Goal: Check status: Check status

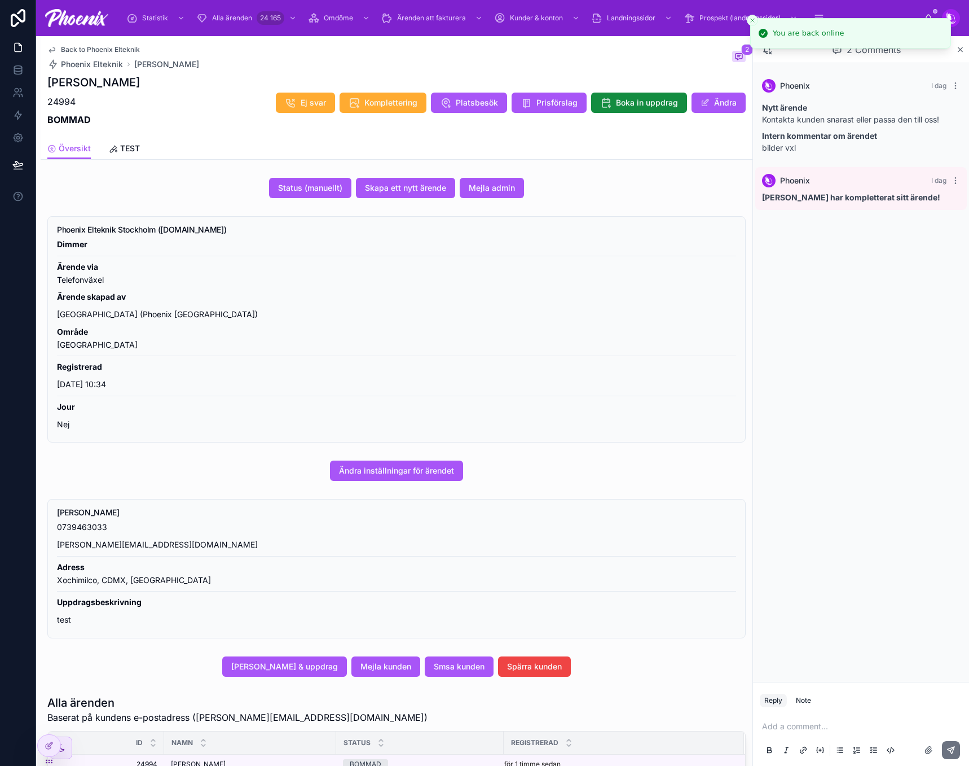
scroll to position [399, 0]
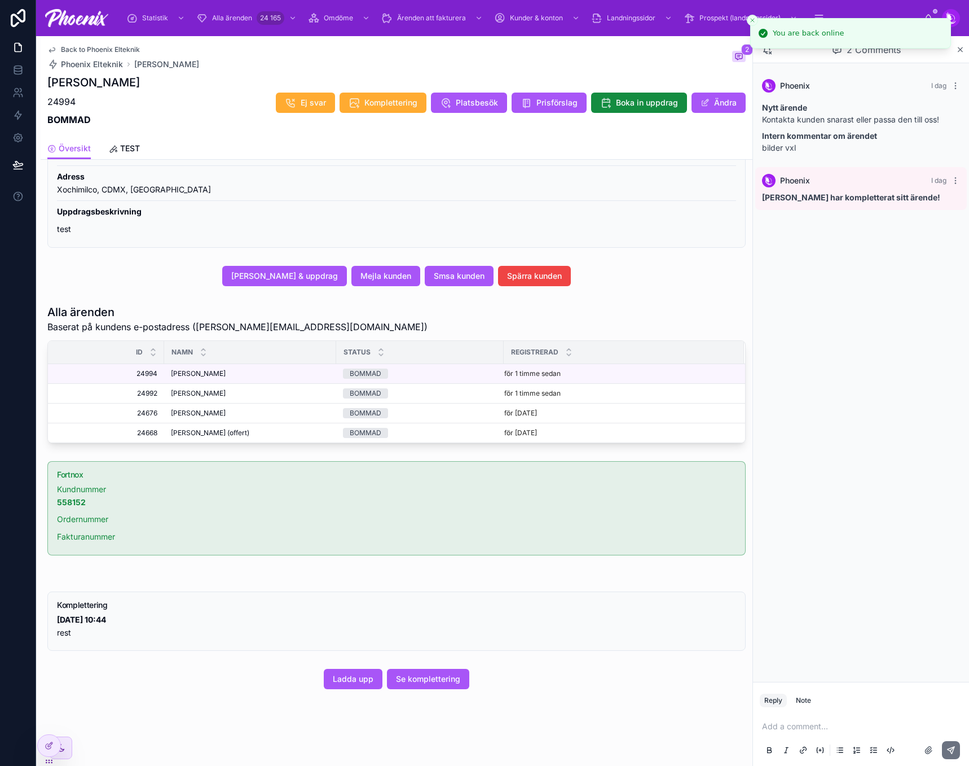
drag, startPoint x: 611, startPoint y: 161, endPoint x: 720, endPoint y: 119, distance: 117.1
click at [634, 153] on div "Back to Phoenix Elteknik Phoenix Elteknik Andreas Sarker 2 Andreas Sarker 24994…" at bounding box center [397, 206] width 712 height 1120
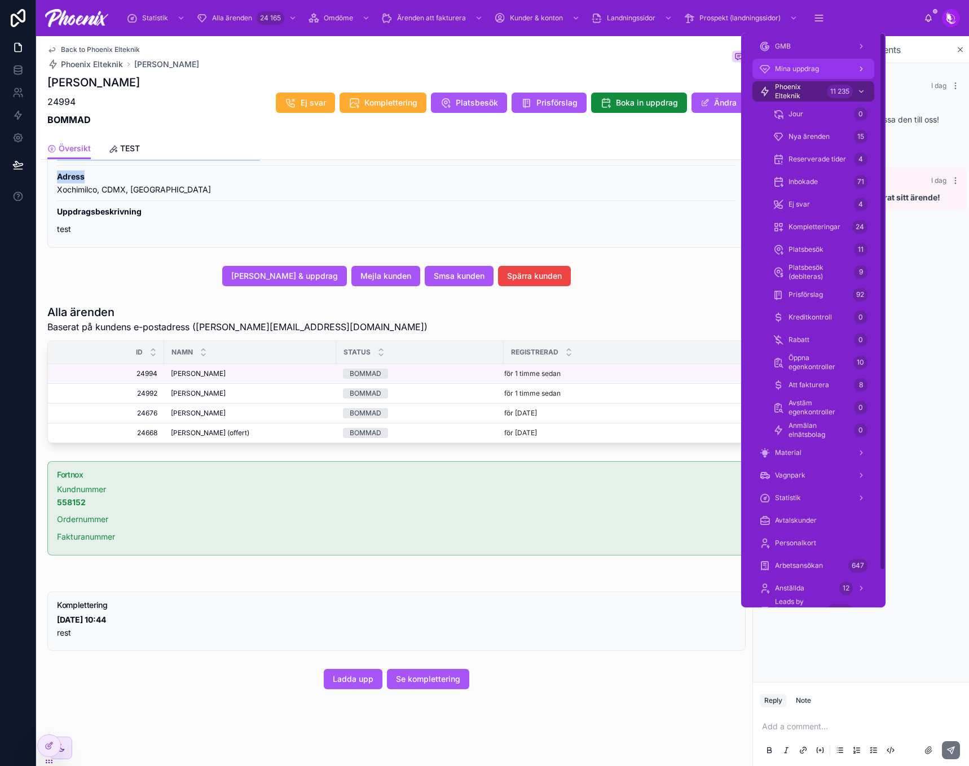
click at [812, 76] on div "Mina uppdrag" at bounding box center [813, 69] width 108 height 18
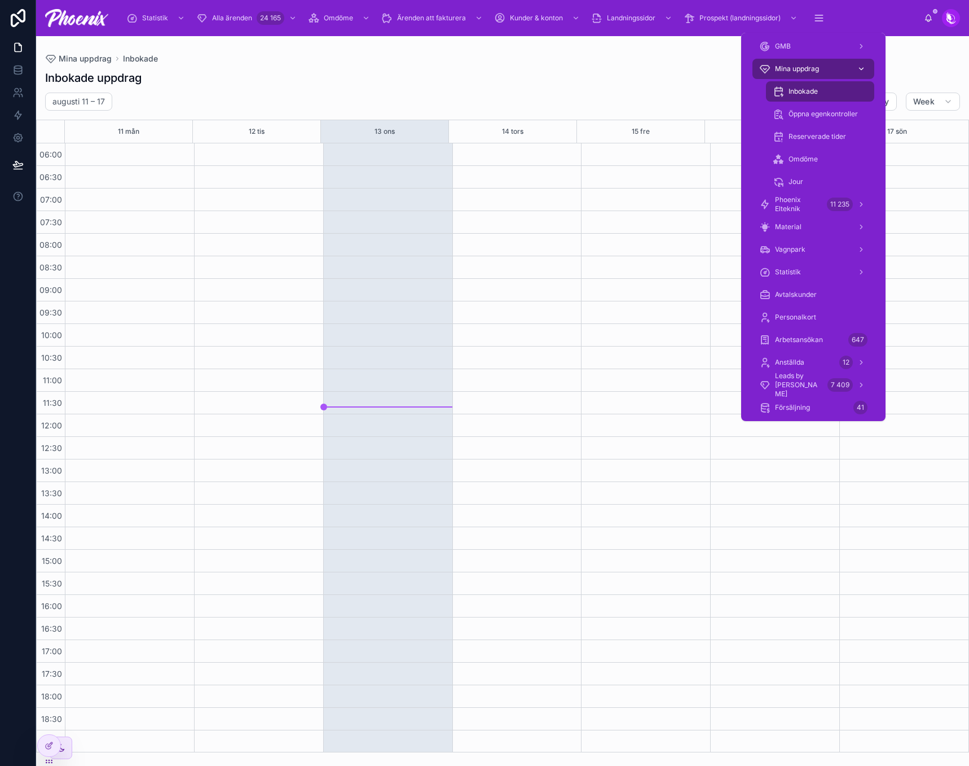
click at [807, 90] on span "Inbokade" at bounding box center [803, 91] width 29 height 9
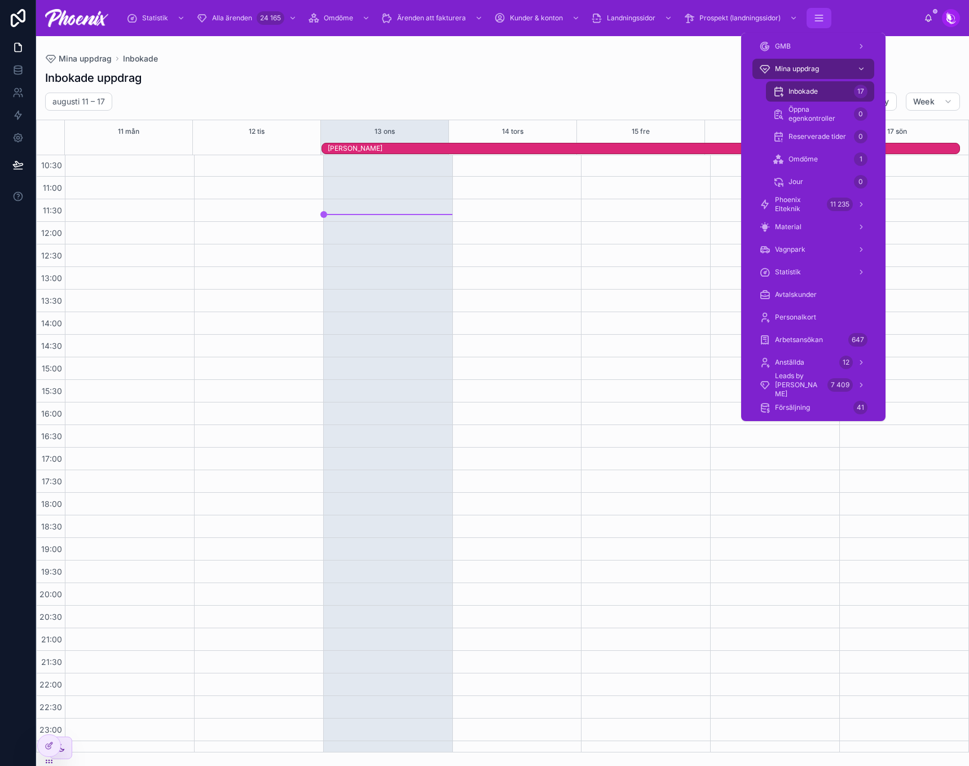
click at [819, 19] on icon "scrollable content" at bounding box center [819, 17] width 11 height 11
click at [814, 200] on span "Phoenix Elteknik" at bounding box center [798, 204] width 47 height 18
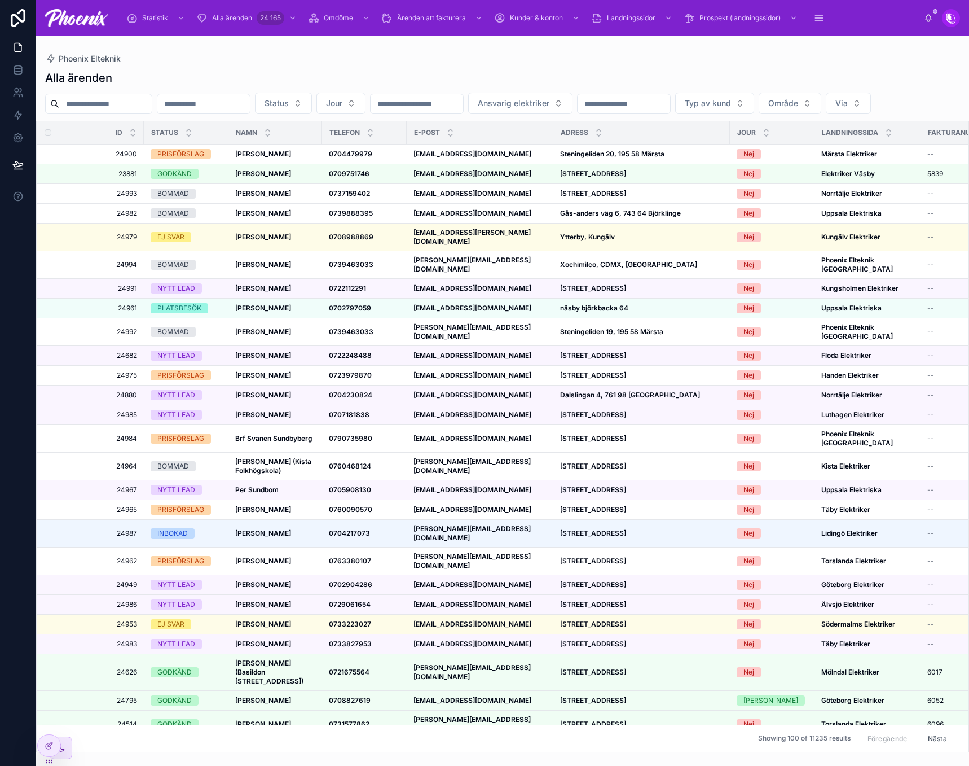
click at [483, 76] on div "Alla ärenden" at bounding box center [502, 78] width 915 height 16
click at [152, 97] on input "text" at bounding box center [105, 104] width 93 height 16
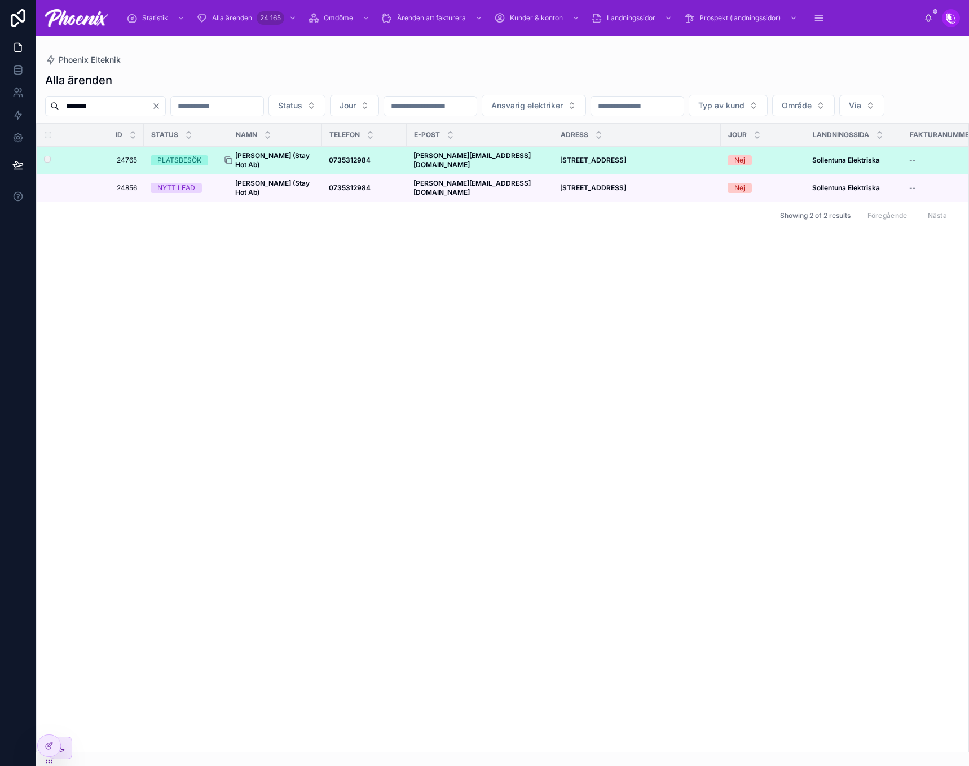
type input "*******"
click at [241, 165] on div at bounding box center [233, 160] width 18 height 9
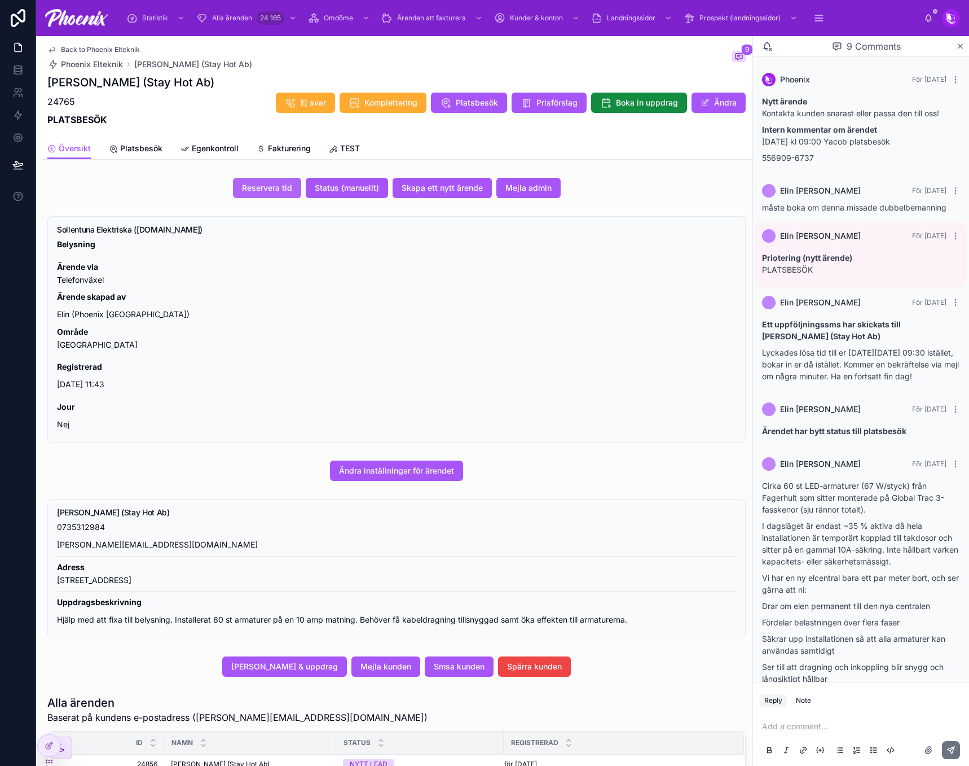
scroll to position [196, 0]
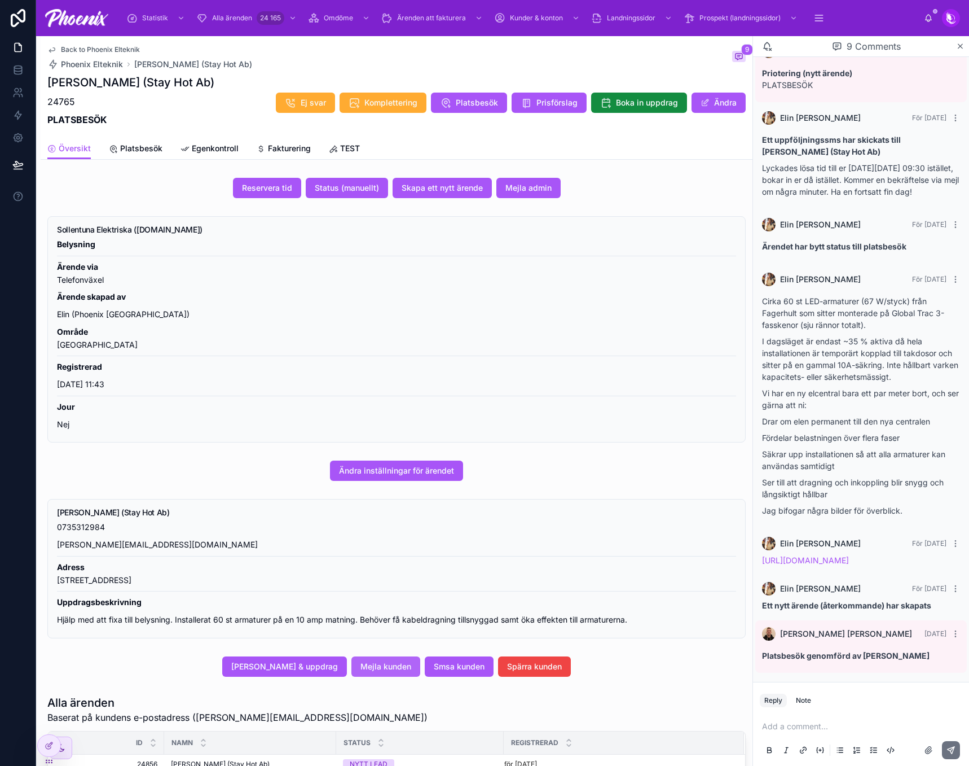
click at [389, 661] on button "Mejla kunden" at bounding box center [385, 666] width 69 height 20
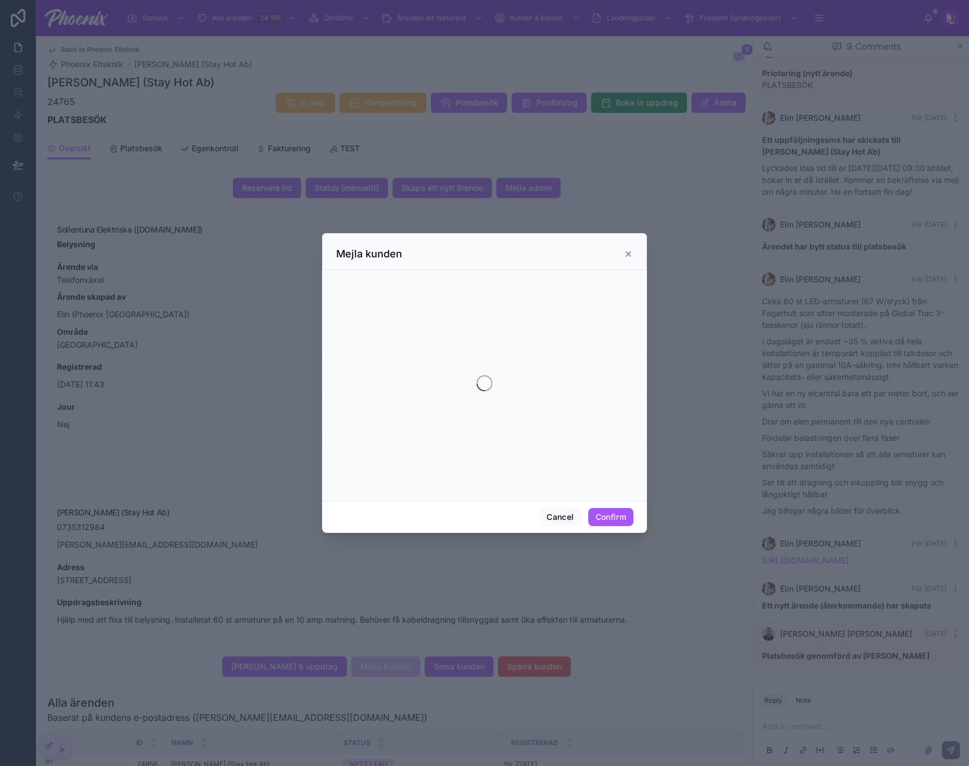
click at [388, 662] on div at bounding box center [484, 383] width 969 height 766
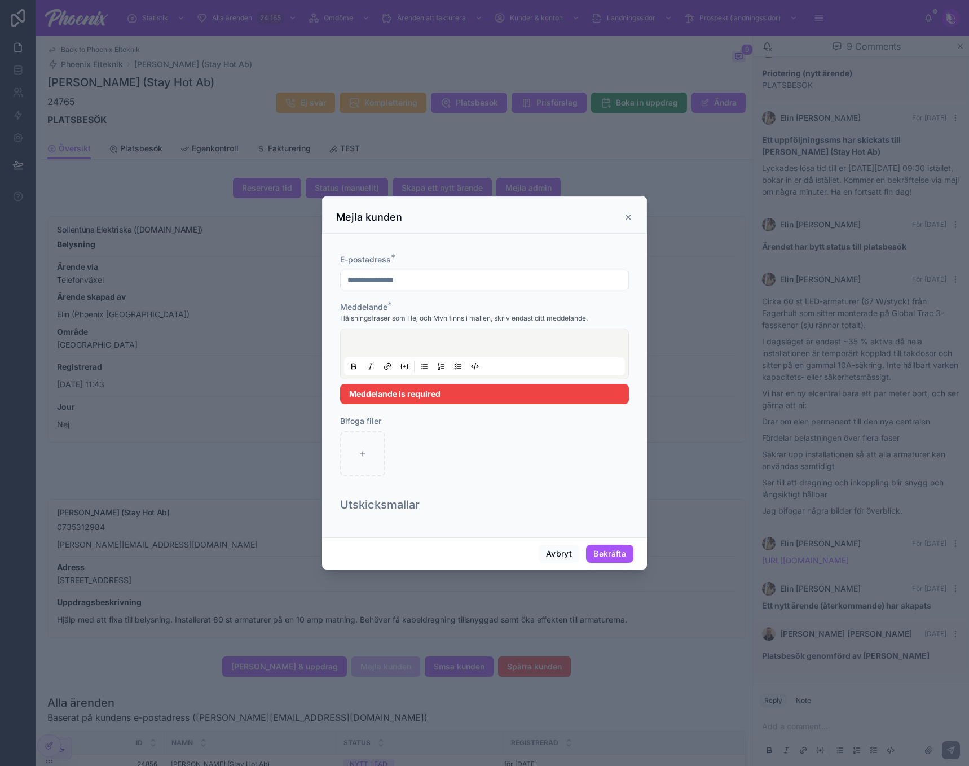
click at [376, 359] on div at bounding box center [484, 353] width 281 height 43
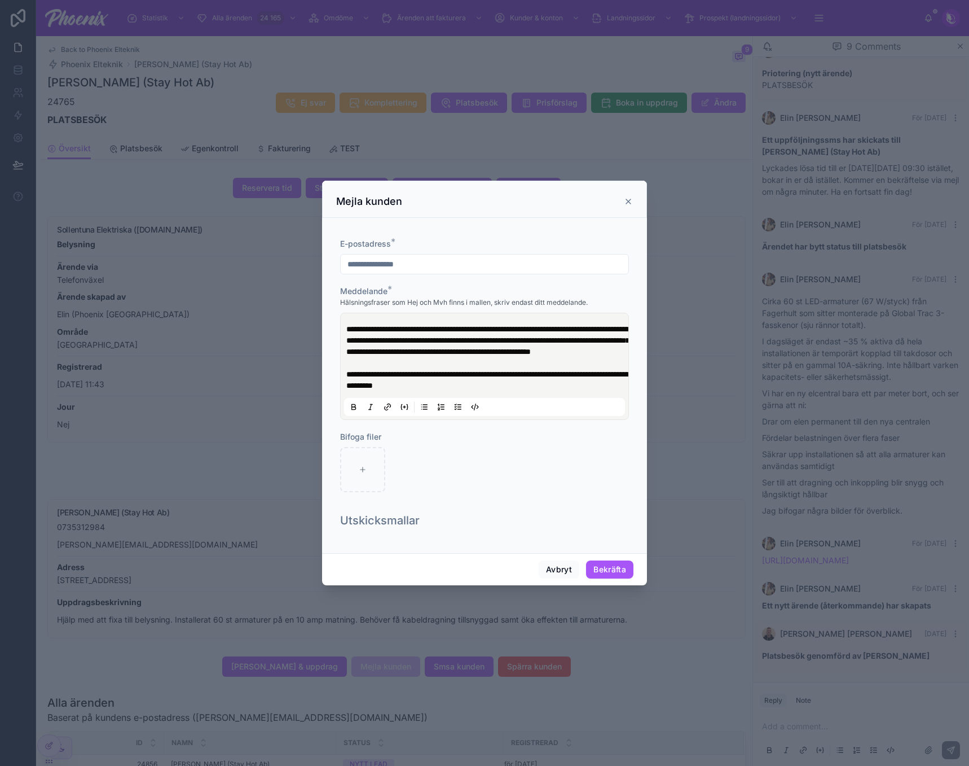
click at [495, 384] on span "**********" at bounding box center [487, 379] width 283 height 19
click at [496, 381] on span "**********" at bounding box center [487, 379] width 283 height 19
click at [555, 391] on p "**********" at bounding box center [486, 357] width 281 height 68
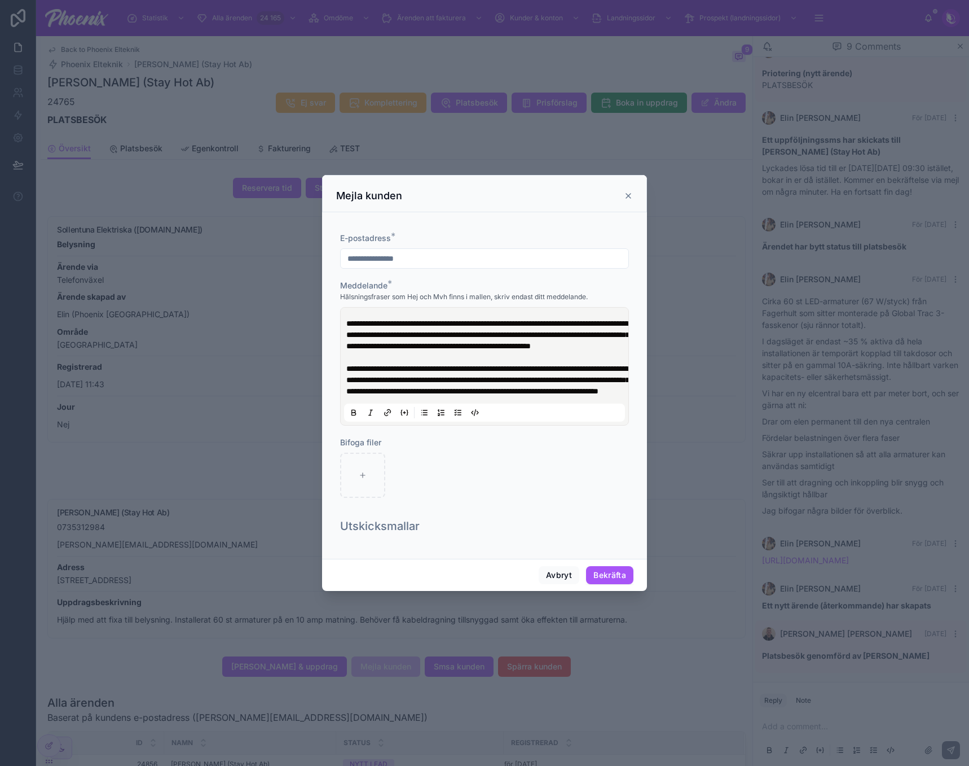
click at [560, 392] on span "**********" at bounding box center [487, 379] width 283 height 30
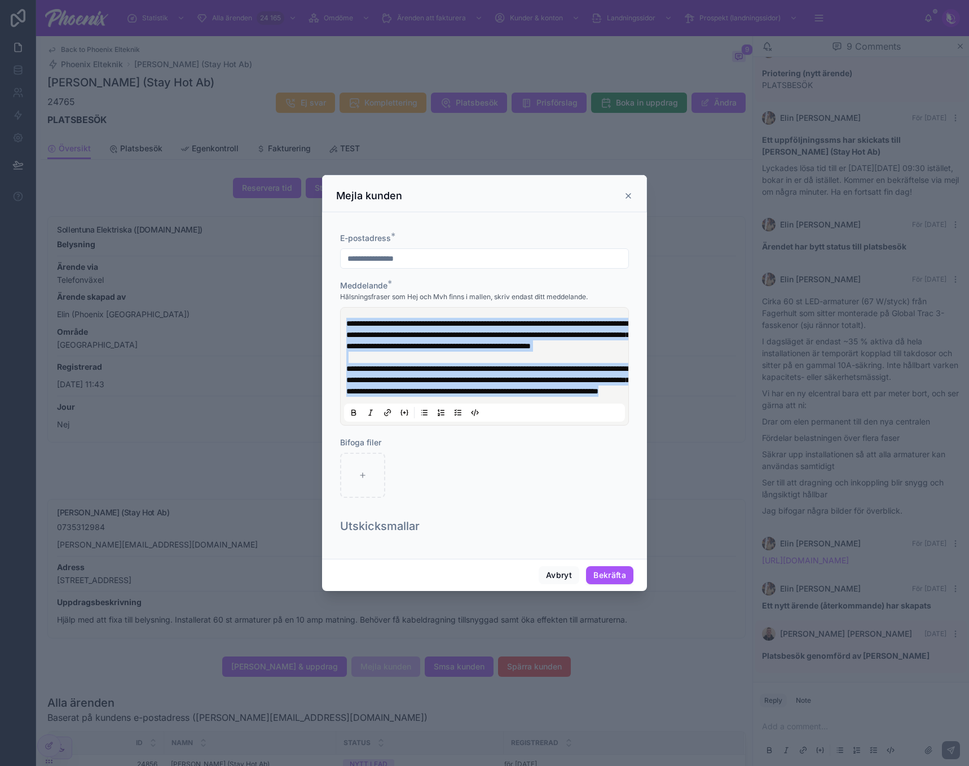
copy p "**********"
click at [464, 357] on p "**********" at bounding box center [486, 357] width 281 height 79
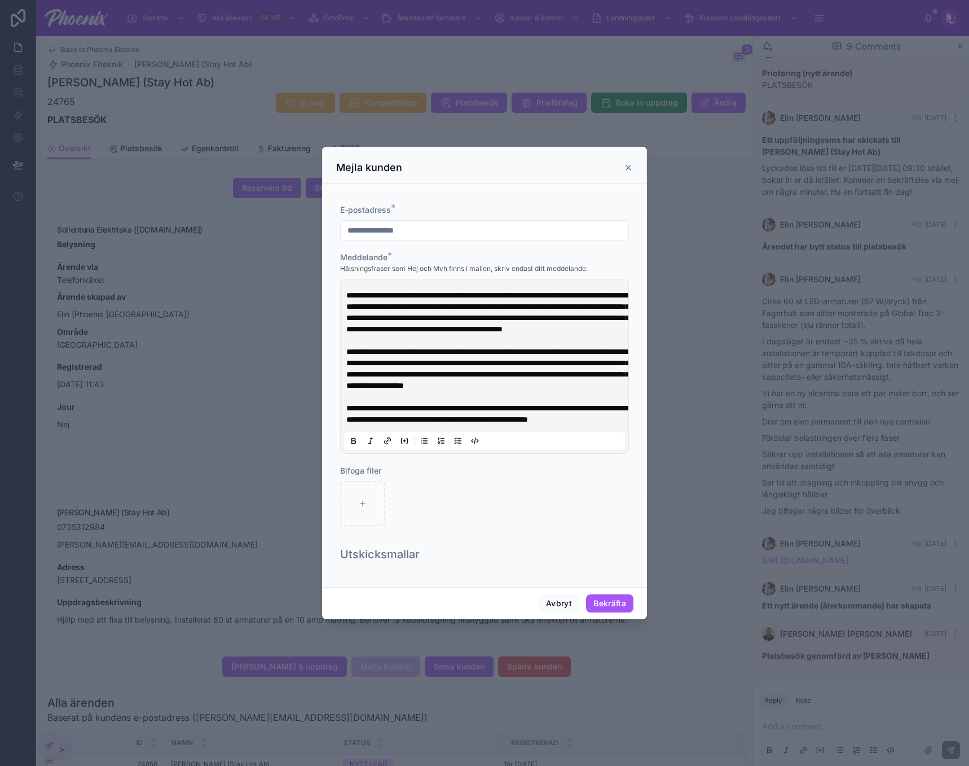
click at [450, 425] on p "**********" at bounding box center [486, 413] width 281 height 23
click at [452, 423] on span "**********" at bounding box center [487, 413] width 283 height 19
drag, startPoint x: 595, startPoint y: 426, endPoint x: 605, endPoint y: 422, distance: 10.9
click at [605, 422] on span "**********" at bounding box center [487, 413] width 283 height 19
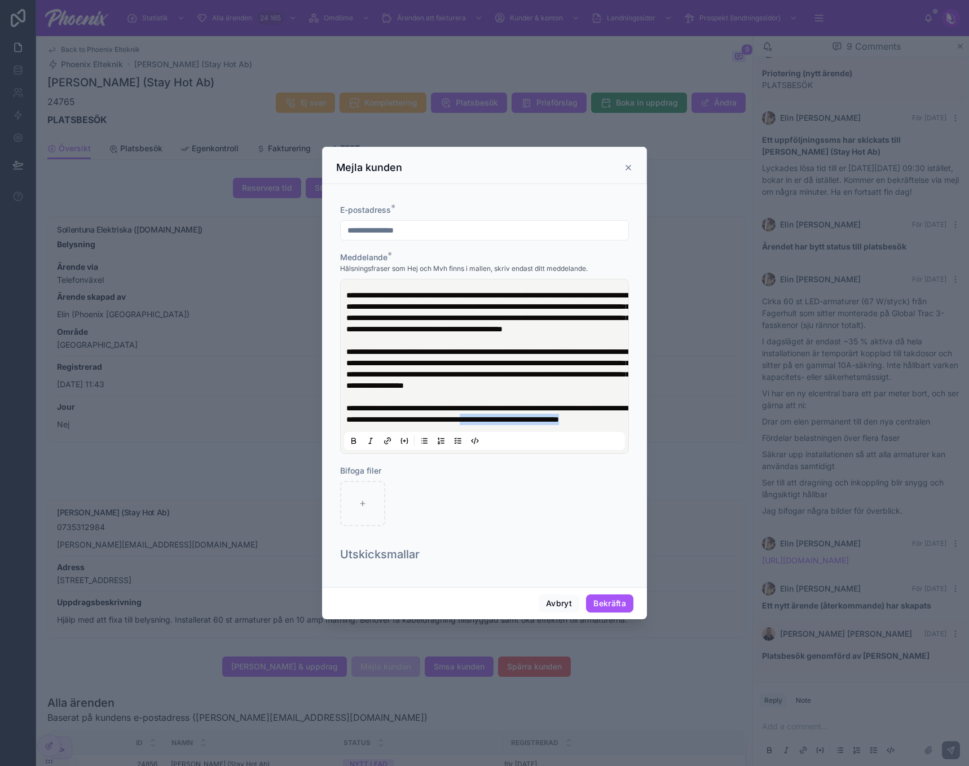
drag, startPoint x: 601, startPoint y: 426, endPoint x: 612, endPoint y: 440, distance: 17.4
click at [608, 442] on div "**********" at bounding box center [484, 366] width 281 height 167
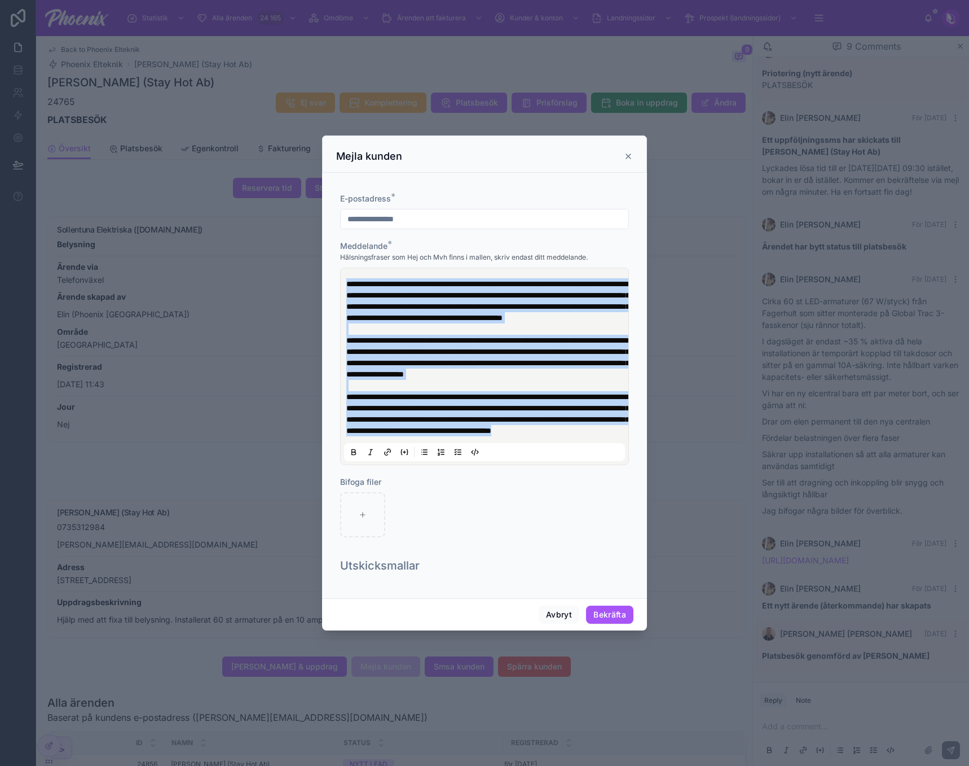
copy div "**********"
click at [477, 364] on span "**********" at bounding box center [487, 357] width 283 height 42
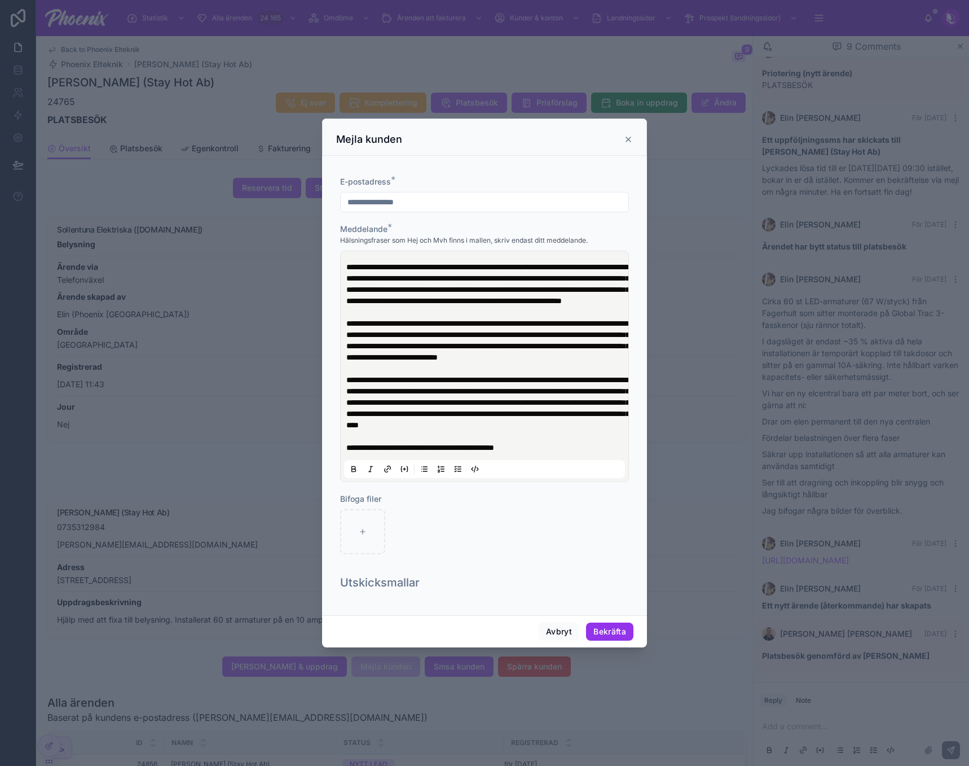
click at [626, 640] on button "Bekräfta" at bounding box center [609, 631] width 47 height 18
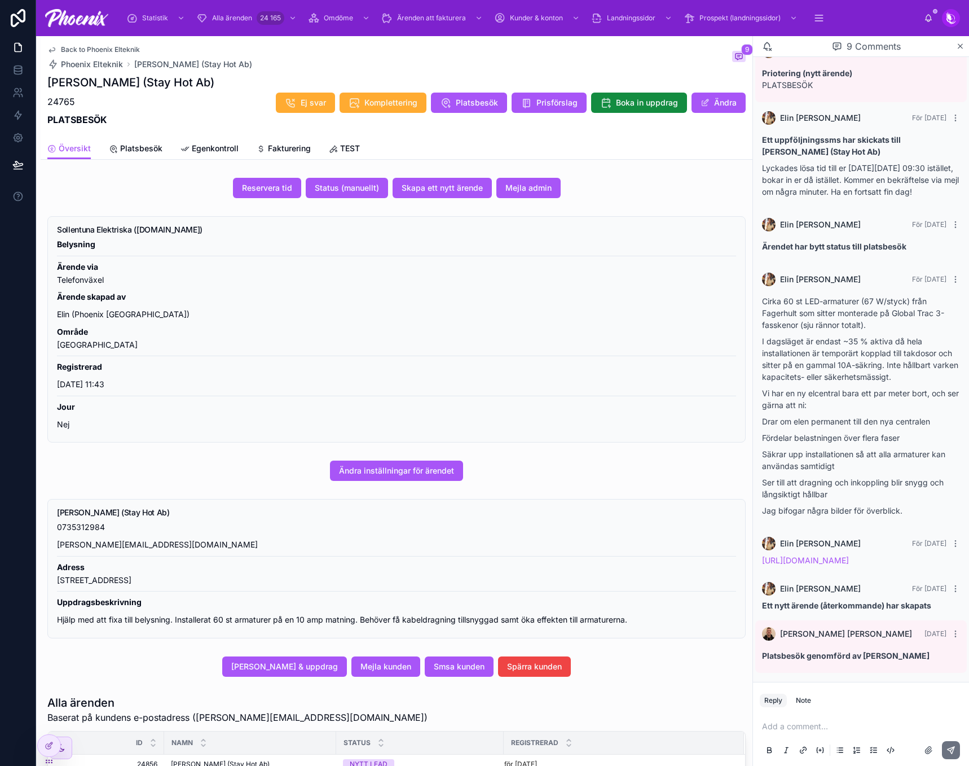
click at [630, 358] on div "Belysning Ärende via Telefonväxel Ärende skapad av Elin (Phoenix Sverige) Områd…" at bounding box center [396, 334] width 679 height 192
click at [421, 105] on div "Ej svar Komplettering Platsbesök Prisförslag Boka in uppdrag Ändra" at bounding box center [506, 102] width 479 height 21
click at [409, 104] on span "Komplettering" at bounding box center [390, 102] width 53 height 11
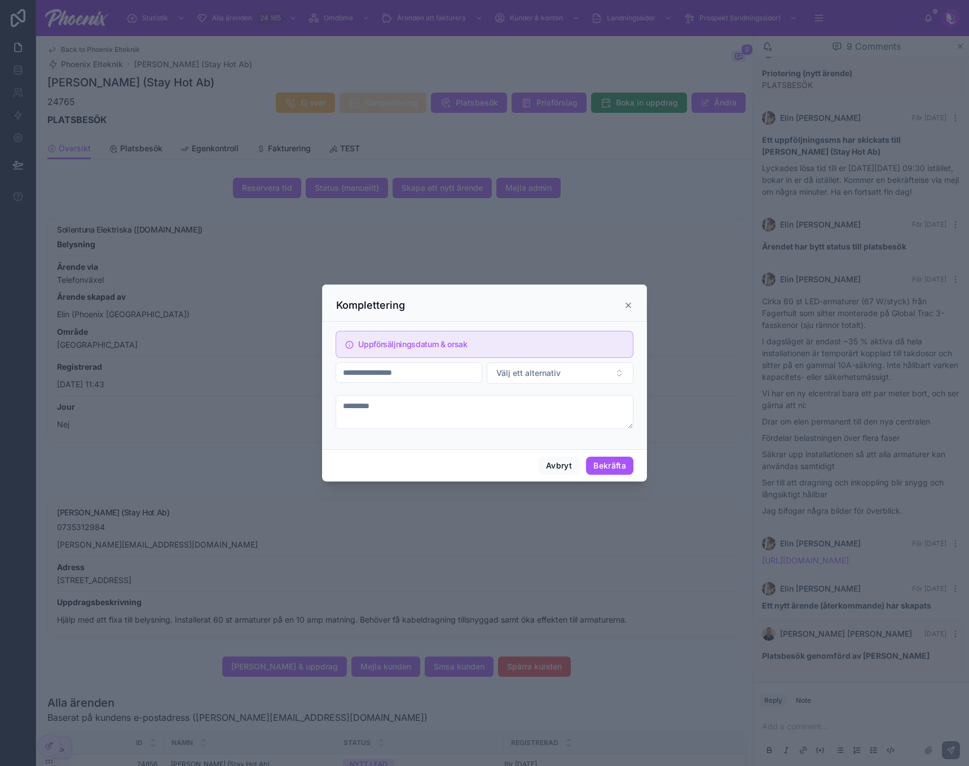
click at [426, 387] on form "Uppförsäljningsdatum & orsak Välj ett alternativ" at bounding box center [485, 383] width 298 height 114
click at [439, 372] on input "text" at bounding box center [409, 372] width 146 height 16
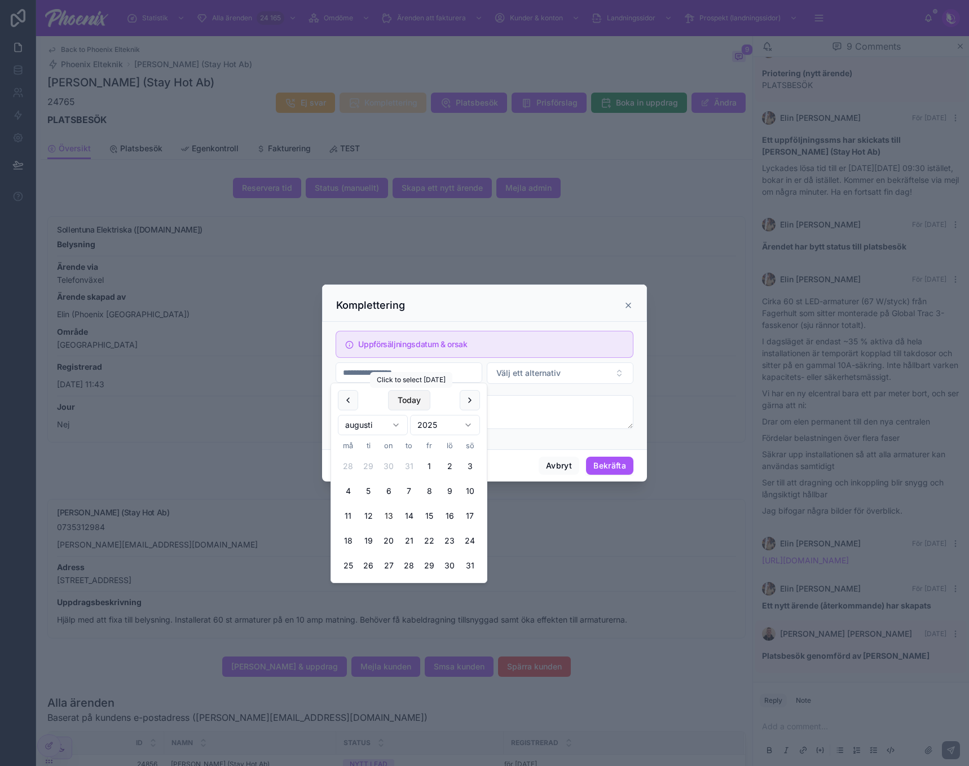
click at [418, 389] on div "Statistik Alla ärenden 24 165 Omdöme Ärenden att fakturera Kunder & konton Land…" at bounding box center [484, 383] width 969 height 766
click at [415, 406] on button "Today" at bounding box center [409, 400] width 42 height 20
drag, startPoint x: 429, startPoint y: 538, endPoint x: 493, endPoint y: 477, distance: 87.8
click at [429, 537] on button "22" at bounding box center [429, 540] width 20 height 20
type input "**********"
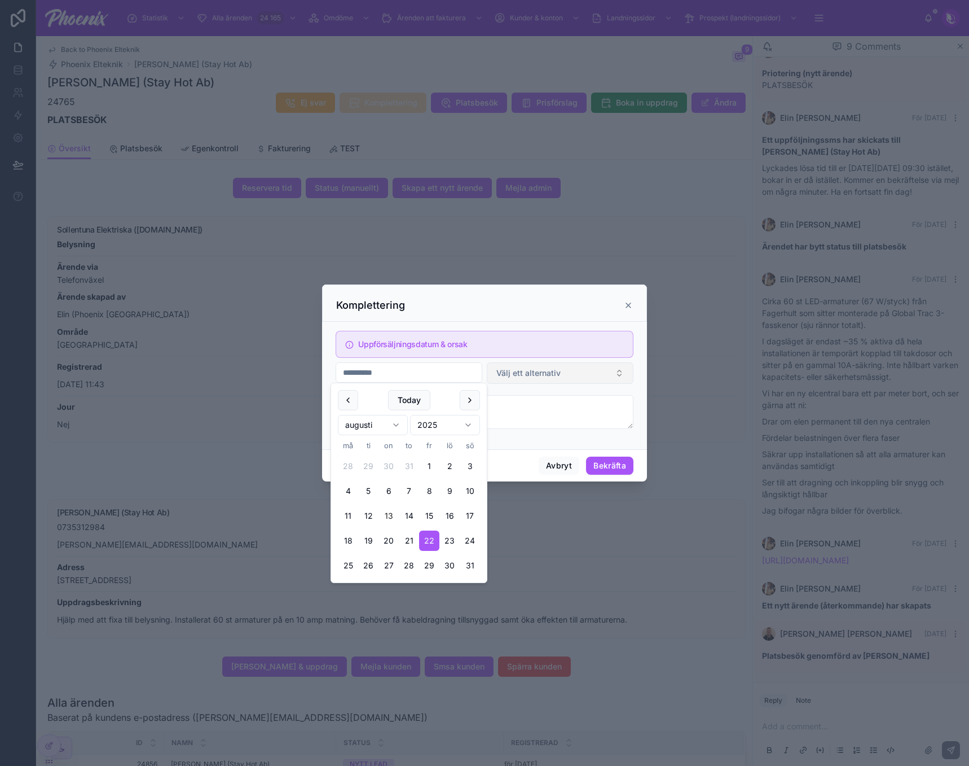
click at [540, 369] on span "Välj ett alternativ" at bounding box center [528, 372] width 64 height 11
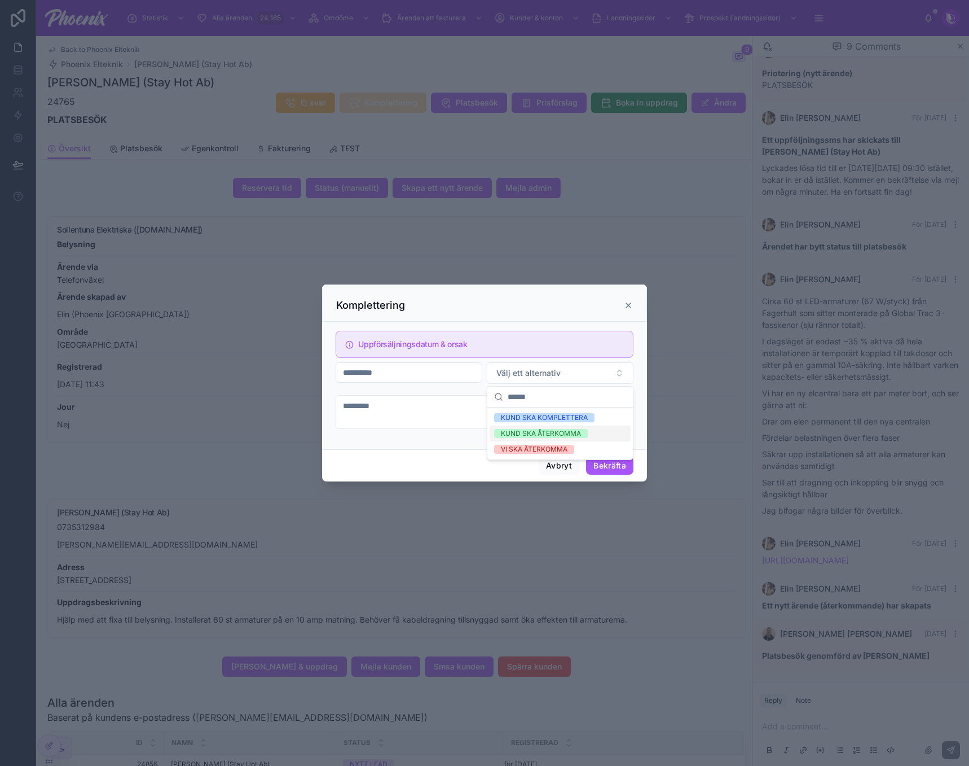
drag, startPoint x: 538, startPoint y: 420, endPoint x: 544, endPoint y: 432, distance: 13.1
click at [544, 433] on div "KUND SKA KOMPLETTERA KUND SKA ÅTERKOMMA VI SKA ÅTERKOMMA" at bounding box center [560, 433] width 141 height 47
click at [544, 432] on div "KUND SKA ÅTERKOMMA" at bounding box center [541, 433] width 80 height 9
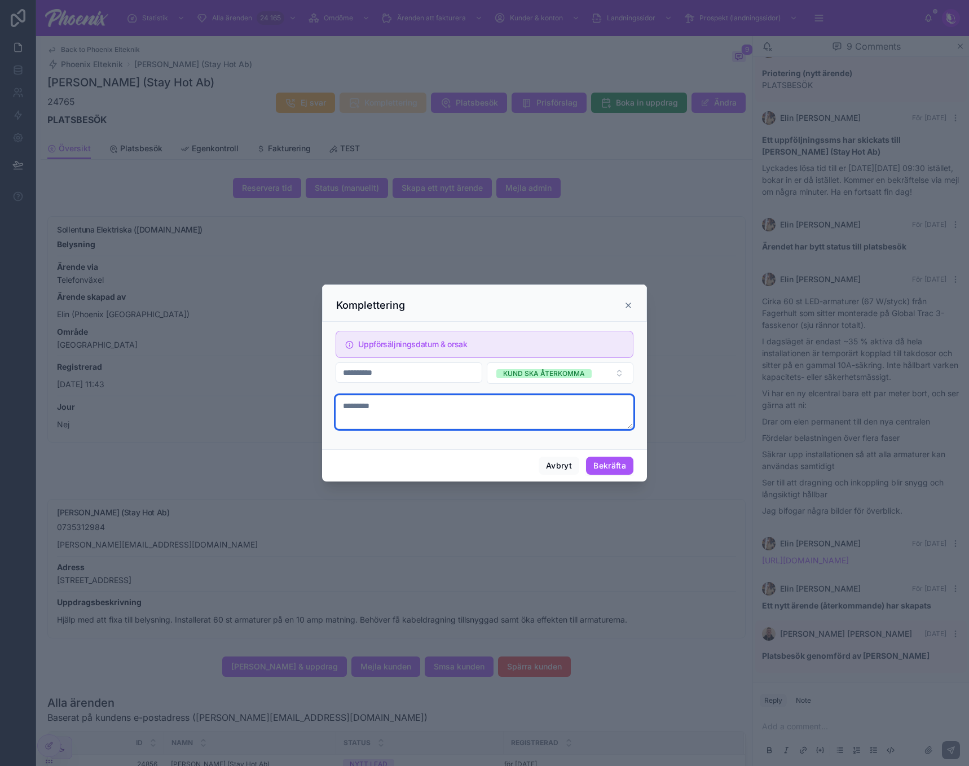
click at [542, 402] on textarea at bounding box center [485, 412] width 298 height 34
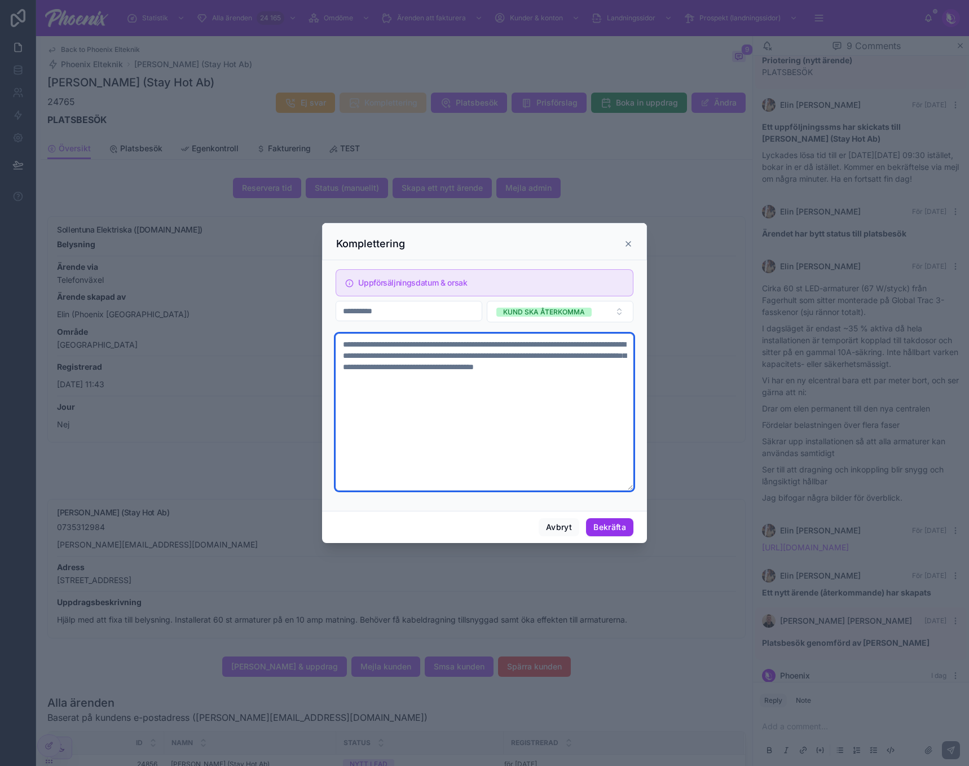
type textarea "**********"
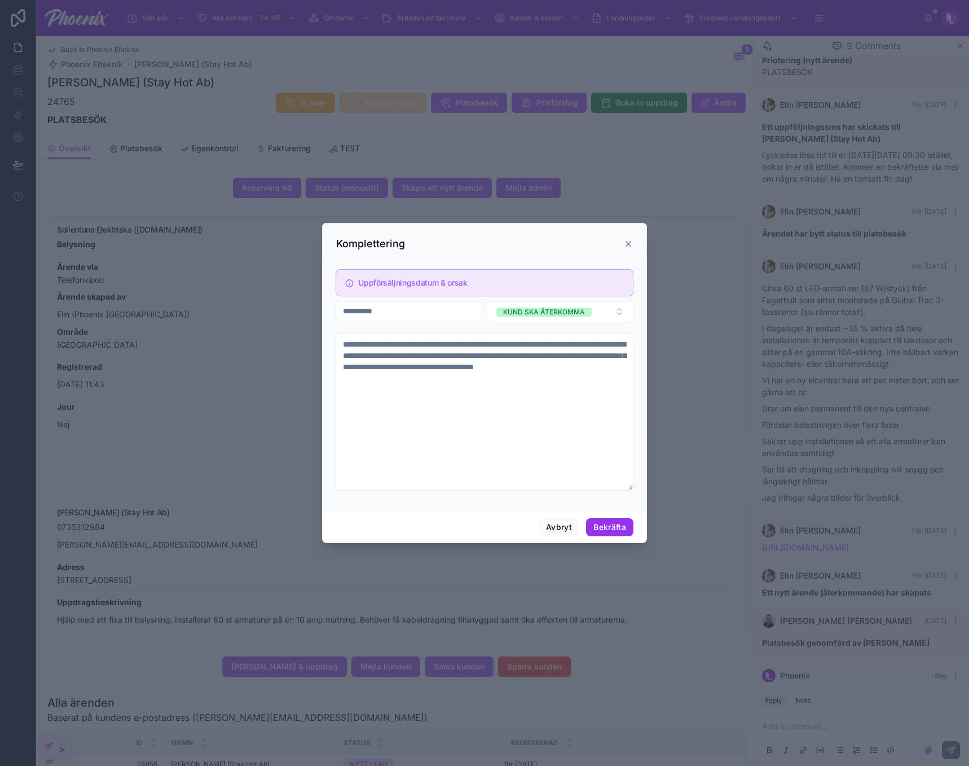
click at [614, 531] on button "Bekräfta" at bounding box center [609, 527] width 47 height 18
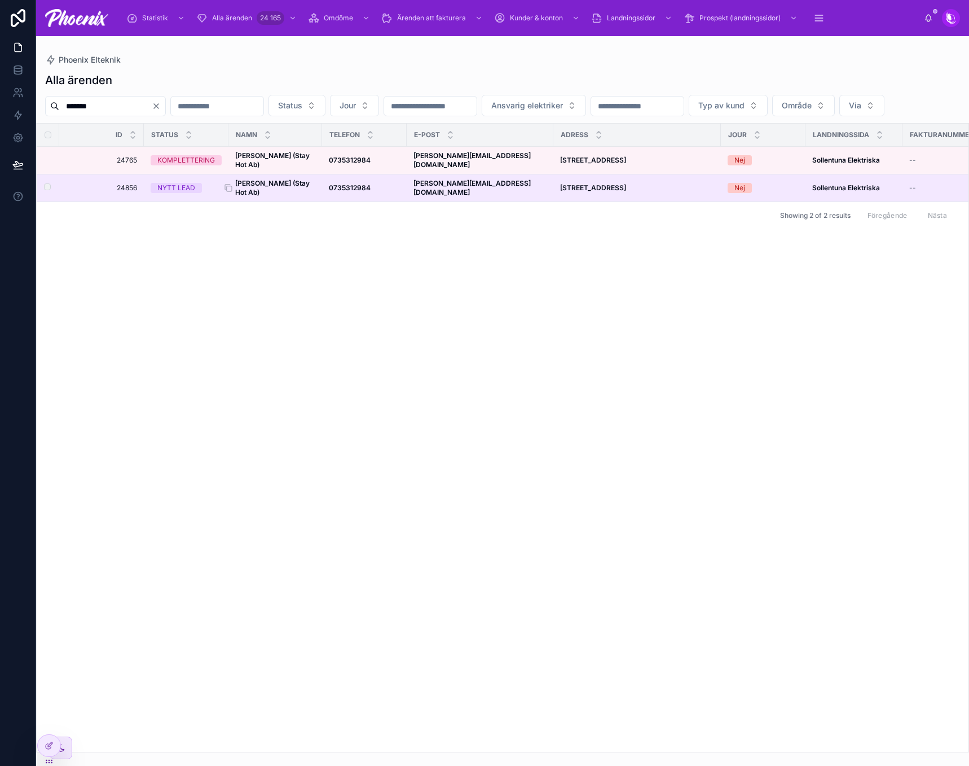
click at [266, 196] on strong "Felix Lobelius (Stay Hot Ab)" at bounding box center [273, 187] width 76 height 17
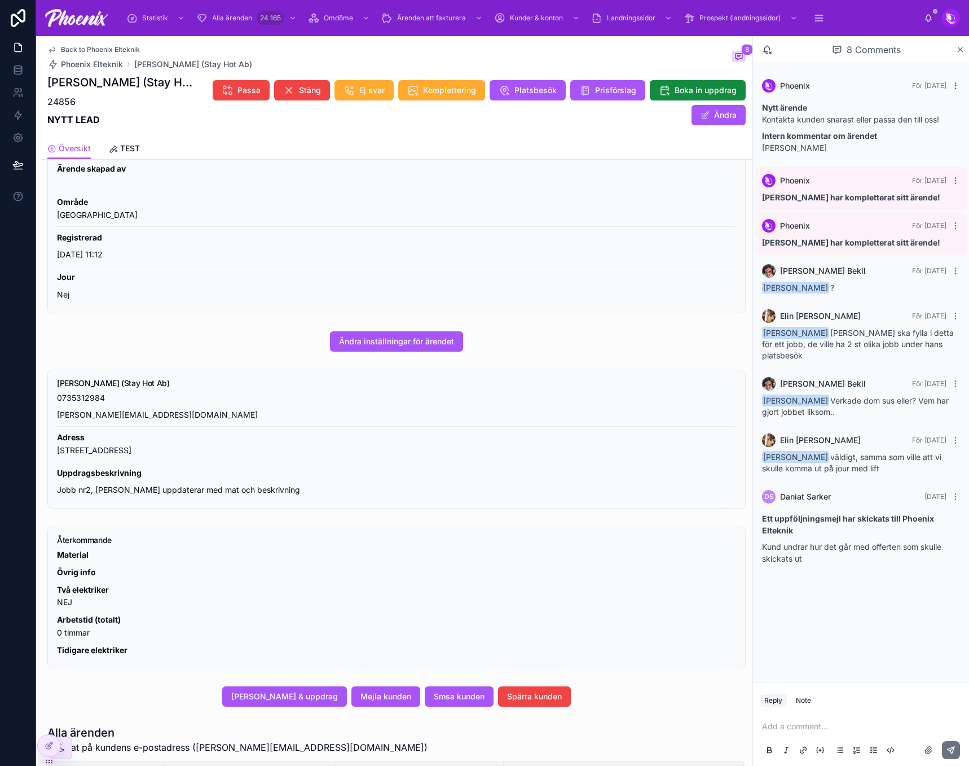
scroll to position [508, 0]
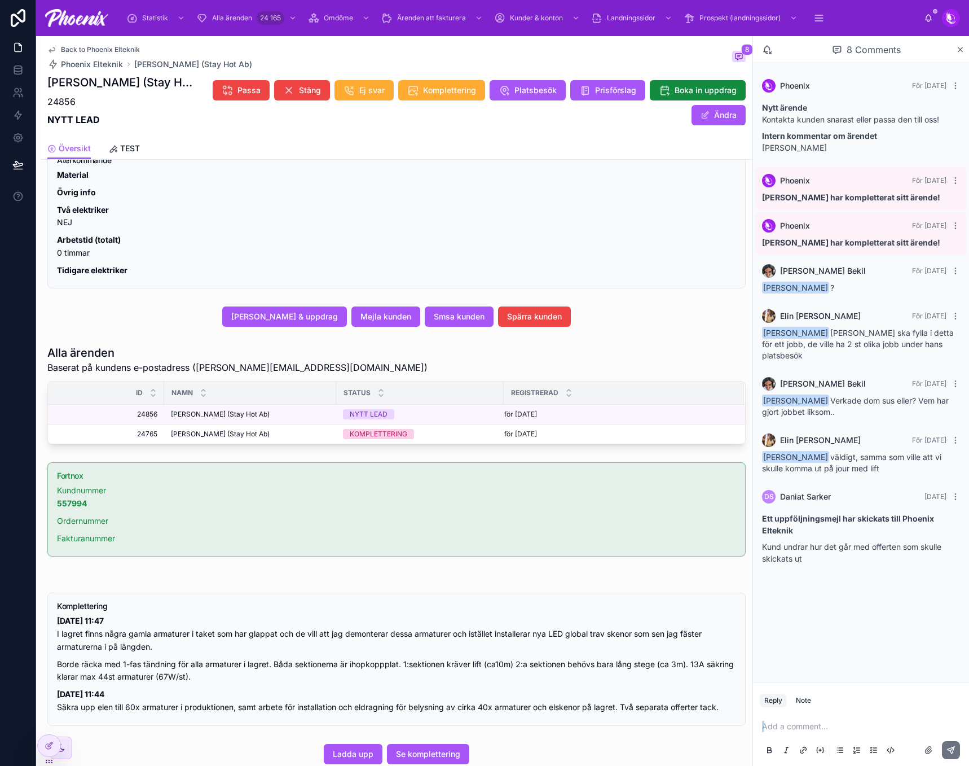
drag, startPoint x: 880, startPoint y: 733, endPoint x: 886, endPoint y: 730, distance: 7.3
click at [885, 730] on div "Add a comment..." at bounding box center [861, 737] width 203 height 47
click at [887, 730] on p at bounding box center [863, 725] width 203 height 11
click at [947, 745] on icon at bounding box center [951, 749] width 9 height 9
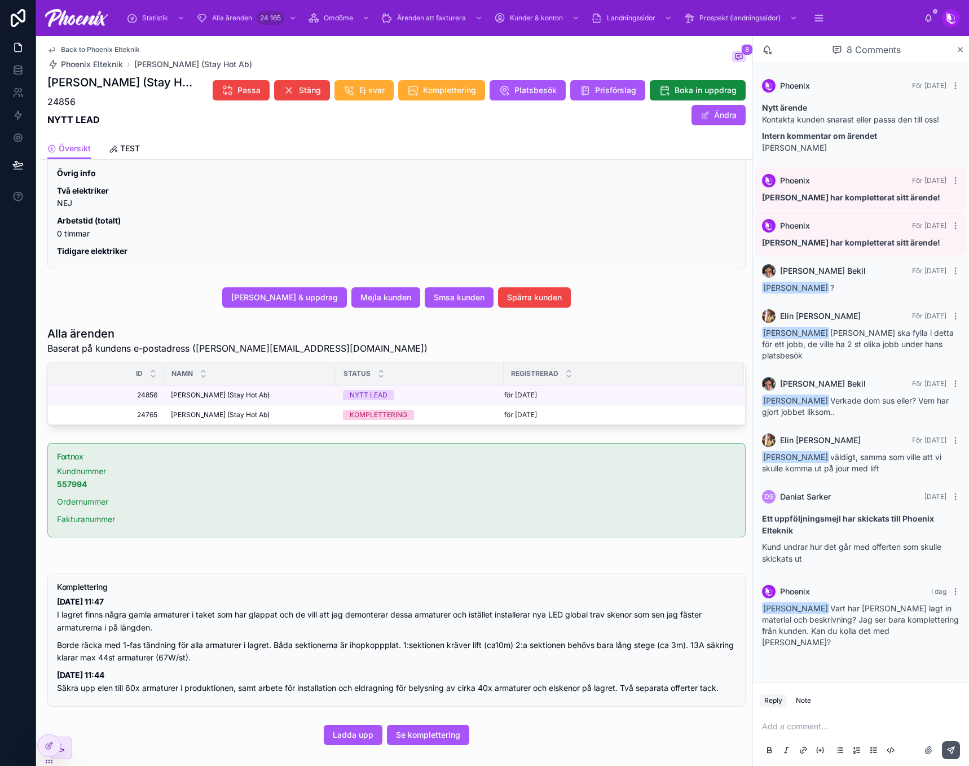
scroll to position [591, 0]
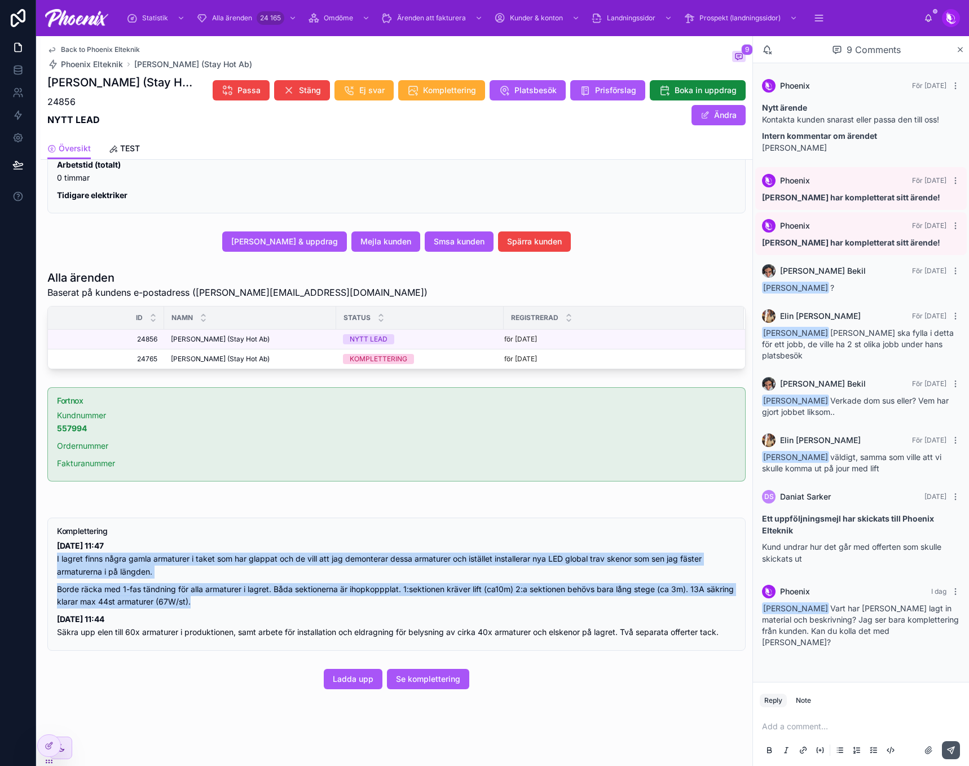
drag, startPoint x: 235, startPoint y: 605, endPoint x: 43, endPoint y: 560, distance: 196.5
click at [43, 560] on div "Komplettering 2025-08-07 kl. 11:47 I lagret finns några gamla armaturer i taket…" at bounding box center [397, 584] width 712 height 142
copy div "I lagret finns några gamla armaturer i taket som har glappat och de vill att ja…"
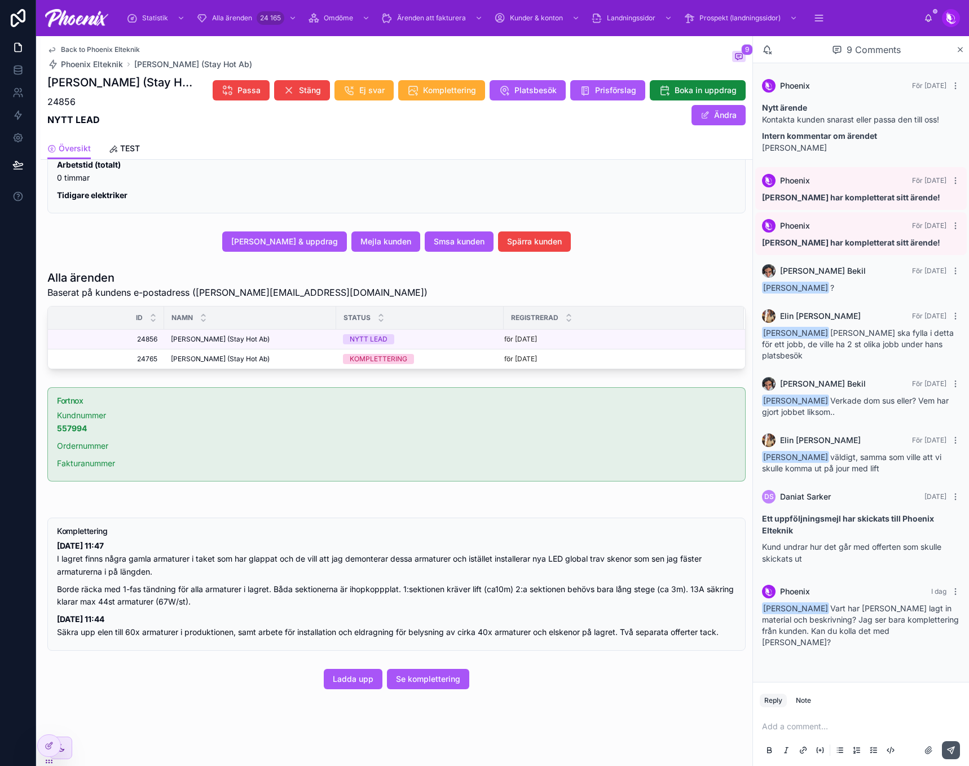
click at [829, 724] on p at bounding box center [863, 725] width 203 height 11
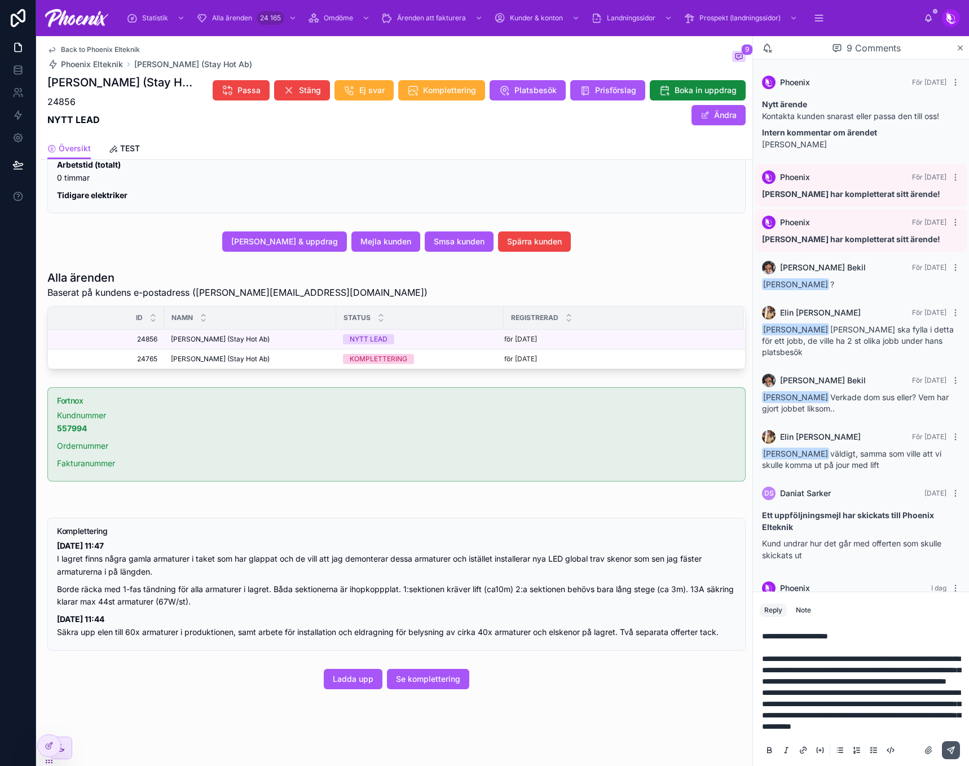
click at [940, 753] on div at bounding box center [937, 750] width 45 height 18
click at [954, 748] on icon at bounding box center [951, 749] width 7 height 7
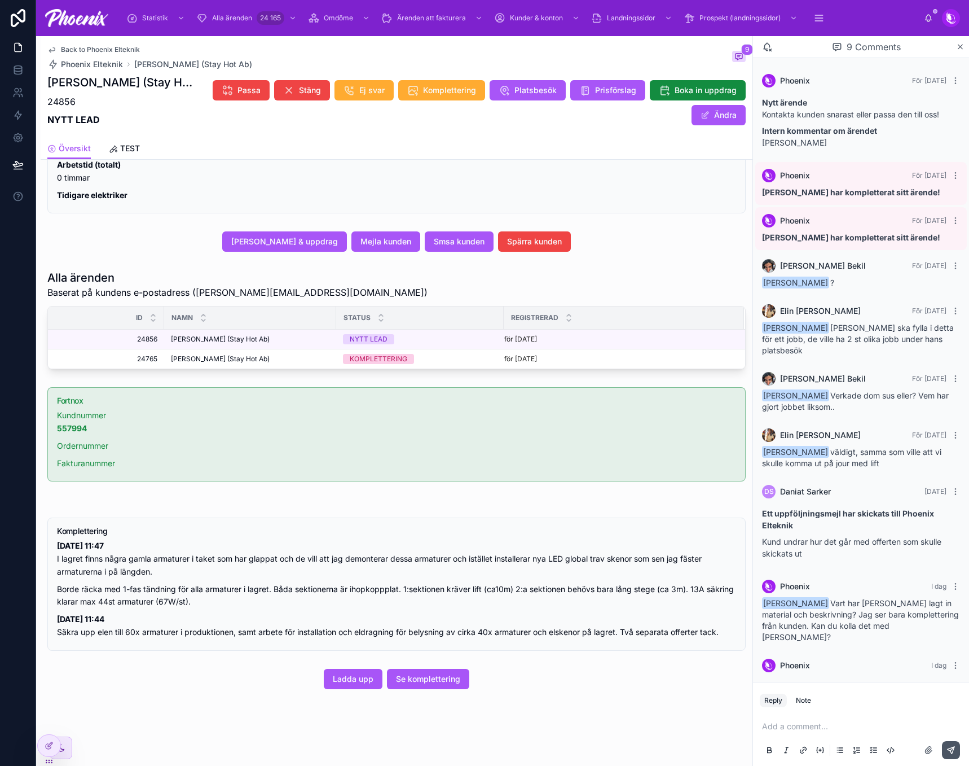
scroll to position [137, 0]
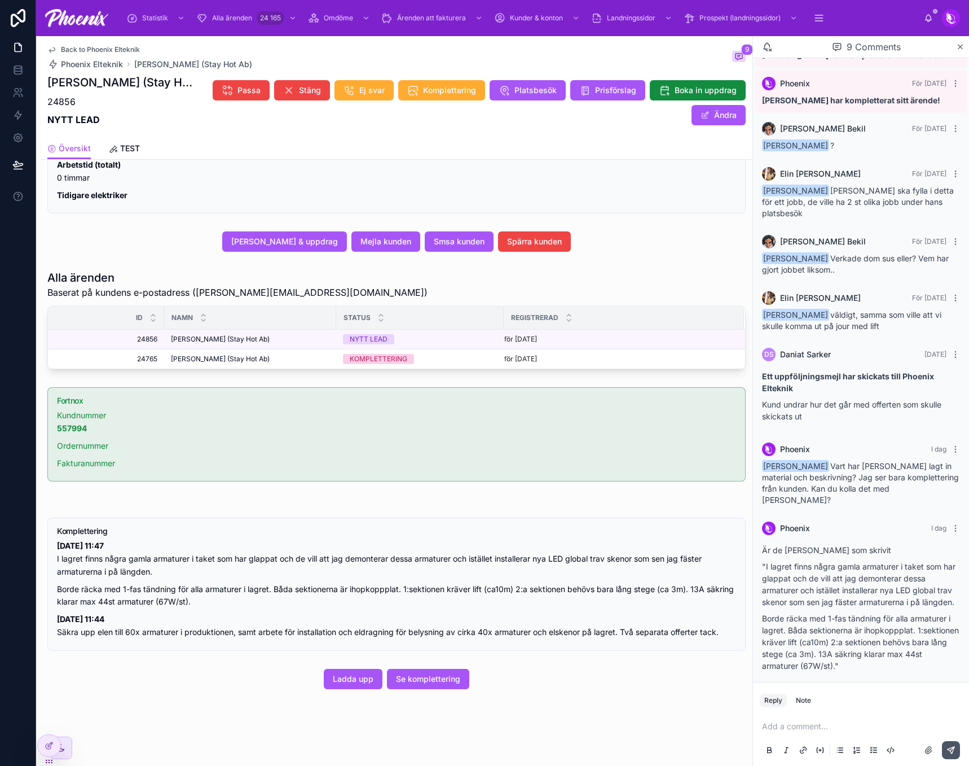
click at [197, 627] on p "2025-08-07 kl. 11:44 Säkra upp elen till 60x armaturer i produktionen, samt arb…" at bounding box center [396, 626] width 679 height 26
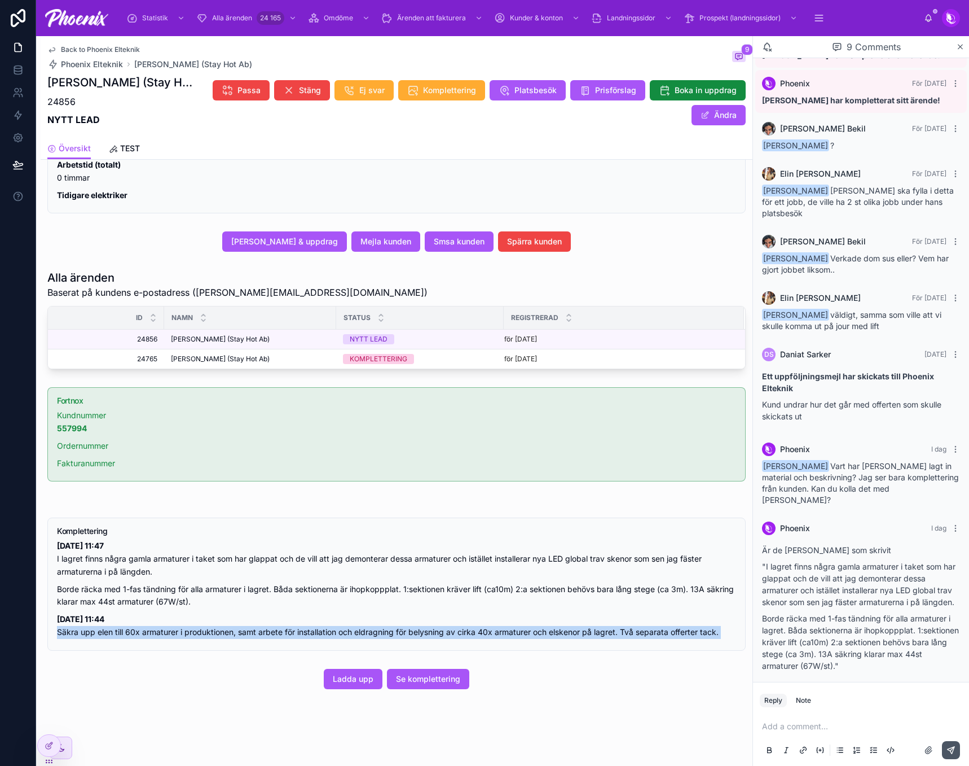
click at [197, 627] on p "2025-08-07 kl. 11:44 Säkra upp elen till 60x armaturer i produktionen, samt arb…" at bounding box center [396, 626] width 679 height 26
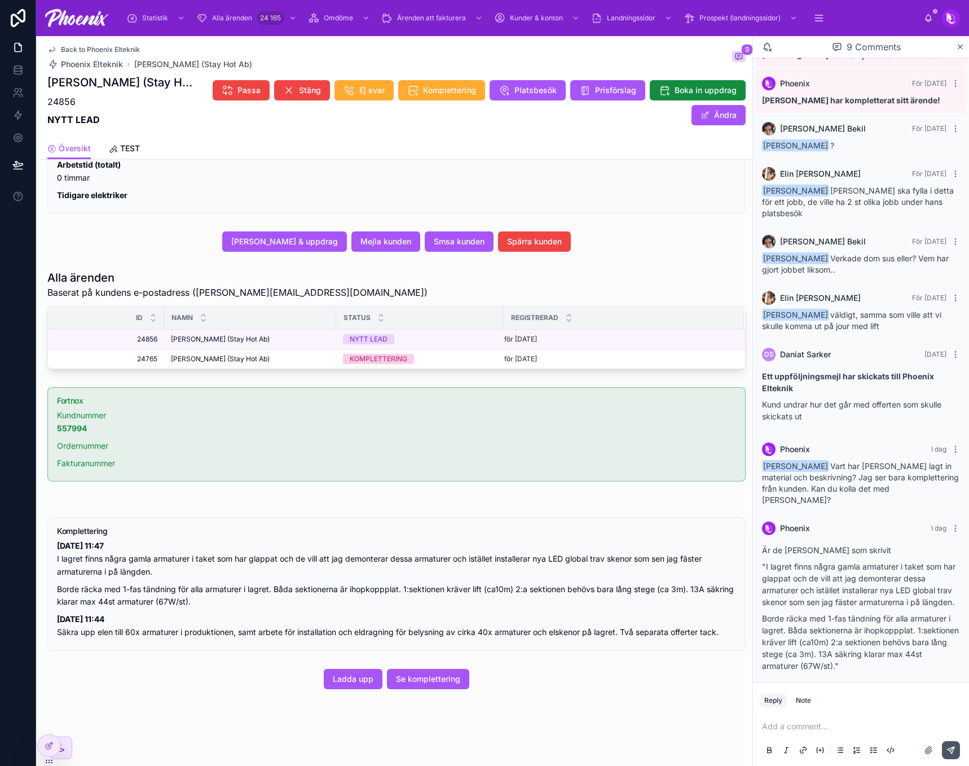
click at [166, 582] on div "2025-08-07 kl. 11:47 I lagret finns några gamla armaturer i taket som har glapp…" at bounding box center [396, 588] width 679 height 99
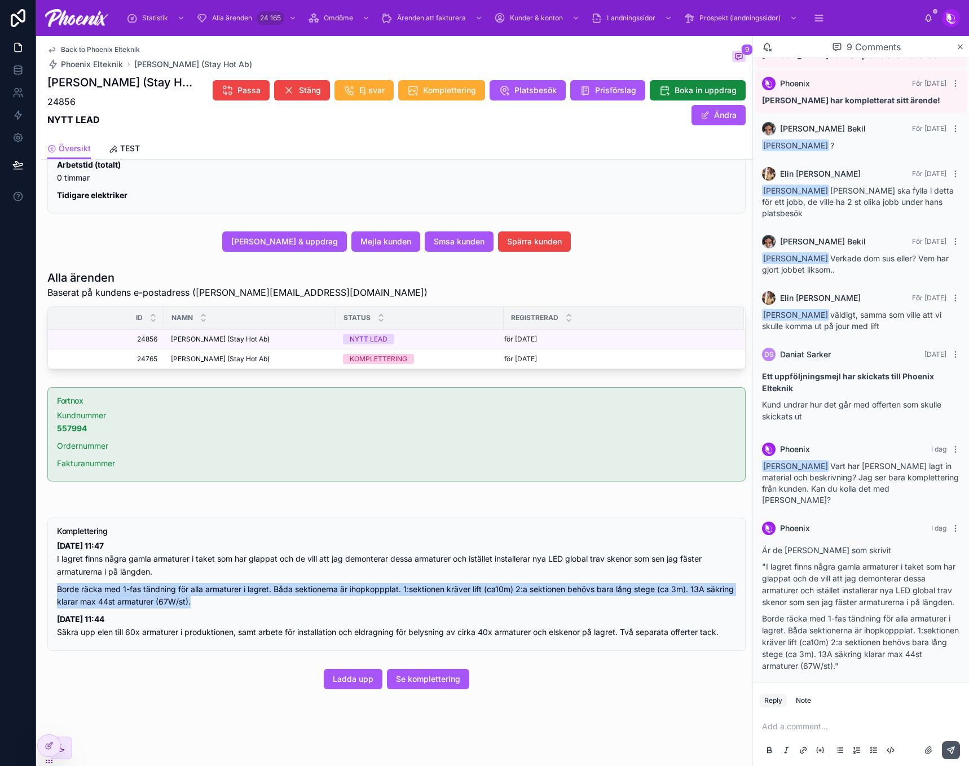
drag, startPoint x: 166, startPoint y: 582, endPoint x: 216, endPoint y: 591, distance: 49.9
click at [168, 582] on div "2025-08-07 kl. 11:47 I lagret finns några gamla armaturer i taket som har glapp…" at bounding box center [396, 588] width 679 height 99
click at [219, 592] on p "Borde räcka med 1-fas tändning för alla armaturer i lagret. Båda sektionerna är…" at bounding box center [396, 596] width 679 height 26
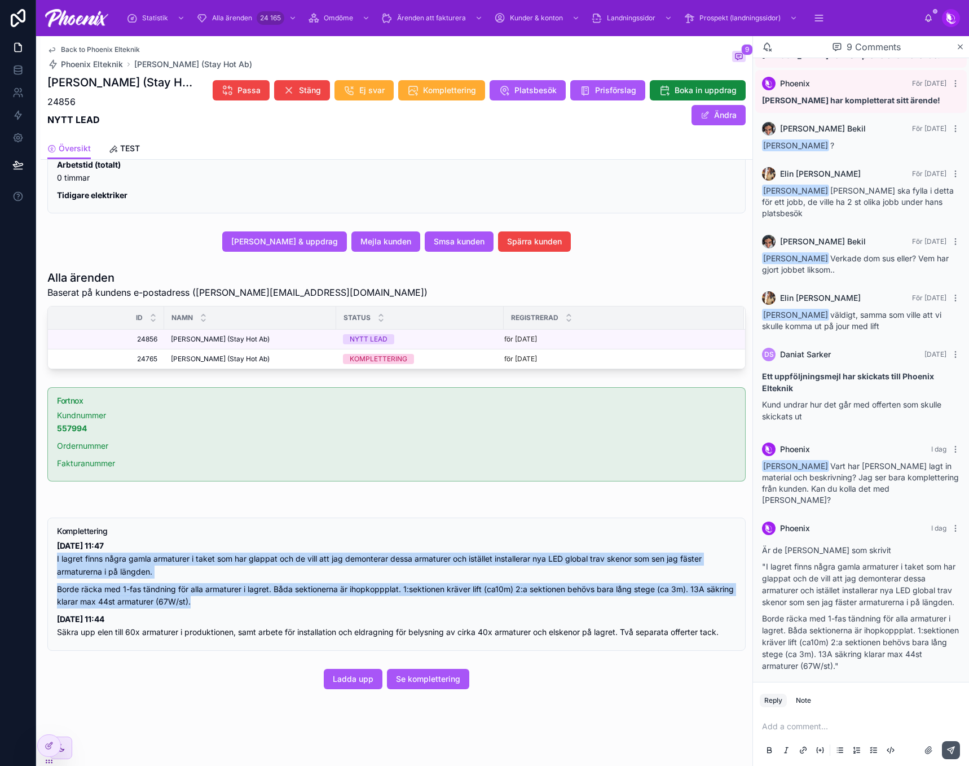
drag, startPoint x: 224, startPoint y: 600, endPoint x: 39, endPoint y: 557, distance: 189.5
click at [39, 557] on div "Back to Phoenix Elteknik Phoenix Elteknik Felix Lobelius (Stay Hot Ab) 9 Felix …" at bounding box center [394, 109] width 716 height 1312
click at [428, 679] on span "Se komplettering" at bounding box center [428, 678] width 64 height 11
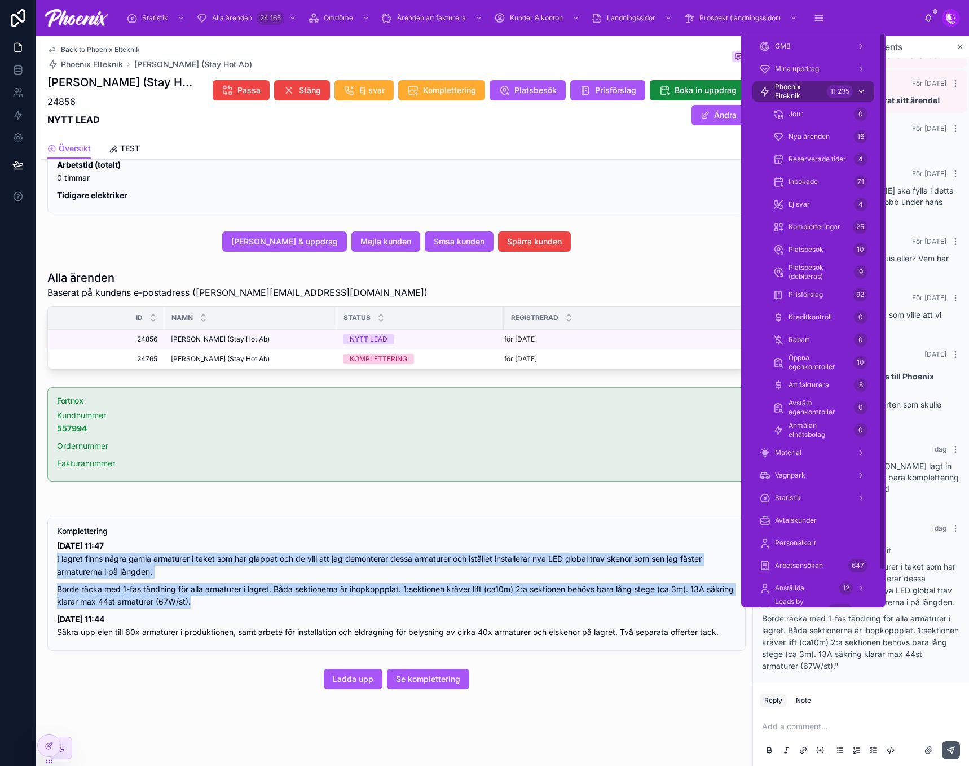
click at [829, 89] on div "11 235" at bounding box center [840, 92] width 26 height 14
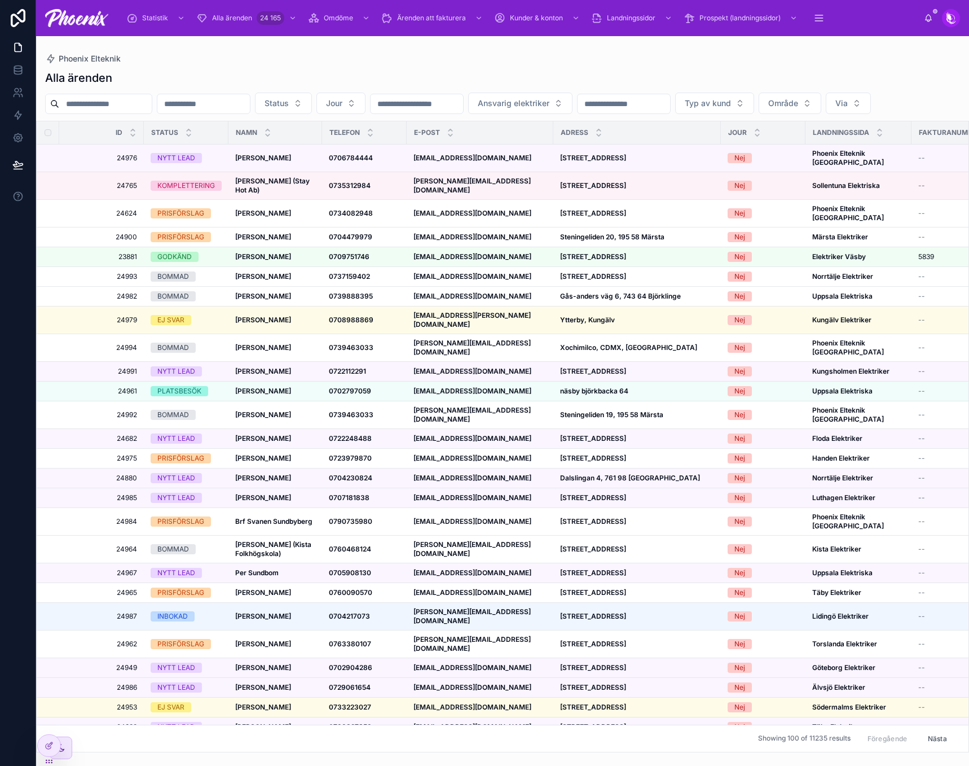
click at [134, 105] on input "text" at bounding box center [105, 104] width 93 height 16
paste input "*****"
type input "*****"
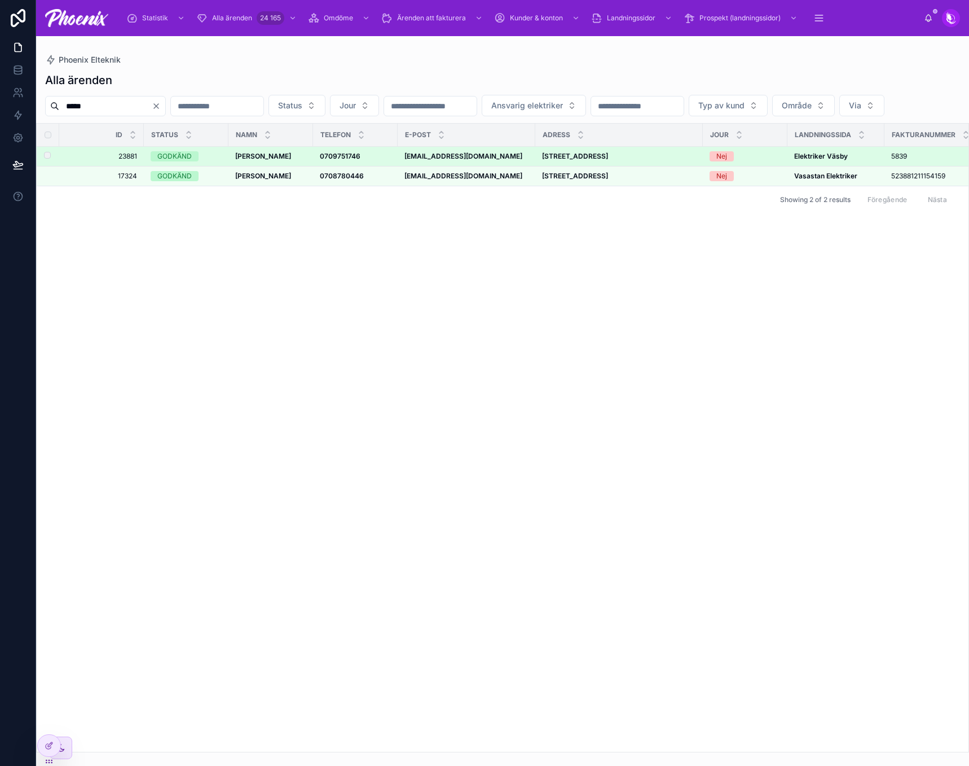
click at [184, 161] on div "GODKÄND" at bounding box center [174, 156] width 34 height 10
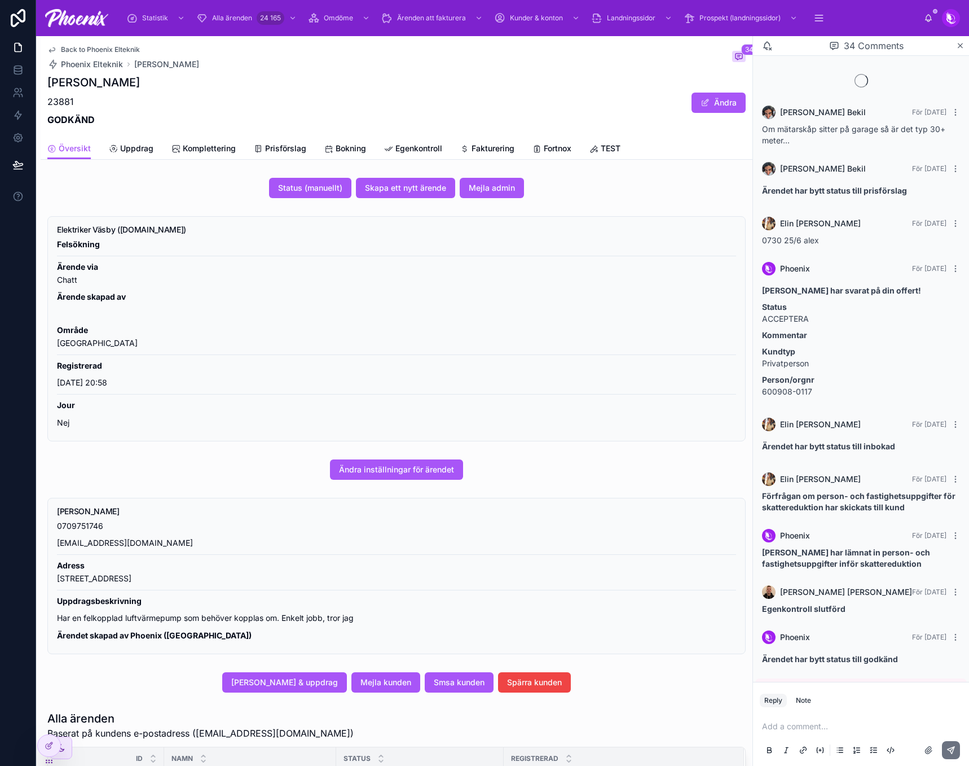
scroll to position [854, 0]
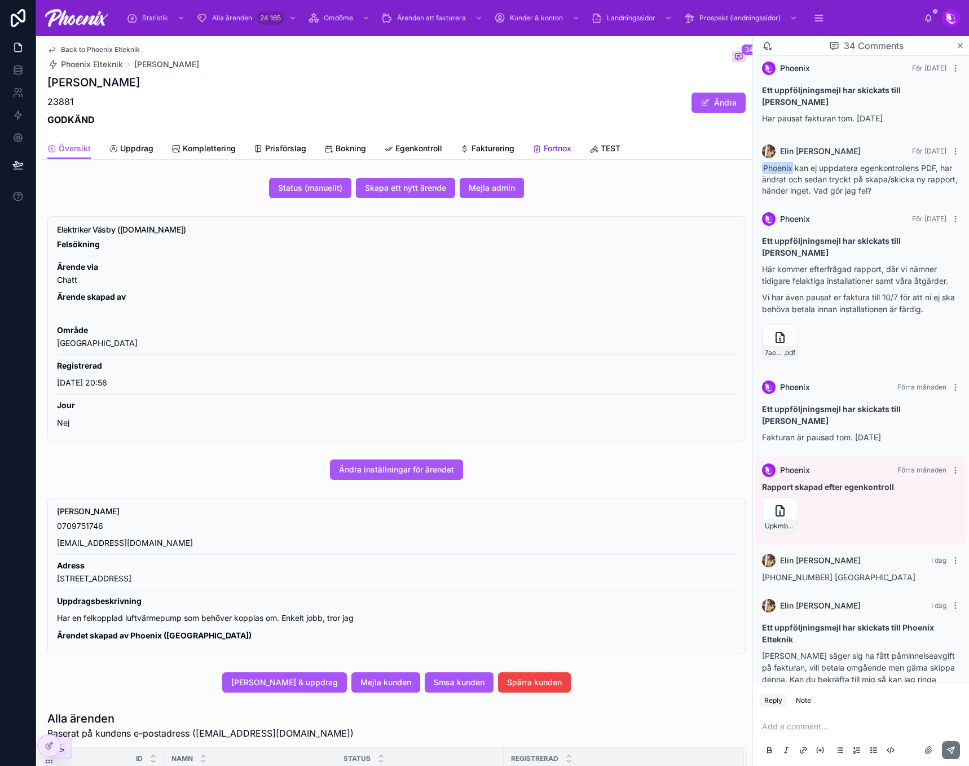
click at [550, 152] on span "Fortnox" at bounding box center [558, 148] width 28 height 11
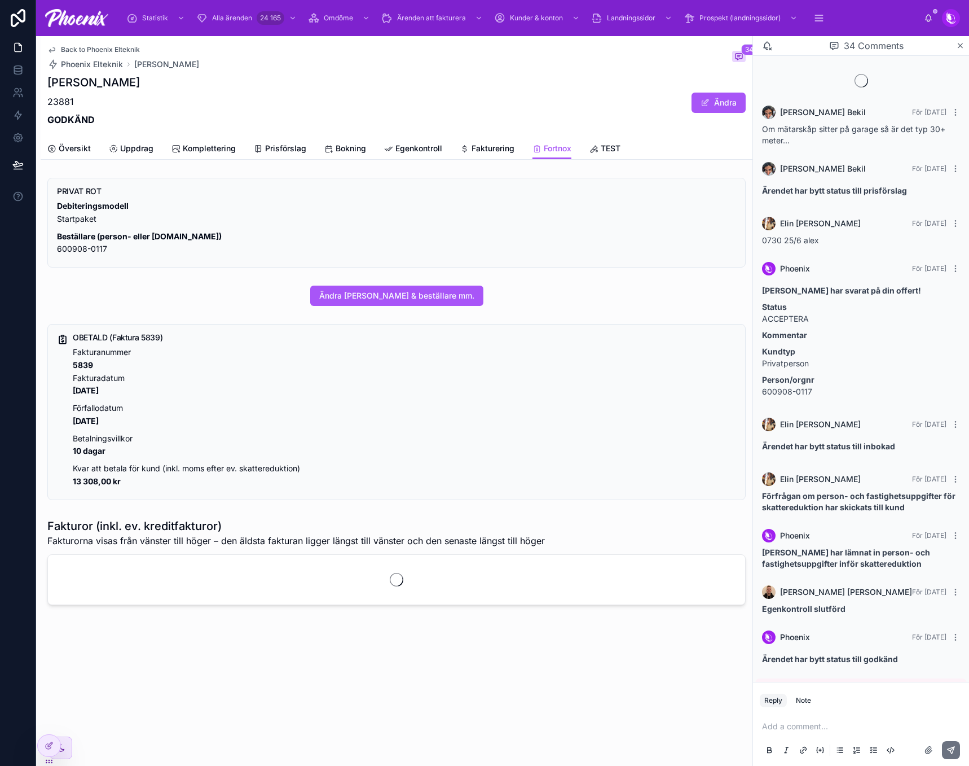
scroll to position [854, 0]
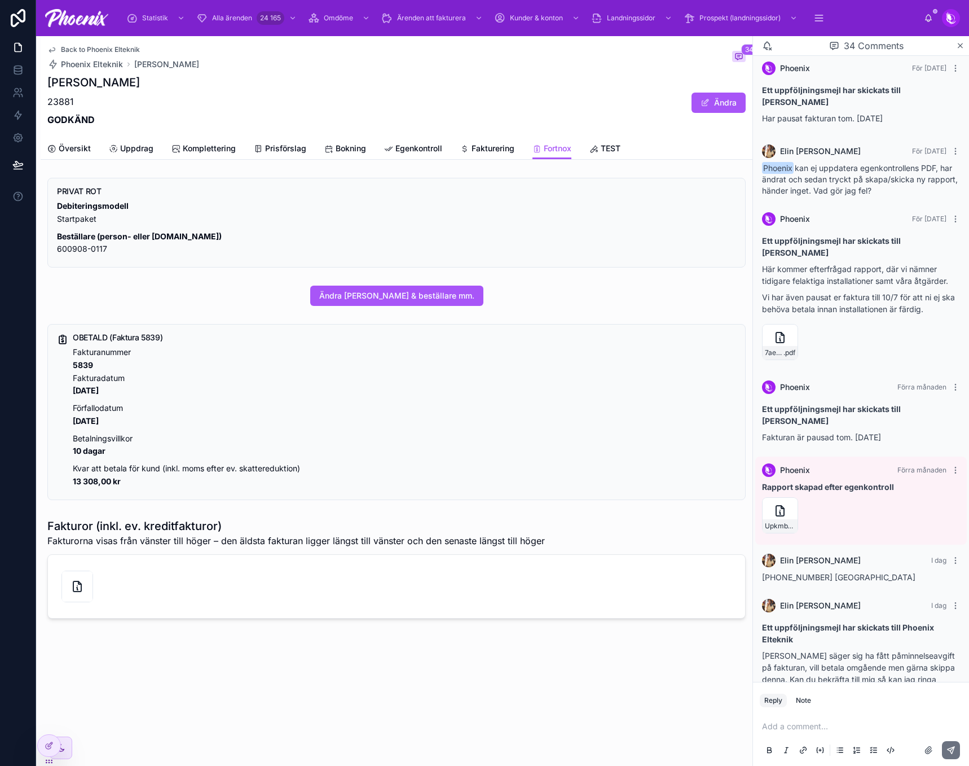
click at [83, 362] on strong "5839" at bounding box center [83, 365] width 20 height 10
copy strong "5839"
click at [50, 154] on link "Översikt" at bounding box center [68, 149] width 43 height 23
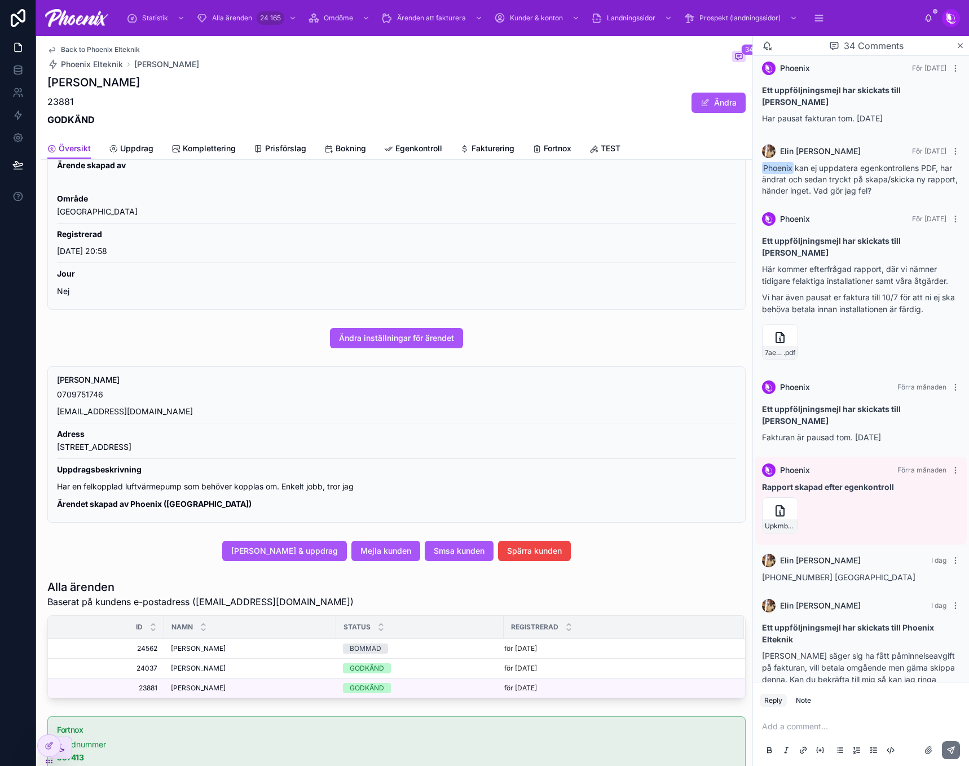
scroll to position [226, 0]
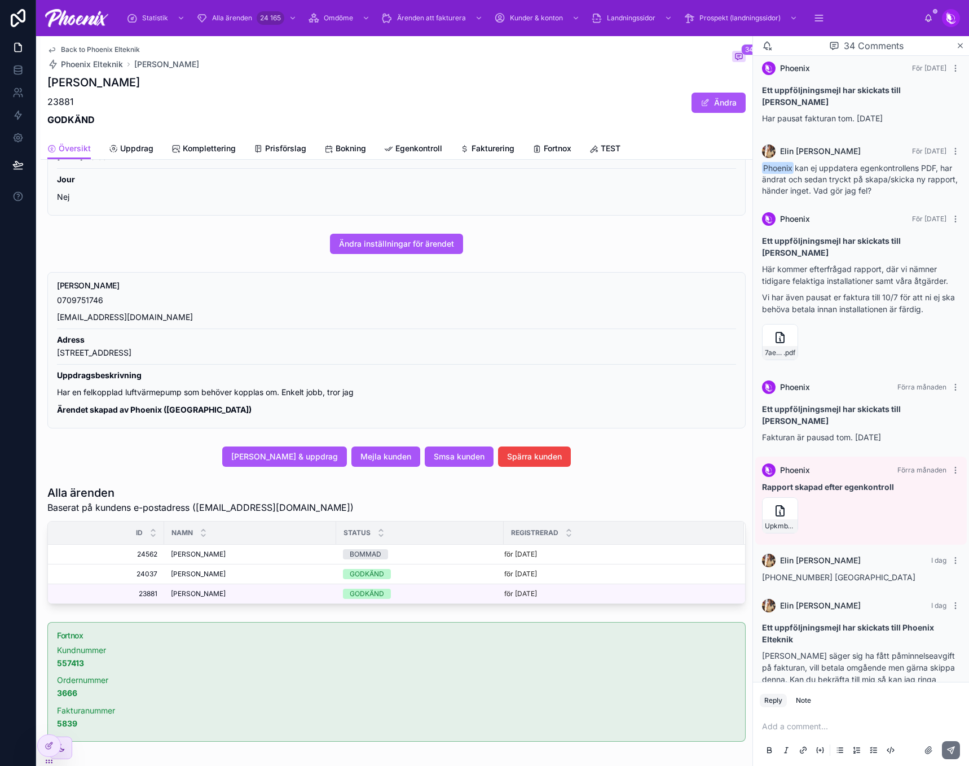
click at [511, 416] on p "Ärendet skapad av Phoenix (Phoenix)" at bounding box center [396, 409] width 679 height 13
drag, startPoint x: 411, startPoint y: 447, endPoint x: 411, endPoint y: 433, distance: 14.7
click at [411, 433] on div "Status (manuellt) Skapa ett nytt ärende Mejla admin Elektriker Väsby (elektrike…" at bounding box center [397, 408] width 712 height 920
click at [380, 463] on button "Mejla kunden" at bounding box center [385, 456] width 69 height 20
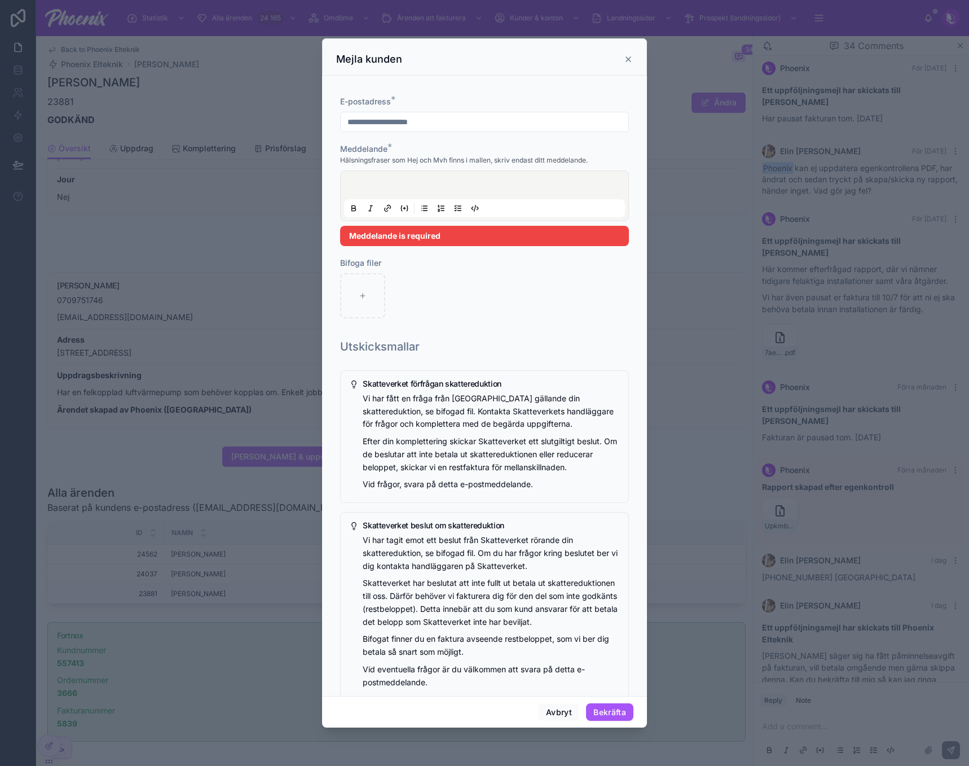
click at [403, 187] on p at bounding box center [486, 186] width 281 height 11
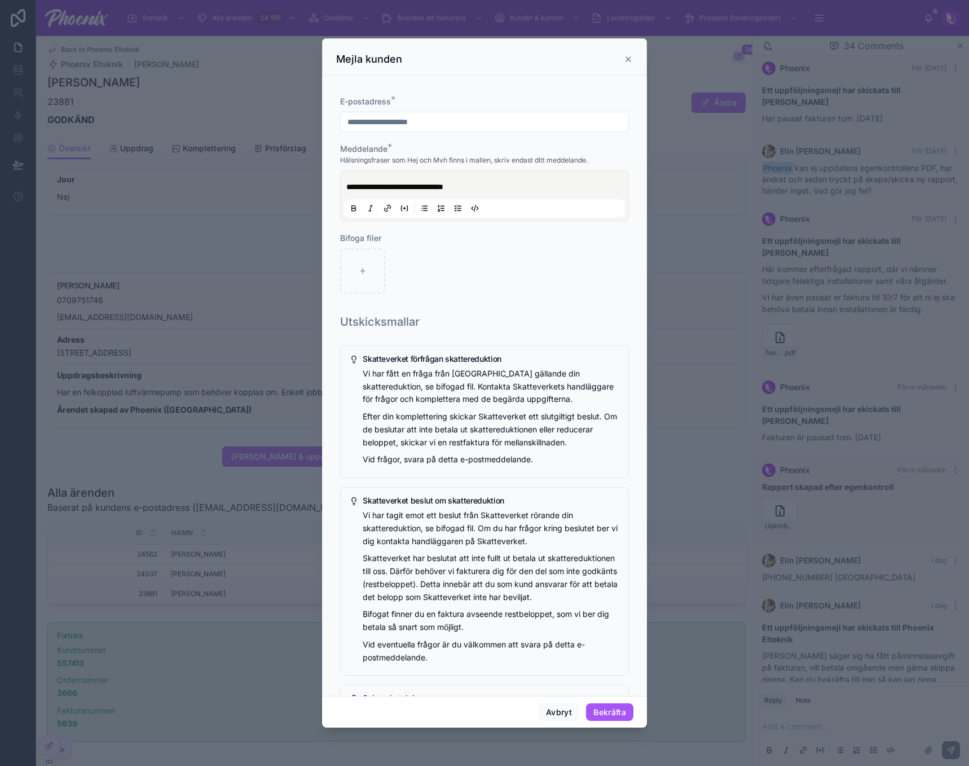
click at [539, 184] on p "**********" at bounding box center [486, 186] width 281 height 11
click at [500, 187] on span "**********" at bounding box center [422, 187] width 153 height 8
click at [561, 186] on p "**********" at bounding box center [486, 186] width 281 height 11
click at [618, 710] on button "Bekräfta" at bounding box center [609, 712] width 47 height 18
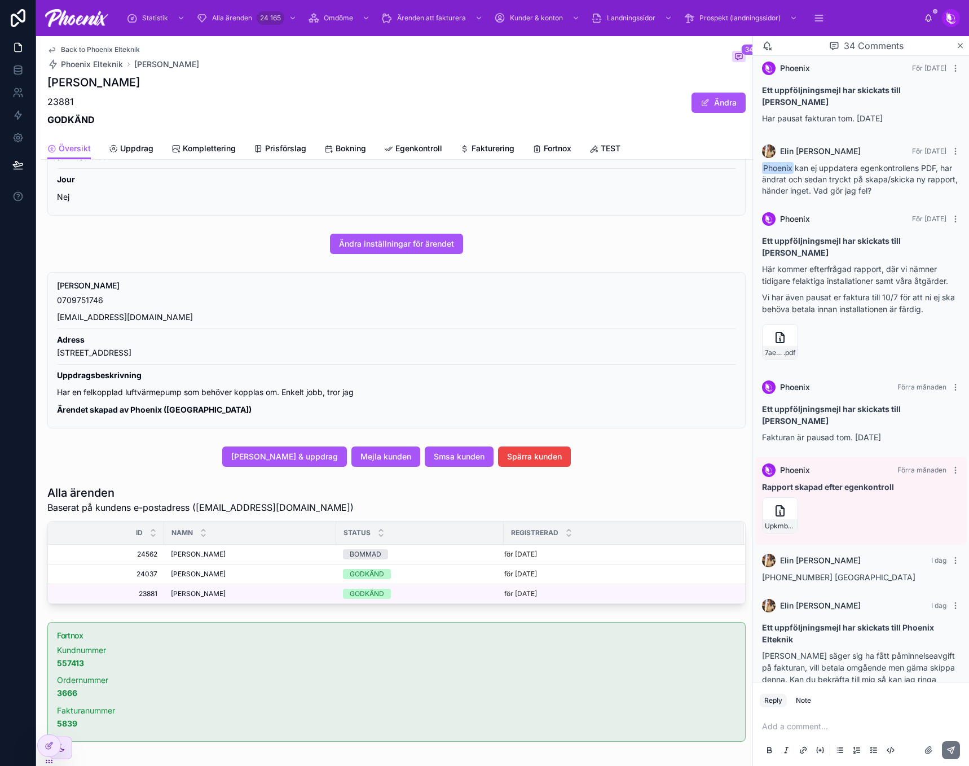
click at [851, 599] on div "Elin Nilsson I dag" at bounding box center [861, 606] width 198 height 14
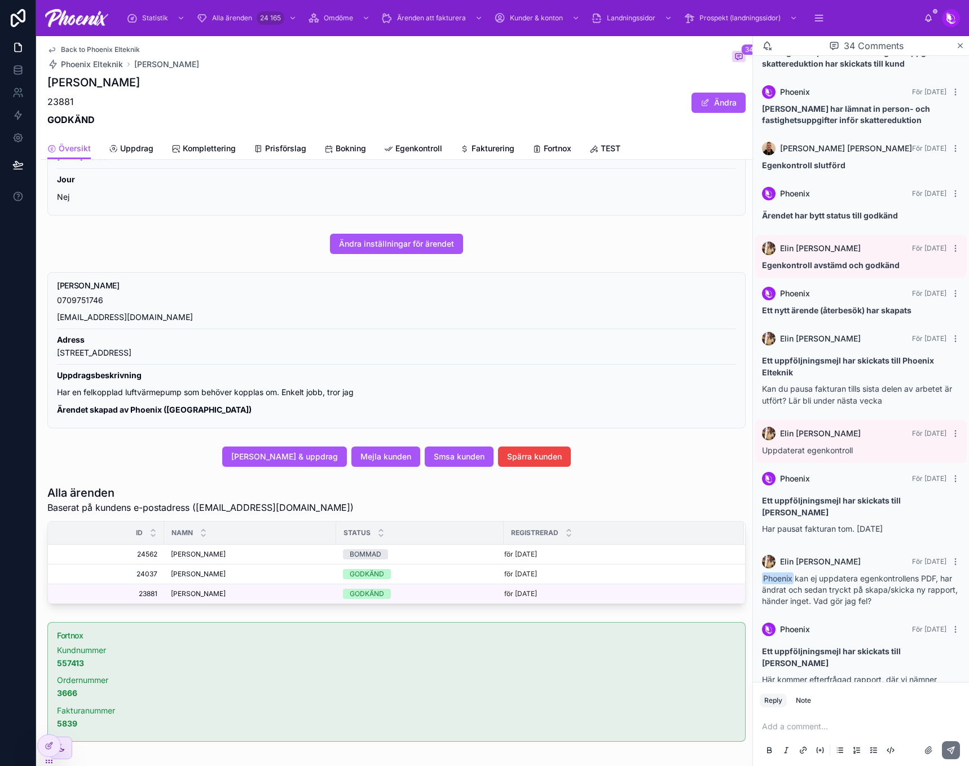
scroll to position [854, 0]
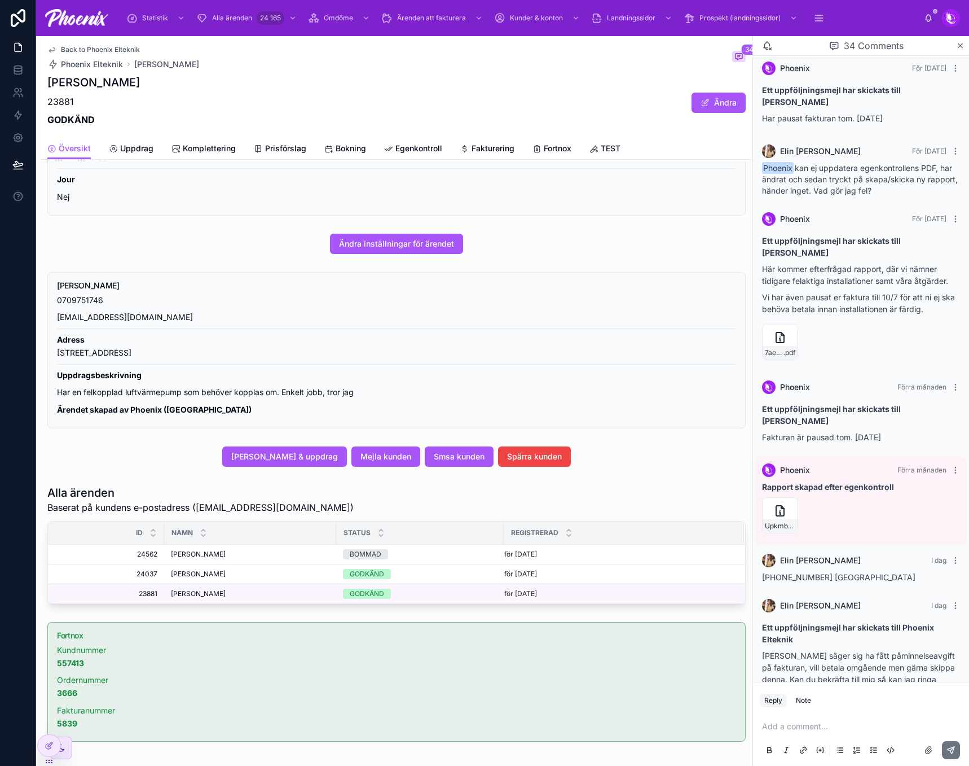
click at [824, 649] on p "Kund säger sig ha fått påminnelseavgift på fakturan, vill betala omgående men g…" at bounding box center [861, 672] width 198 height 47
click at [825, 649] on p "Kund säger sig ha fått påminnelseavgift på fakturan, vill betala omgående men g…" at bounding box center [861, 672] width 198 height 47
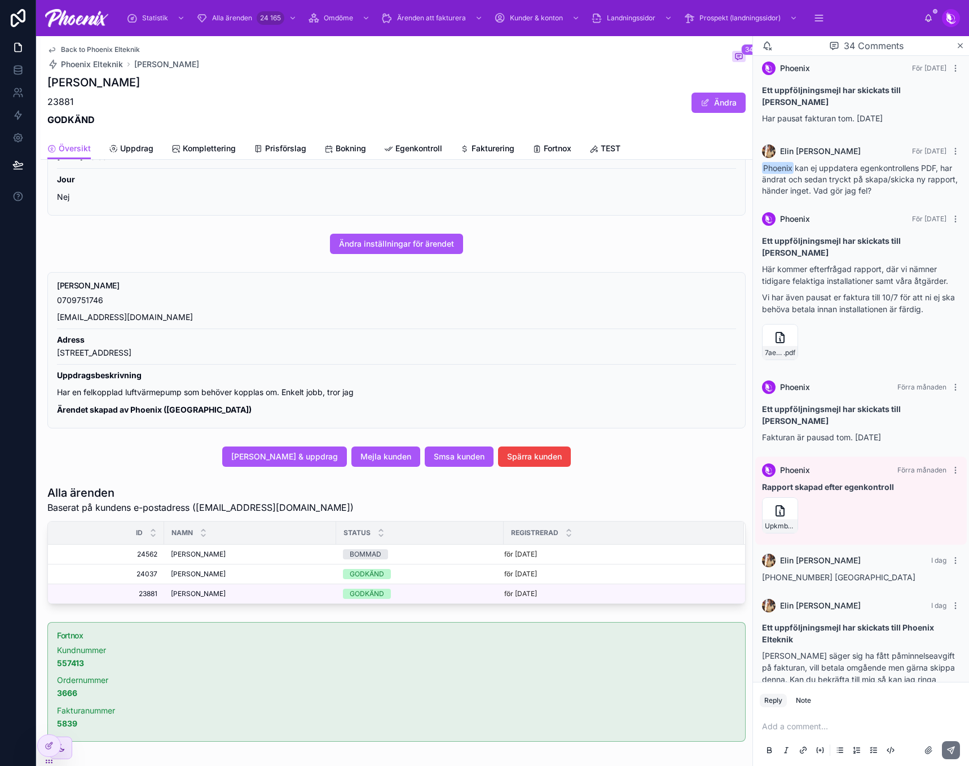
drag, startPoint x: 434, startPoint y: 392, endPoint x: 447, endPoint y: 397, distance: 13.7
drag, startPoint x: 447, startPoint y: 397, endPoint x: 544, endPoint y: 358, distance: 105.1
click at [544, 358] on p "Adress Solvägen 12, 194 34 Upplands Väsby" at bounding box center [396, 346] width 679 height 26
click at [692, 499] on div at bounding box center [703, 499] width 85 height 1
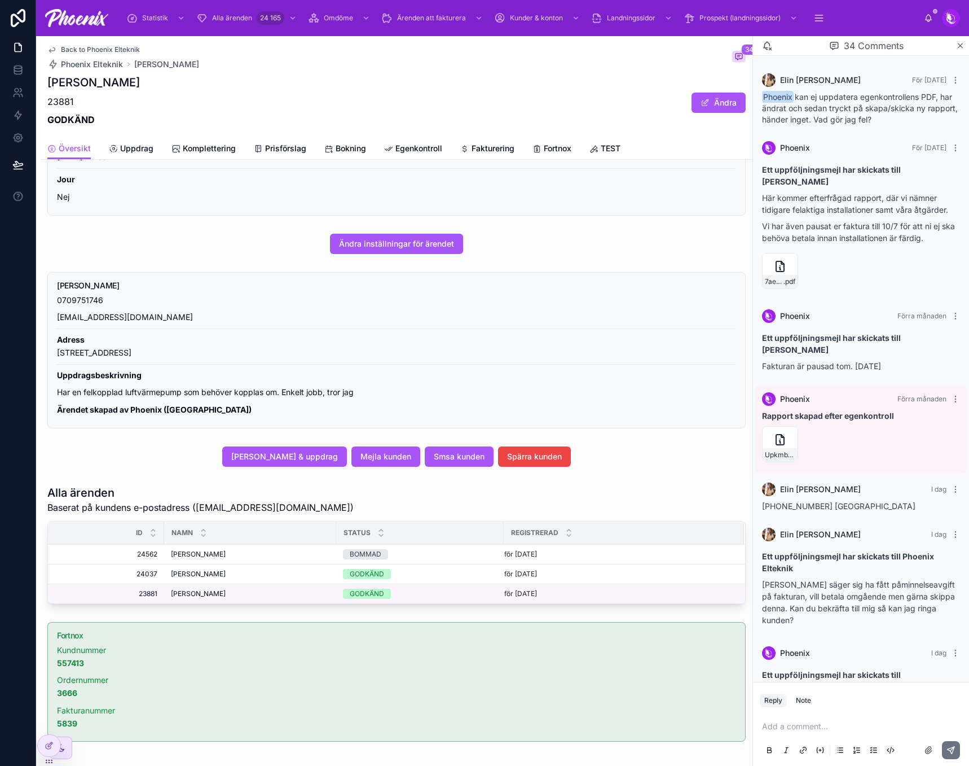
scroll to position [937, 0]
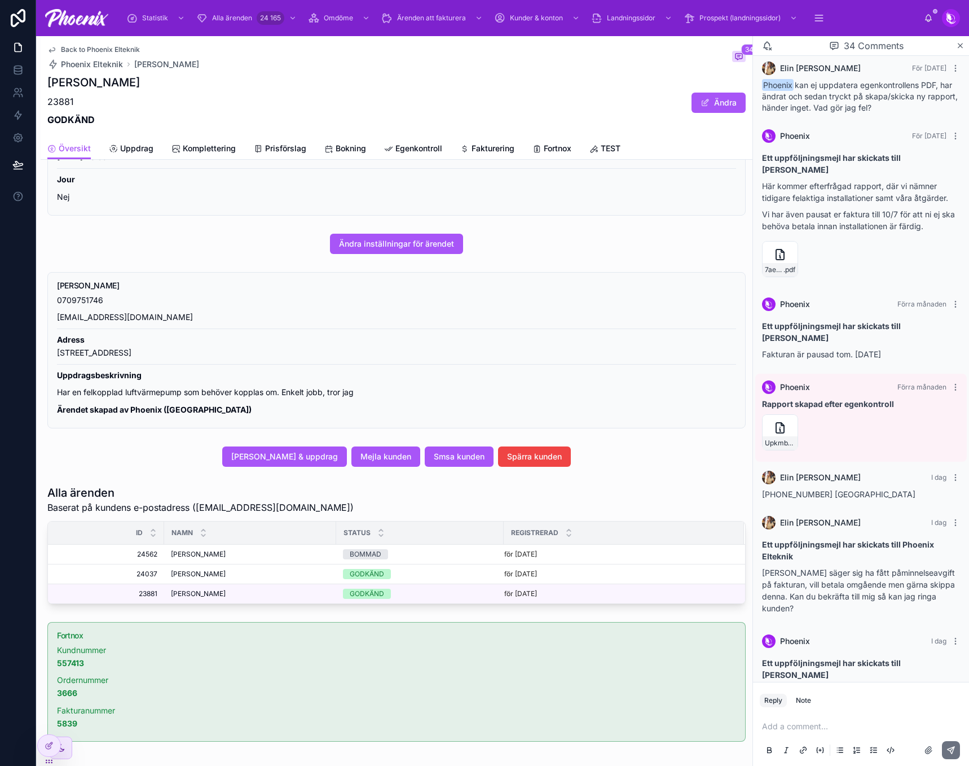
click at [795, 685] on p "Har tagit bort påminnelseavgiften. Att betala 13.308kr." at bounding box center [861, 697] width 198 height 24
copy p "Har tagit bort påminnelseavgiften. Att betala 13.308kr."
click at [467, 459] on span "Smsa kunden" at bounding box center [459, 456] width 51 height 11
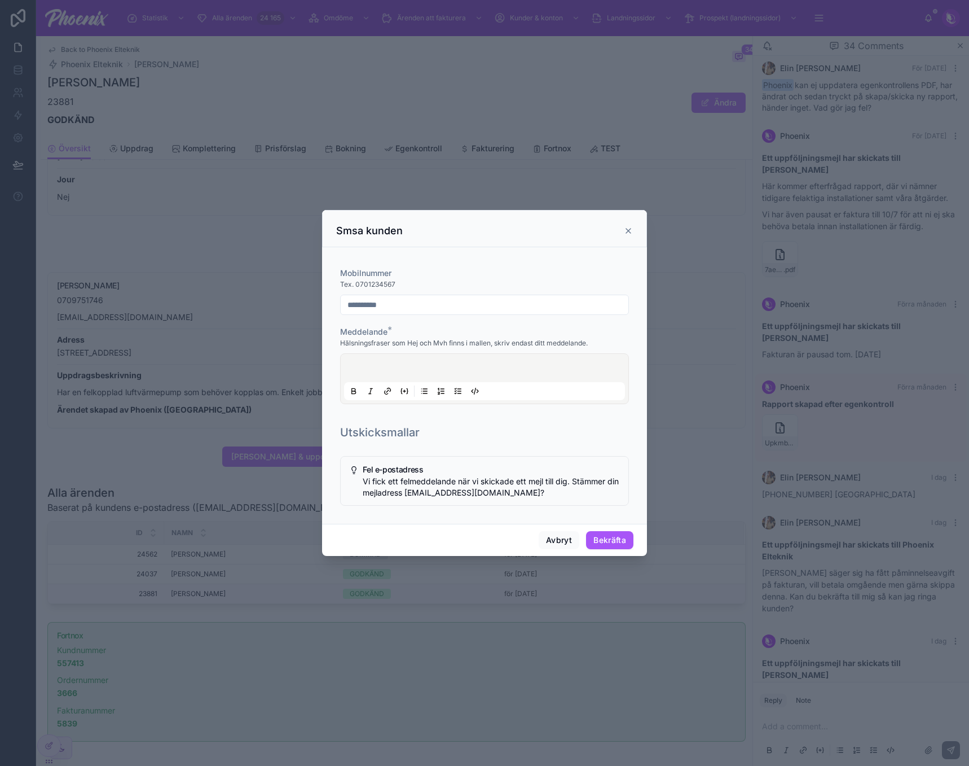
click at [411, 359] on div at bounding box center [484, 378] width 281 height 43
click at [410, 367] on div at bounding box center [484, 378] width 281 height 43
click at [610, 546] on button "Bekräfta" at bounding box center [609, 540] width 47 height 18
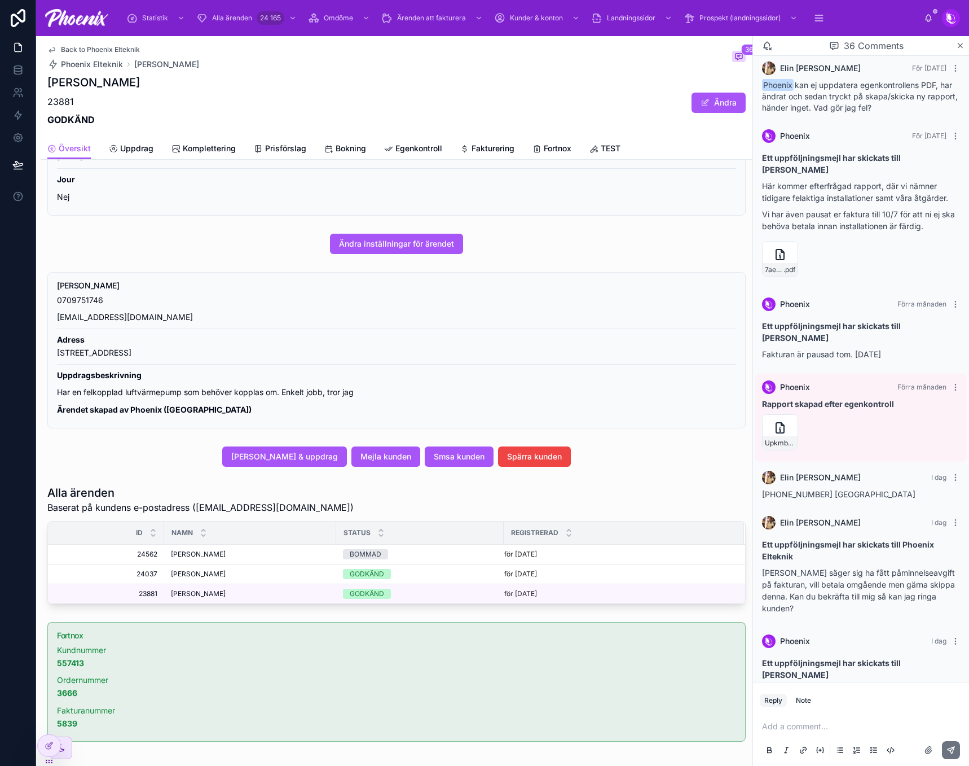
click at [86, 48] on span "Back to Phoenix Elteknik" at bounding box center [100, 49] width 79 height 9
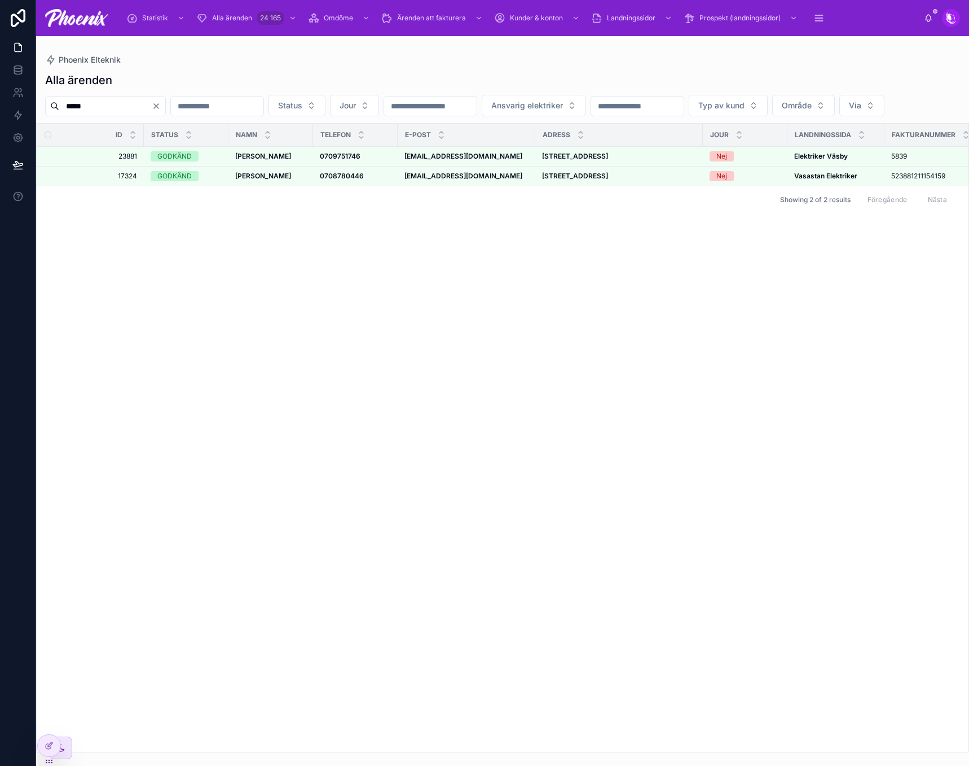
click at [98, 111] on input "*****" at bounding box center [105, 106] width 93 height 16
paste input "text"
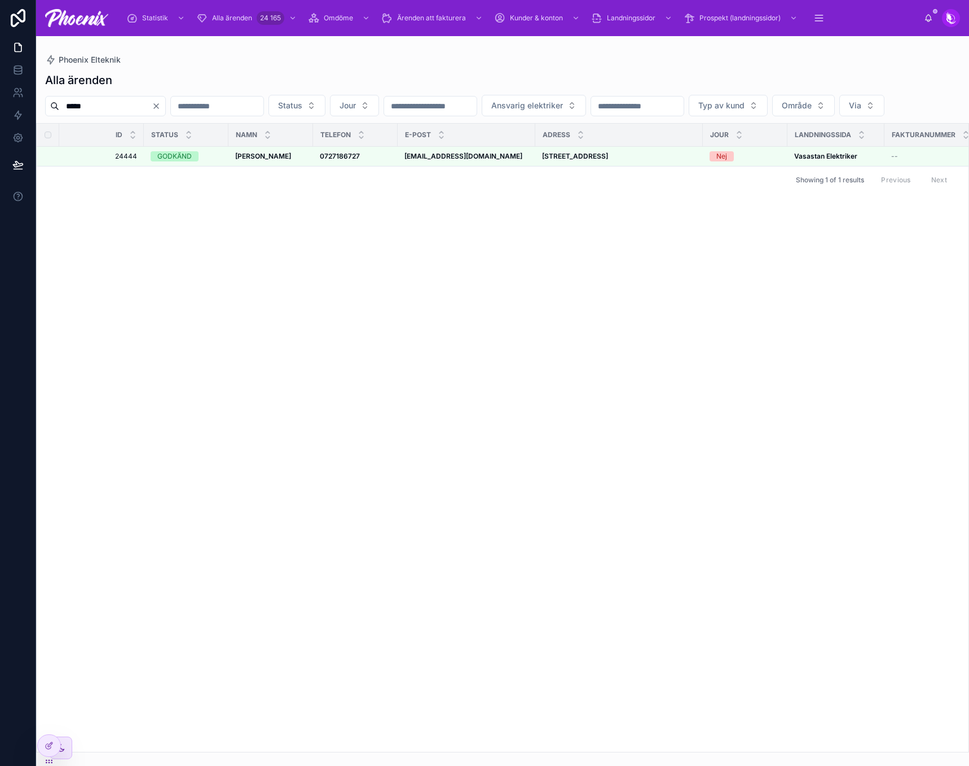
type input "*****"
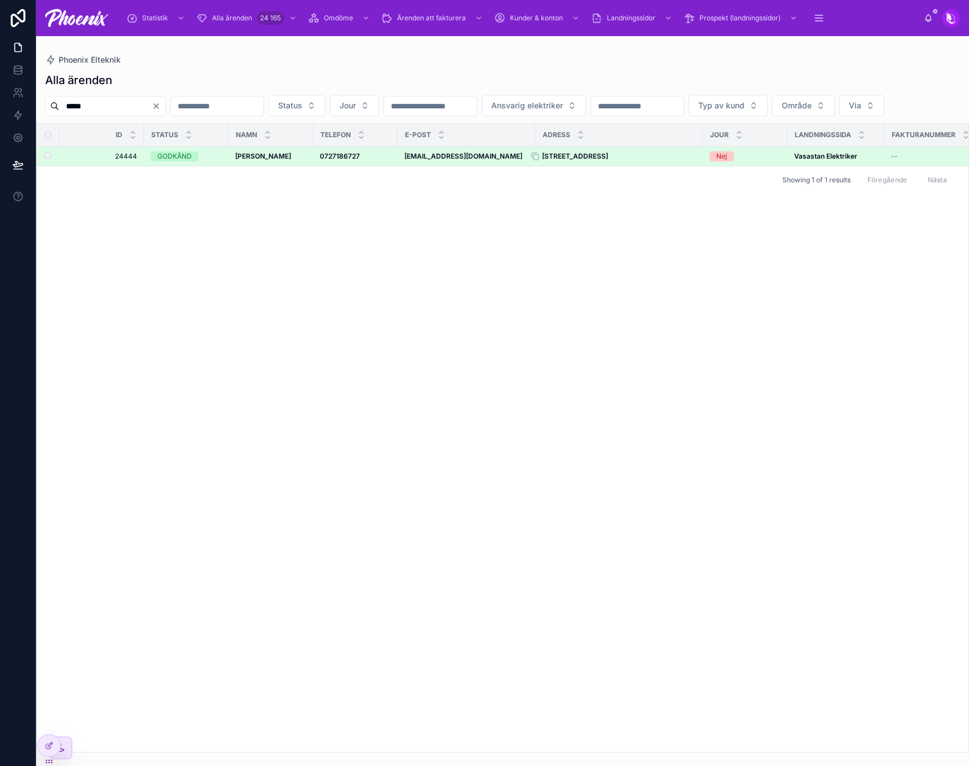
click at [580, 160] on strong "Fredhällsgatan 13, 112 54 Stockholm" at bounding box center [575, 156] width 66 height 8
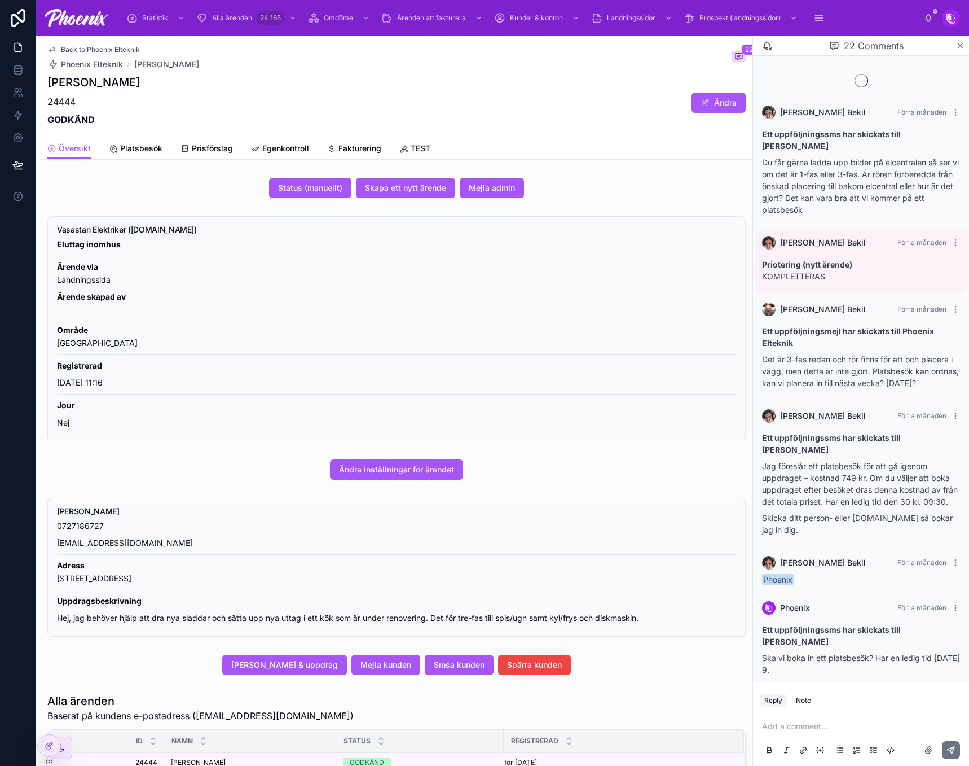
scroll to position [1155, 0]
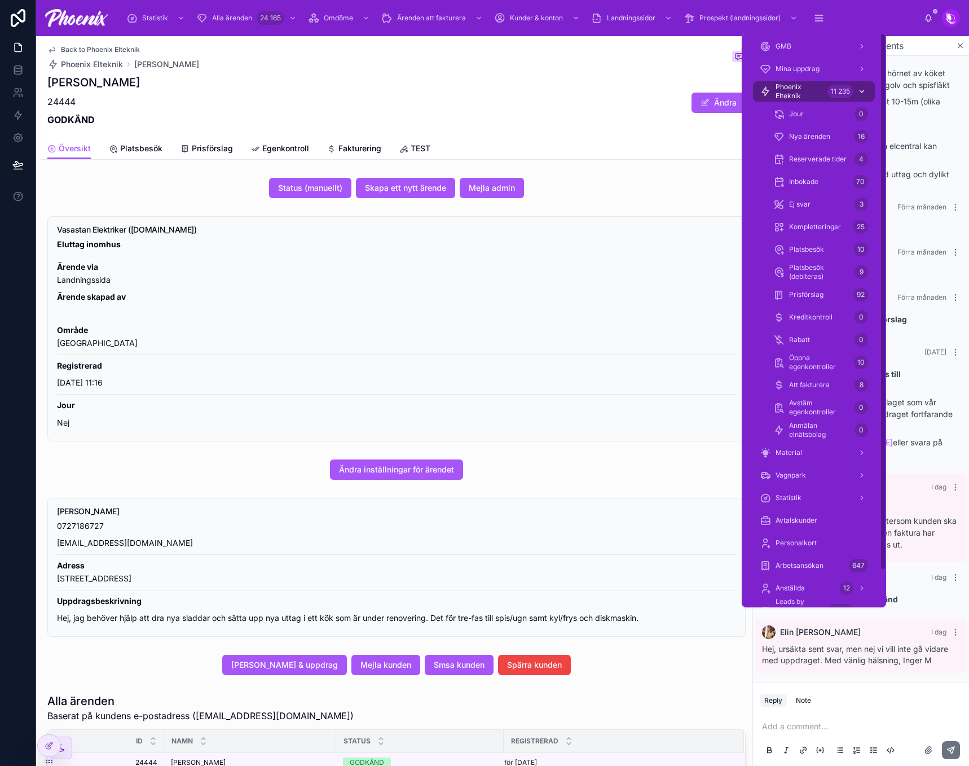
click at [806, 92] on span "Phoenix Elteknik" at bounding box center [799, 91] width 47 height 18
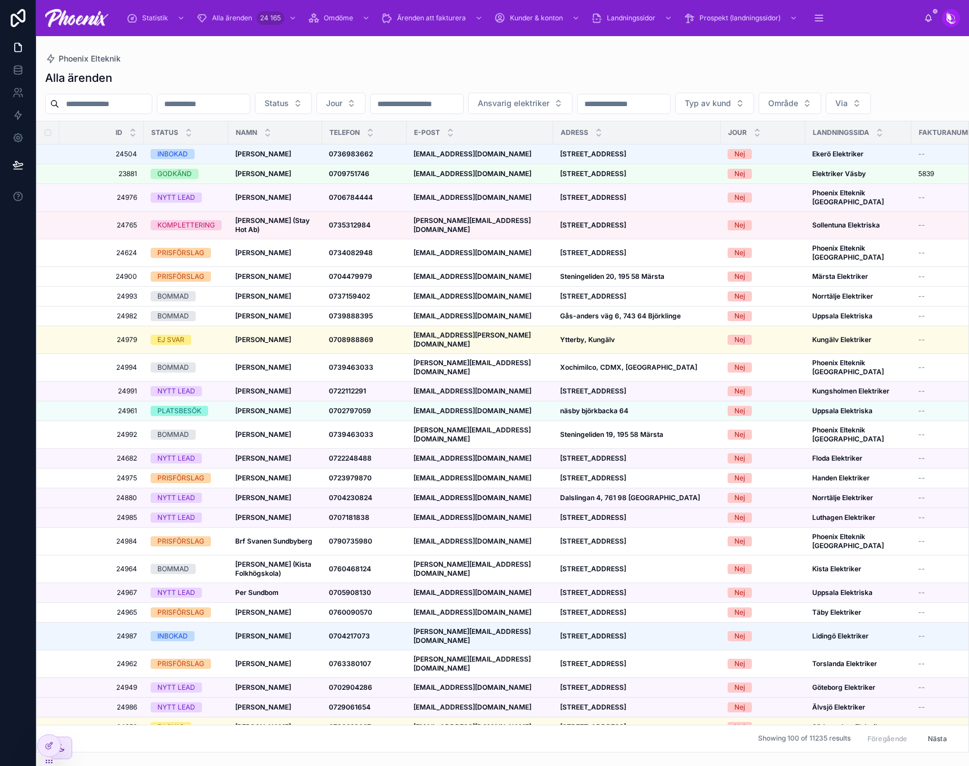
click at [116, 100] on input "text" at bounding box center [105, 104] width 93 height 16
paste input "*****"
type input "*****"
click at [179, 80] on div "Alla ärenden" at bounding box center [502, 78] width 915 height 16
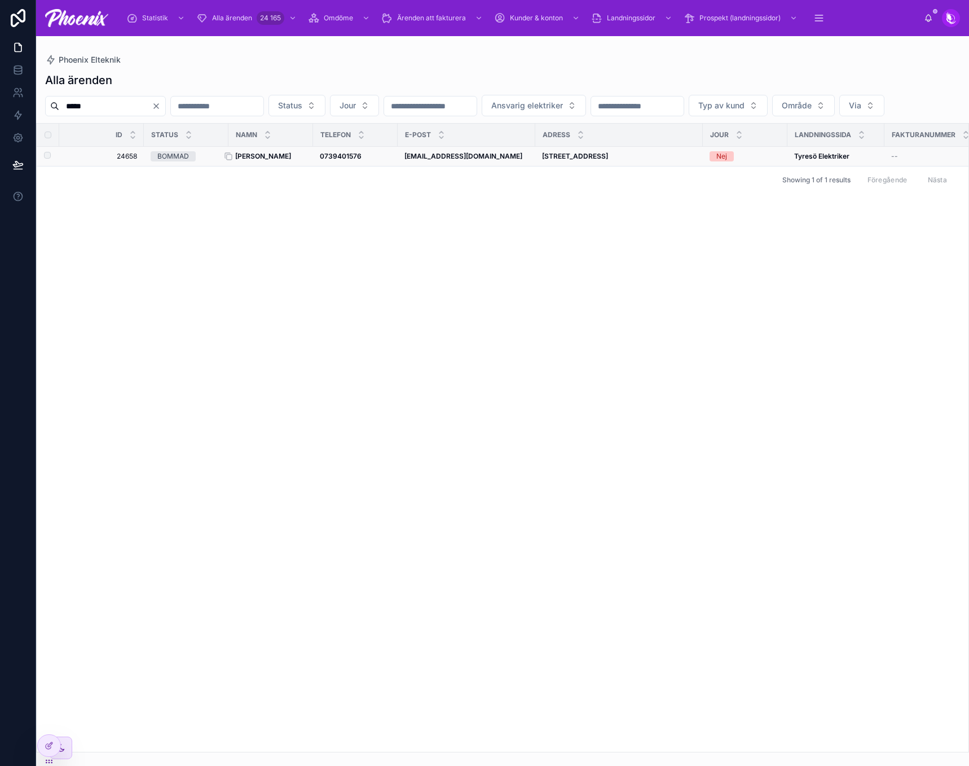
click at [261, 160] on strong "Josefin Lindström" at bounding box center [263, 156] width 56 height 8
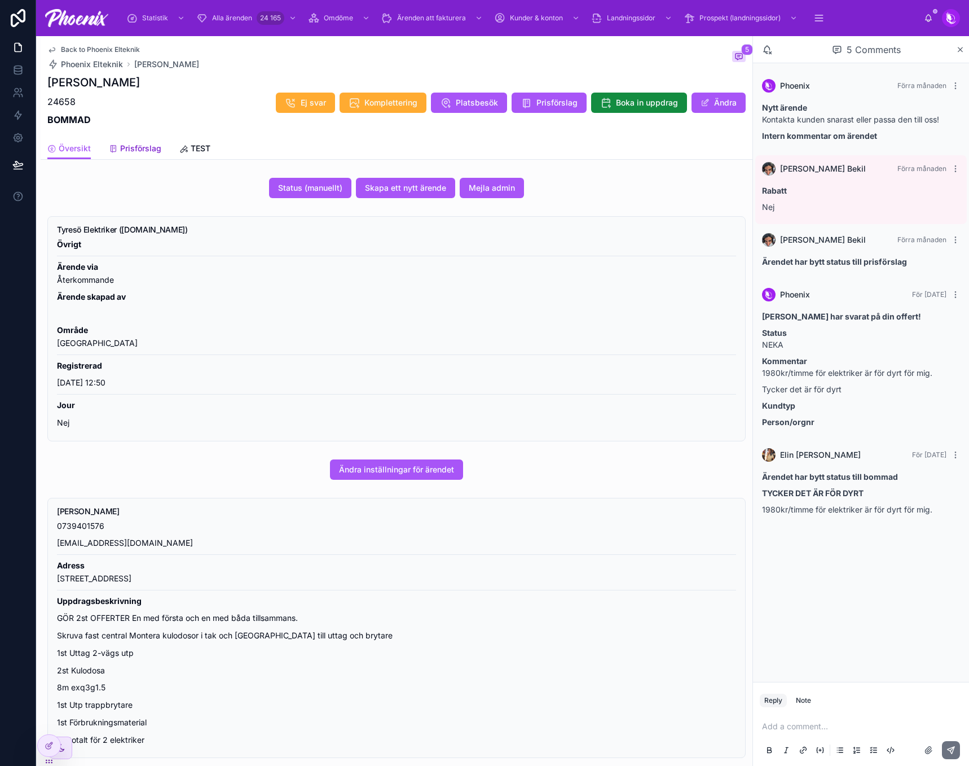
click at [116, 142] on link "Prisförslag" at bounding box center [135, 149] width 52 height 23
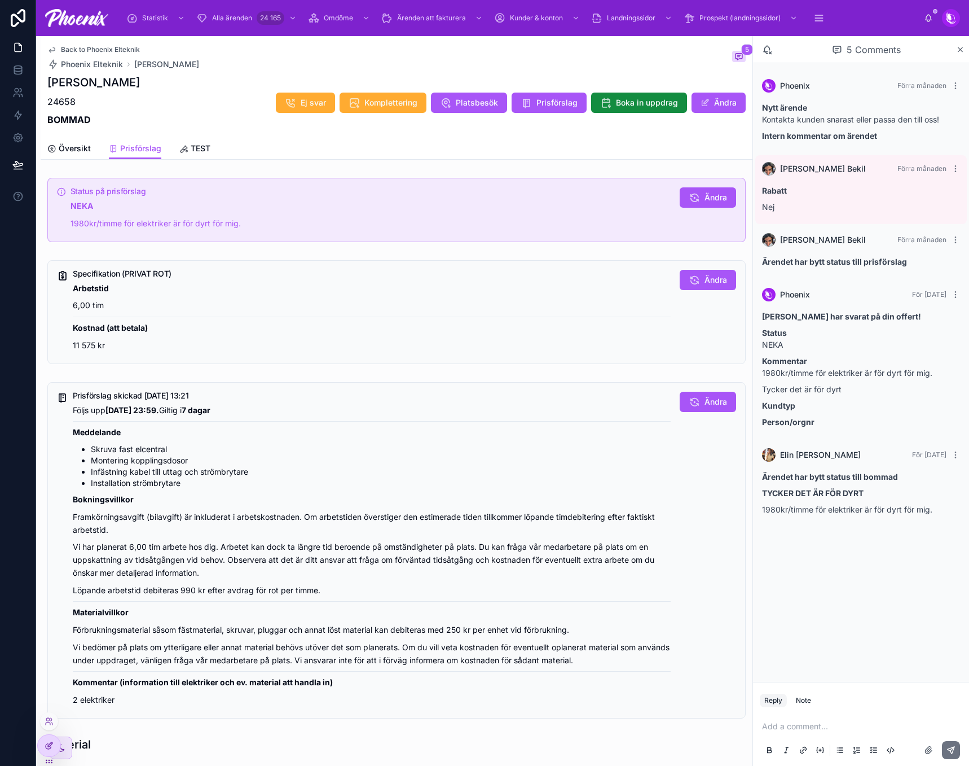
click at [41, 743] on div at bounding box center [49, 745] width 23 height 21
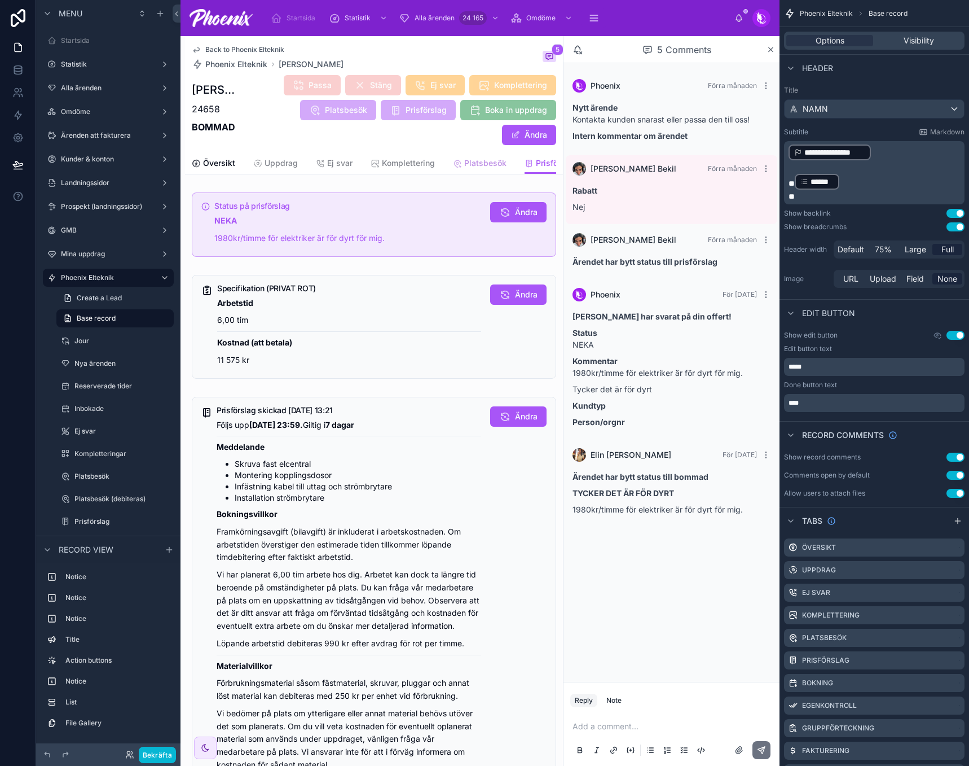
click at [481, 164] on span "Platsbesök" at bounding box center [485, 162] width 42 height 11
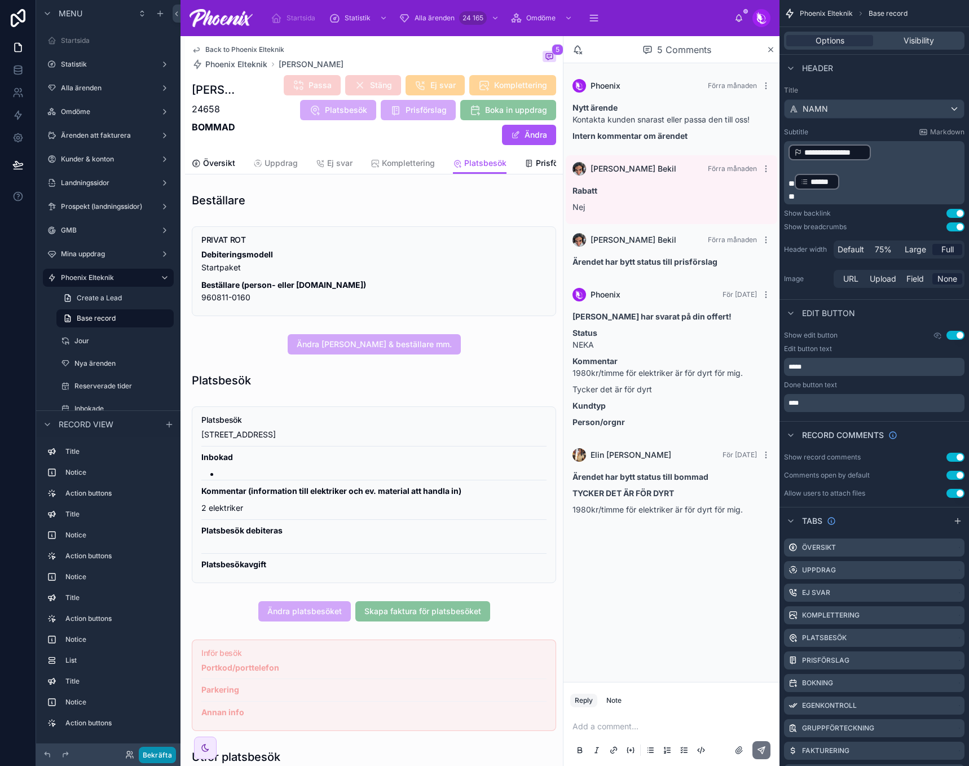
click at [163, 753] on button "Bekräfta" at bounding box center [157, 754] width 37 height 16
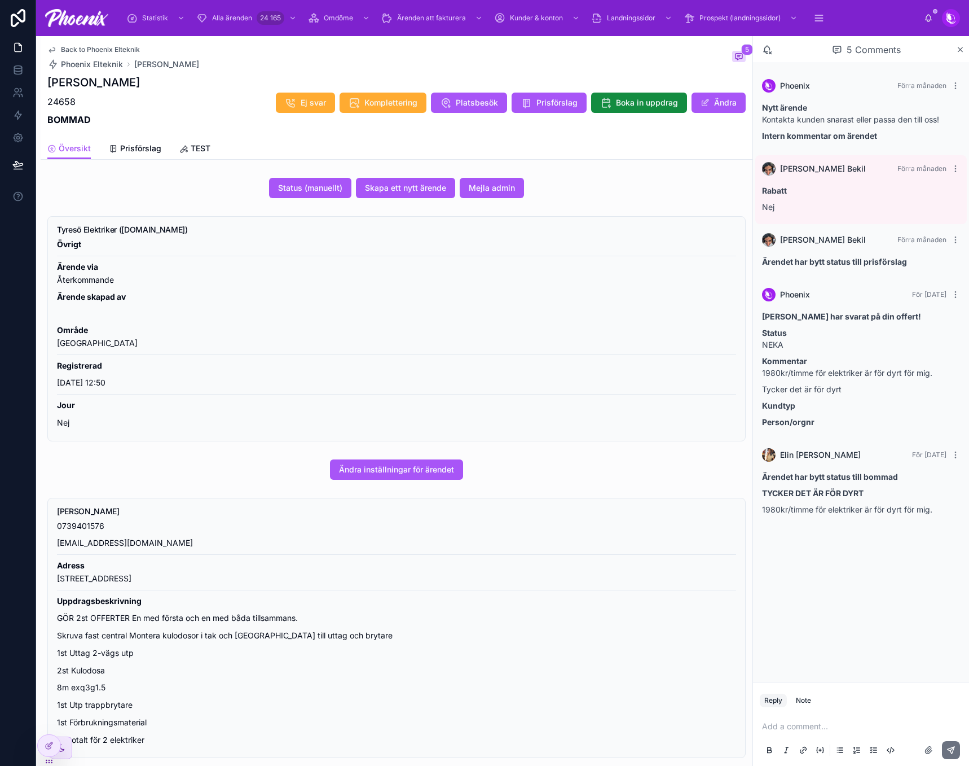
click at [263, 235] on div "Tyresö Elektriker (tyresoelektriker.se) Övrigt Ärende via Återkommande Ärende s…" at bounding box center [396, 330] width 679 height 208
click at [47, 740] on div at bounding box center [49, 745] width 23 height 21
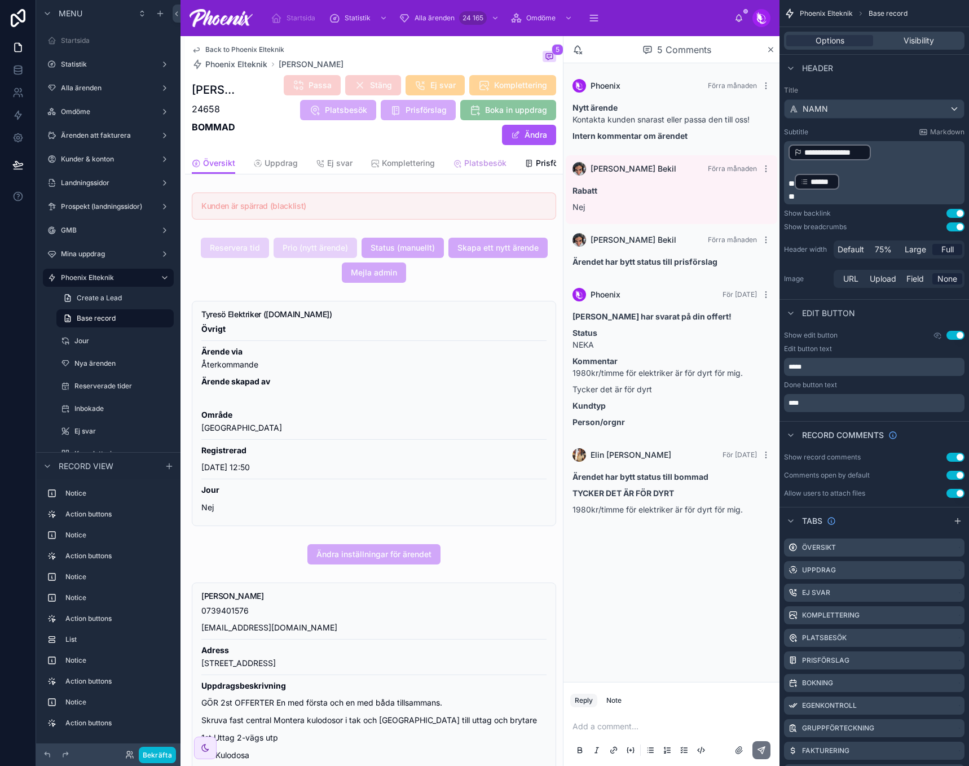
click at [480, 169] on link "Platsbesök" at bounding box center [480, 164] width 54 height 23
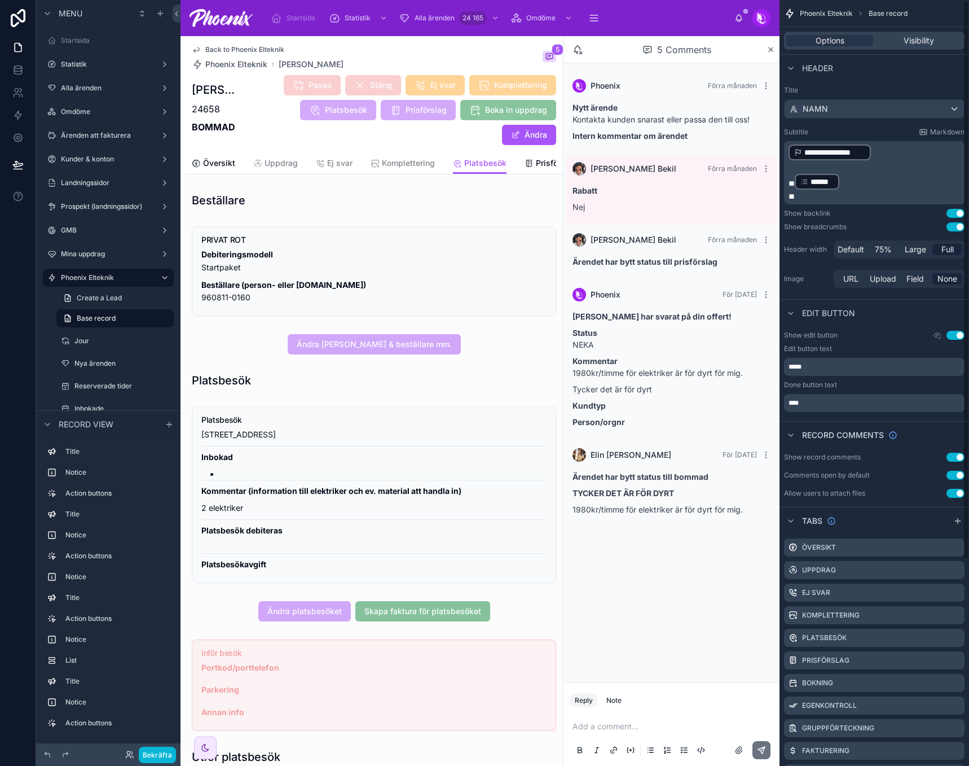
click at [229, 55] on div "Back to Phoenix Elteknik Phoenix Elteknik Josefin Lindström" at bounding box center [268, 57] width 152 height 25
click at [229, 61] on span "Phoenix Elteknik" at bounding box center [236, 64] width 62 height 11
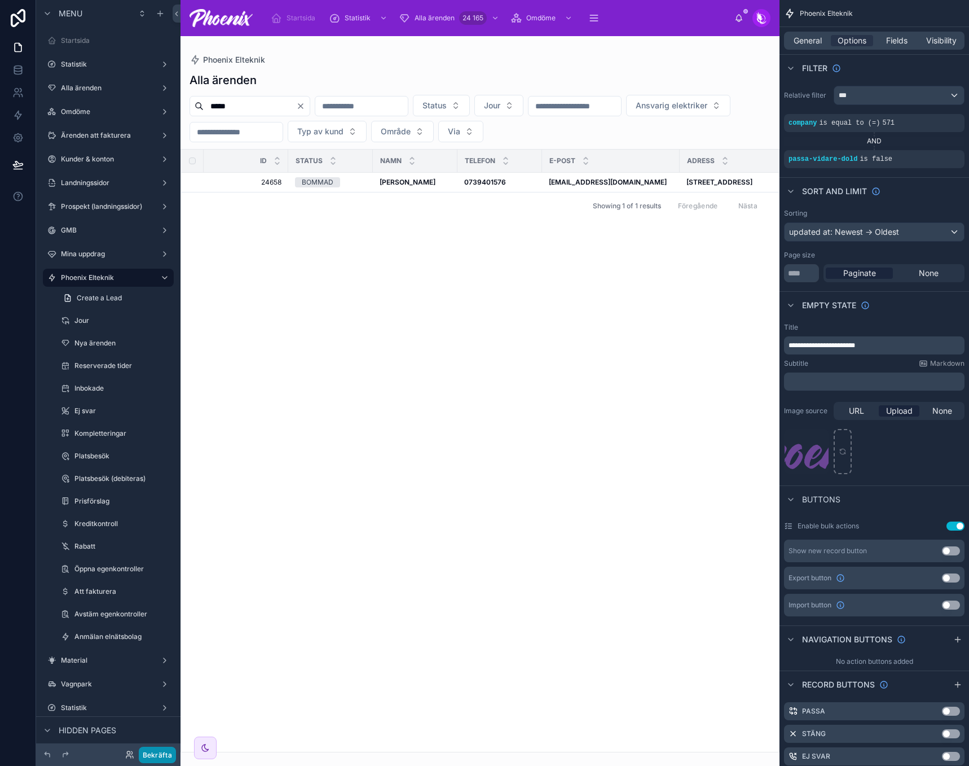
click at [145, 746] on button "Bekräfta" at bounding box center [157, 754] width 37 height 16
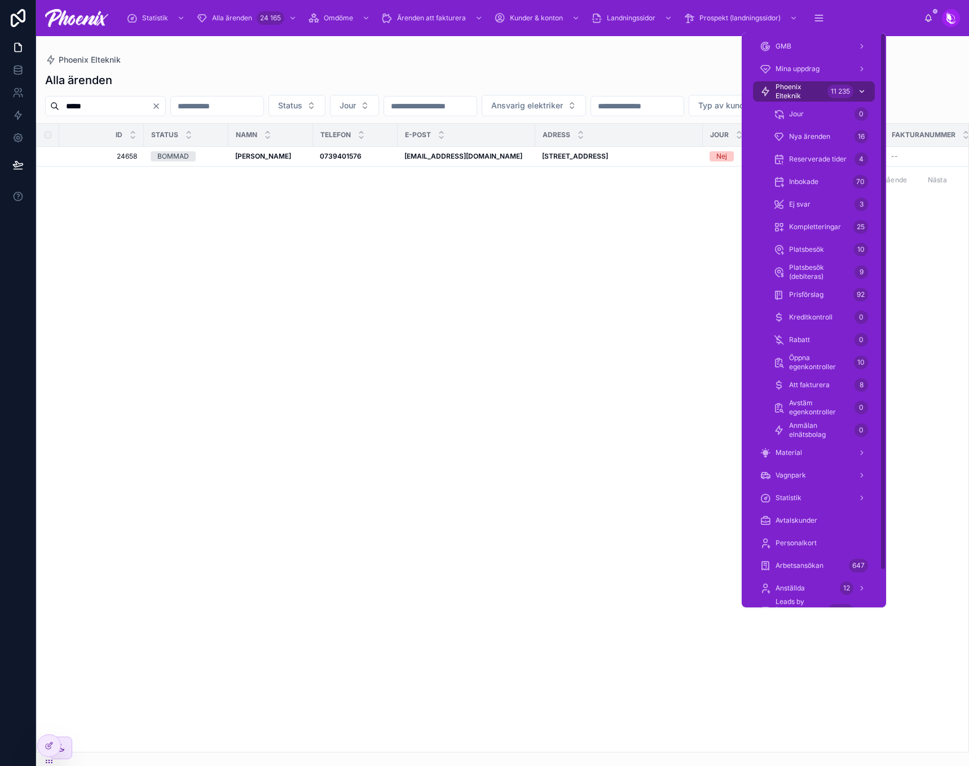
click at [816, 89] on span "Phoenix Elteknik" at bounding box center [799, 91] width 47 height 18
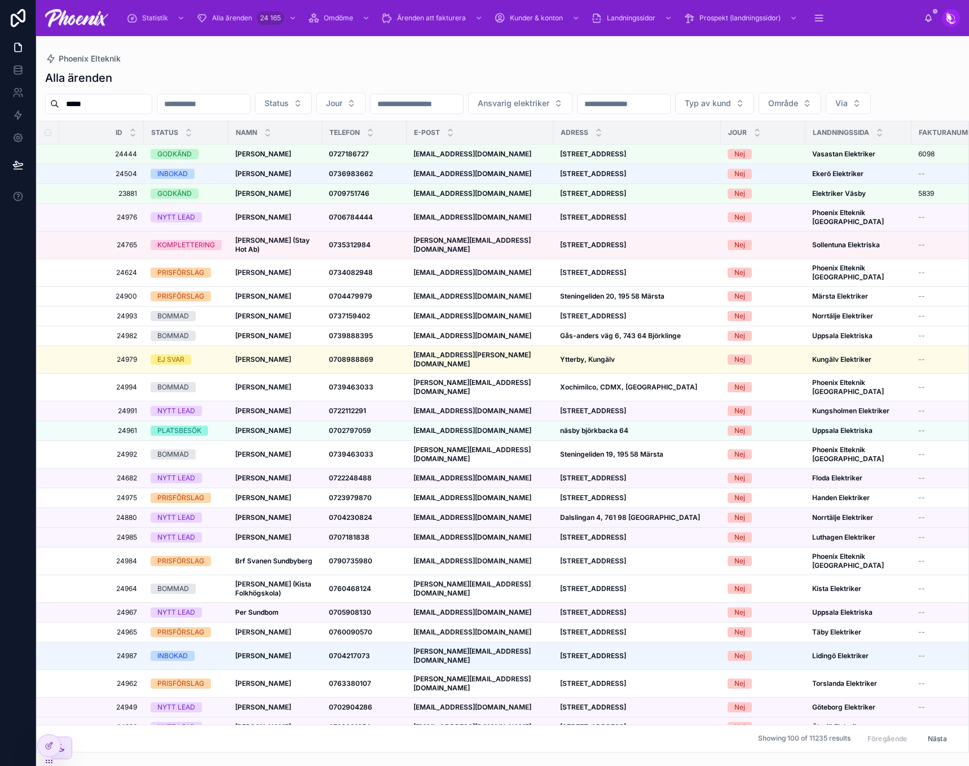
click at [636, 69] on div "Alla ärenden ***** Status Jour Ansvarig elektriker Typ av kund Område Via Id St…" at bounding box center [502, 407] width 933 height 689
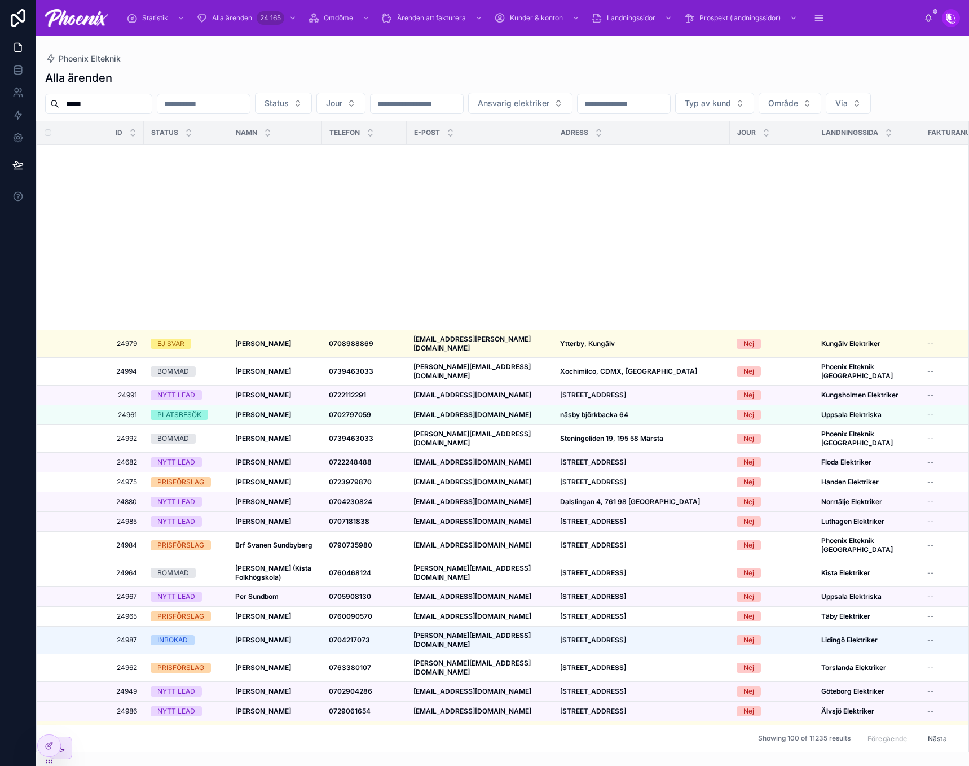
scroll to position [395, 0]
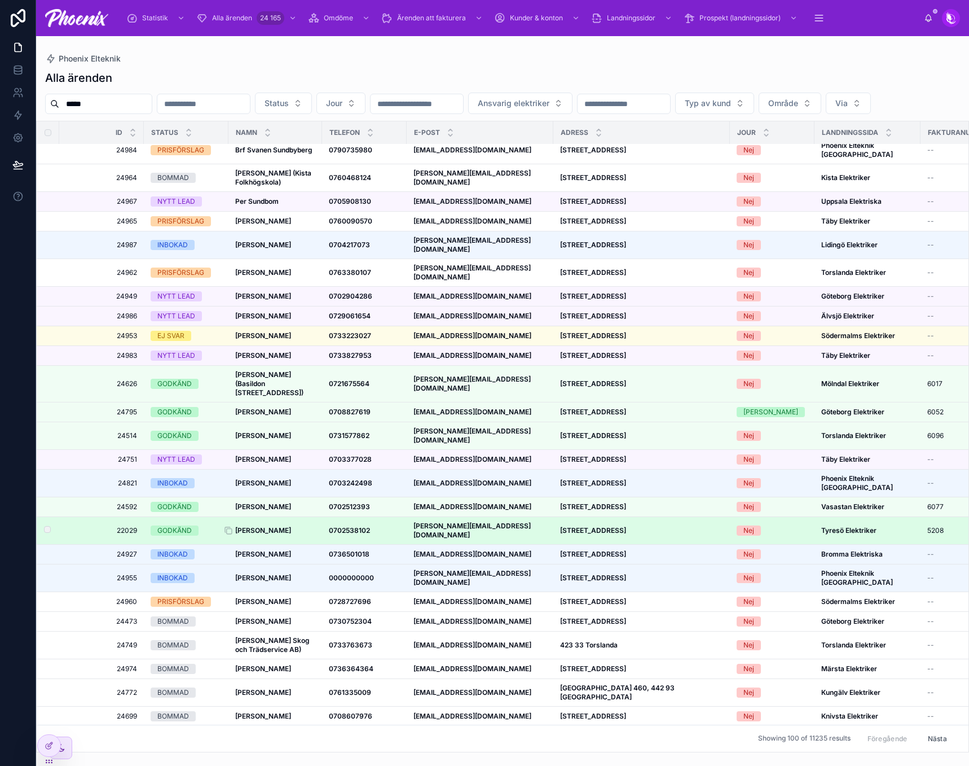
click at [257, 517] on td "Stefan löf Stefan löf" at bounding box center [275, 531] width 94 height 28
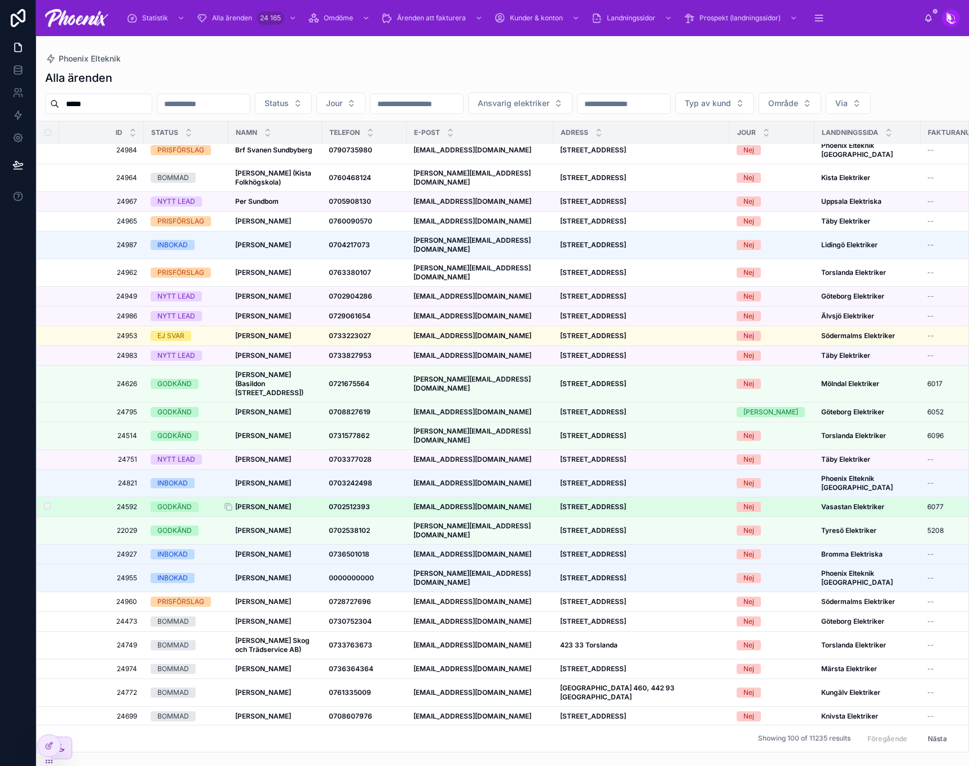
click at [262, 502] on strong "Siriann Göhl" at bounding box center [263, 506] width 56 height 8
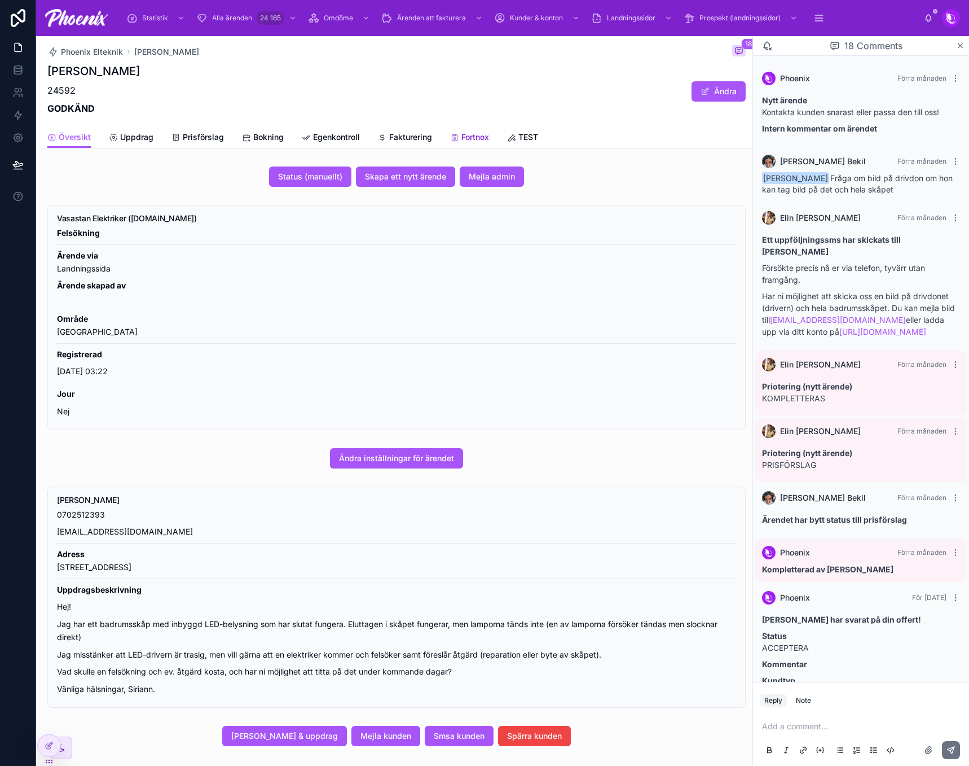
scroll to position [603, 0]
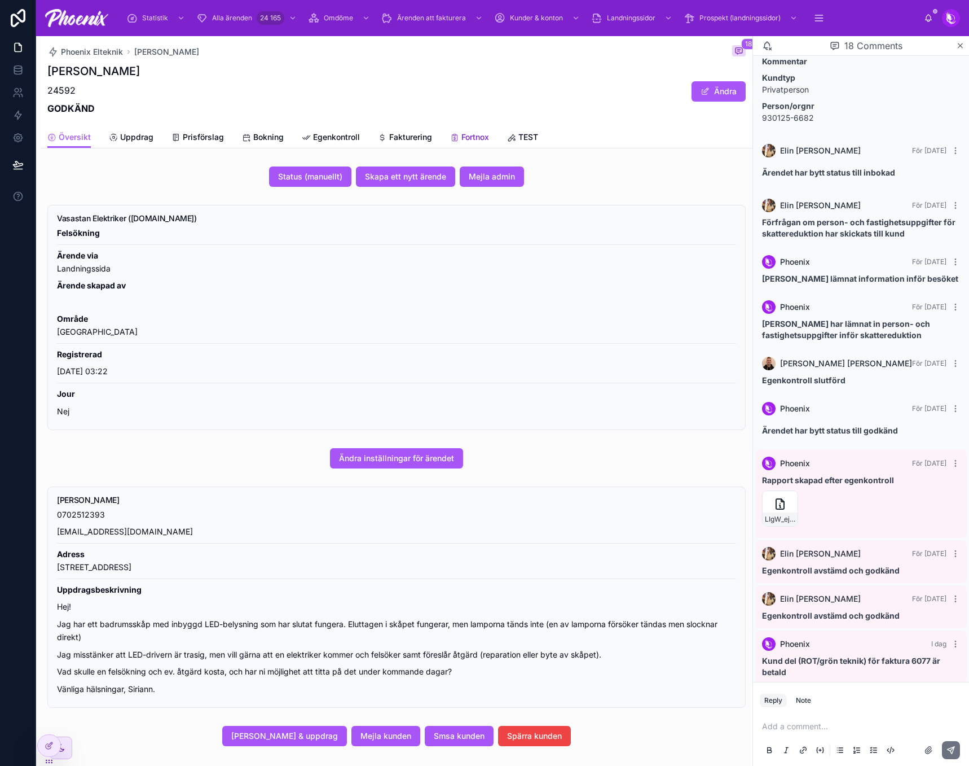
click at [473, 134] on span "Fortnox" at bounding box center [475, 136] width 28 height 11
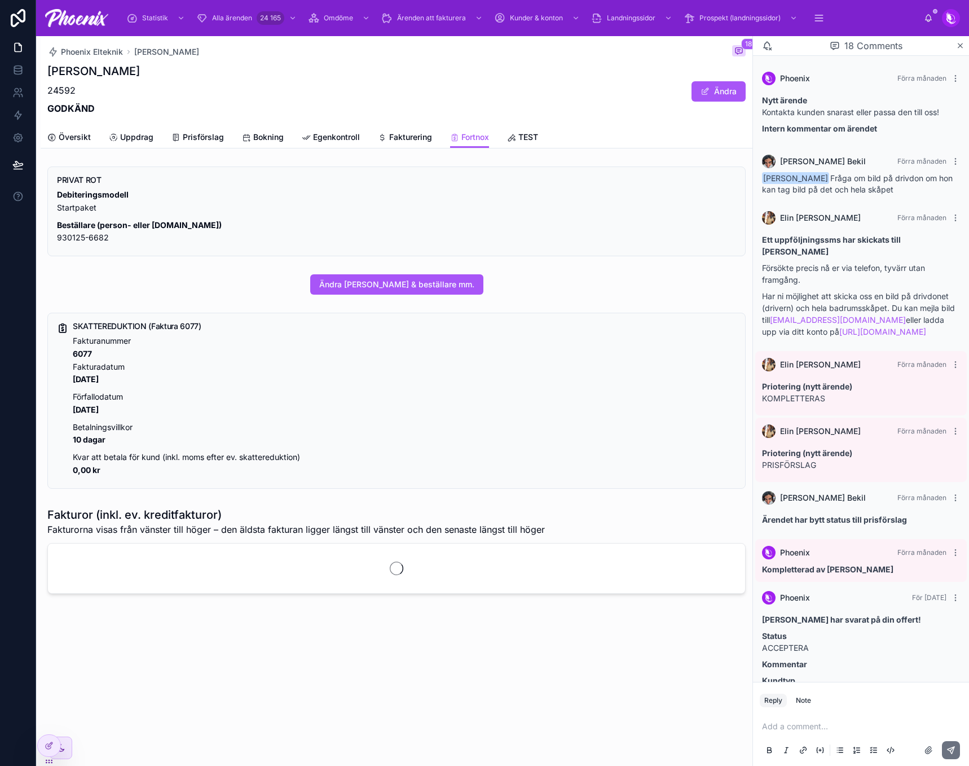
scroll to position [603, 0]
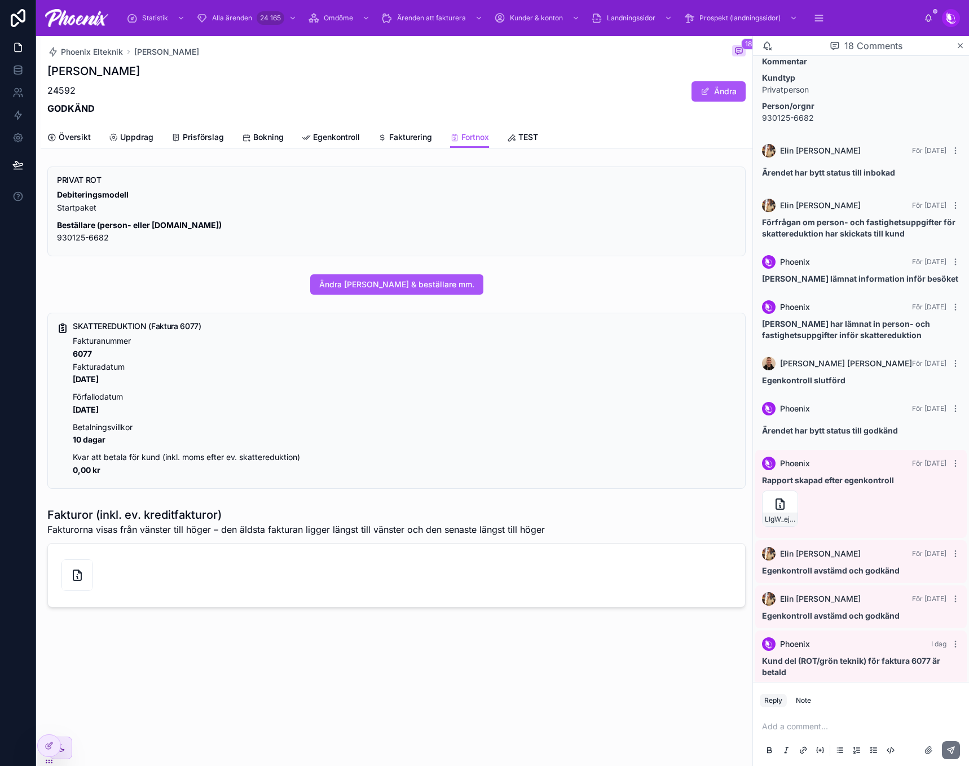
click at [126, 324] on h5 "SKATTEREDUKTION (Faktura 6077)" at bounding box center [404, 326] width 663 height 8
click at [188, 327] on h5 "SKATTEREDUKTION (Faktura 6077)" at bounding box center [404, 326] width 663 height 8
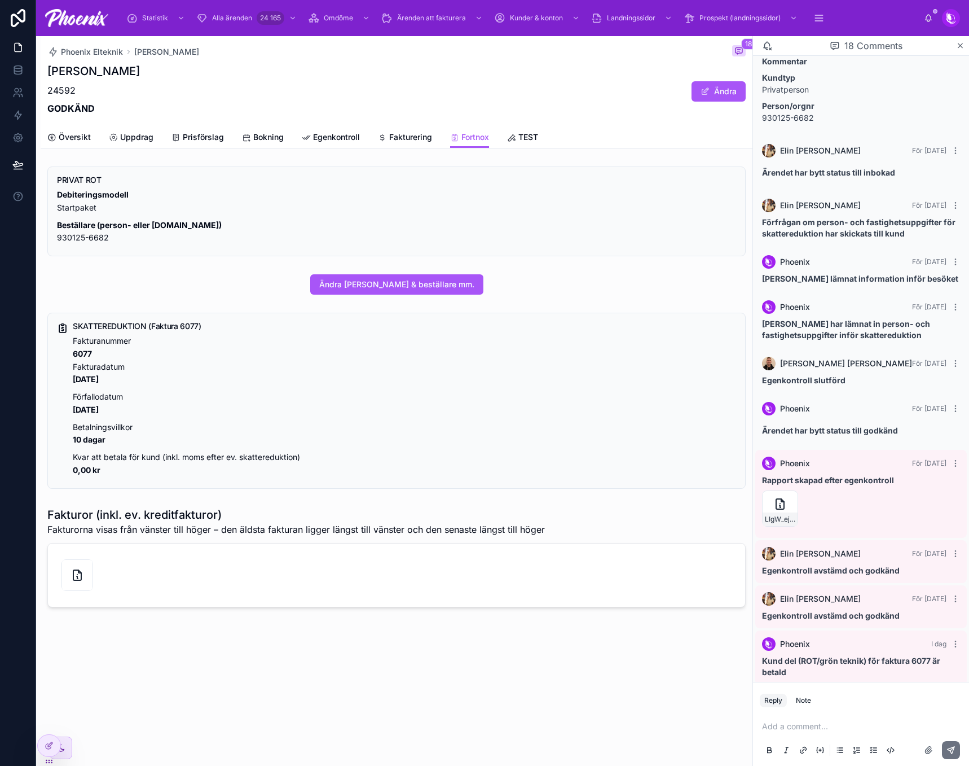
click at [79, 471] on strong "0,00 kr" at bounding box center [87, 470] width 28 height 10
click at [80, 470] on strong "0,00 kr" at bounding box center [87, 470] width 28 height 10
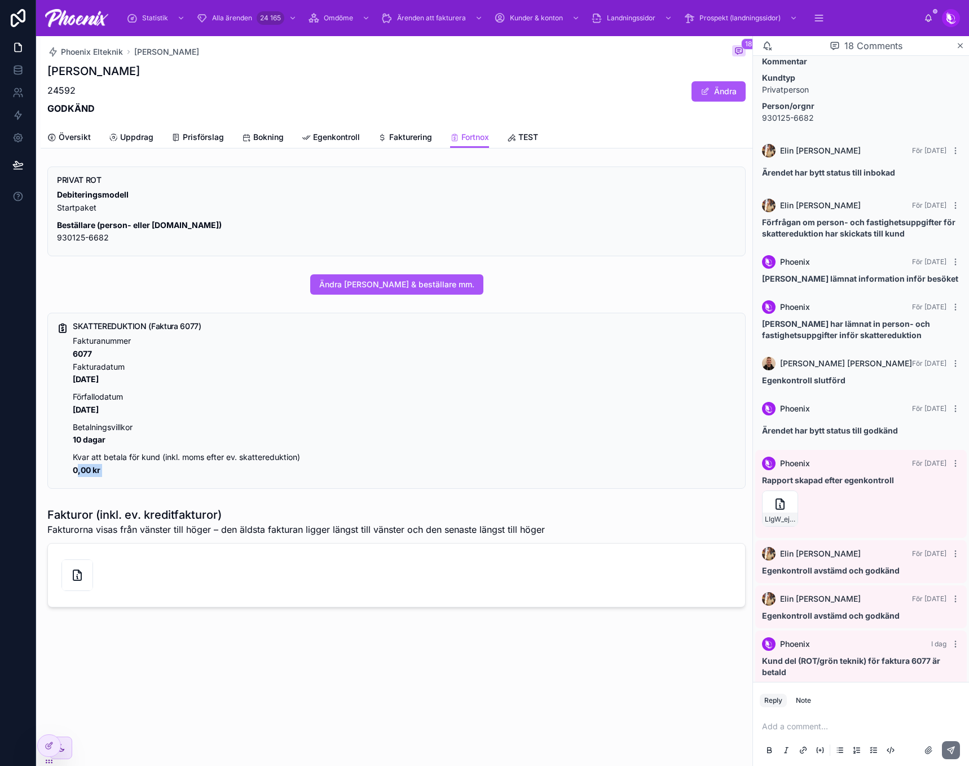
click at [80, 470] on strong "0,00 kr" at bounding box center [87, 470] width 28 height 10
click at [87, 470] on strong "0,00 kr" at bounding box center [87, 470] width 28 height 10
click at [118, 471] on p "Kvar att betala för kund (inkl. moms efter ev. skattereduktion) 0,00 kr" at bounding box center [404, 464] width 663 height 26
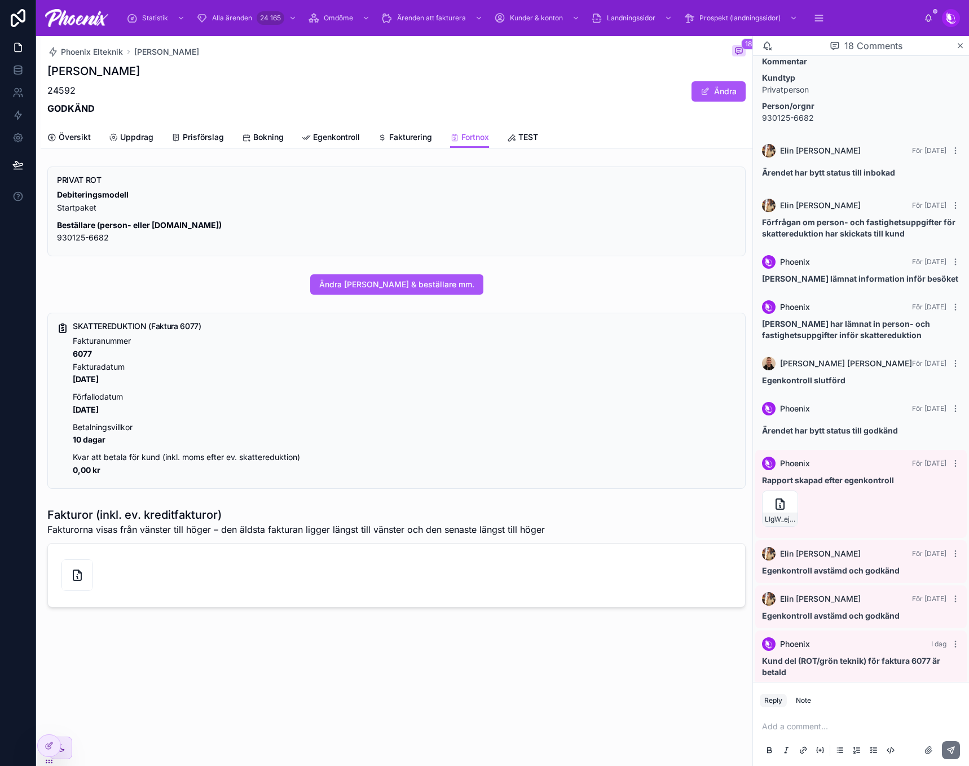
click at [93, 468] on strong "0,00 kr" at bounding box center [87, 470] width 28 height 10
click at [178, 472] on p "Kvar att betala för kund (inkl. moms efter ev. skattereduktion) 0,00 kr" at bounding box center [404, 464] width 663 height 26
click at [82, 577] on icon at bounding box center [78, 575] width 14 height 14
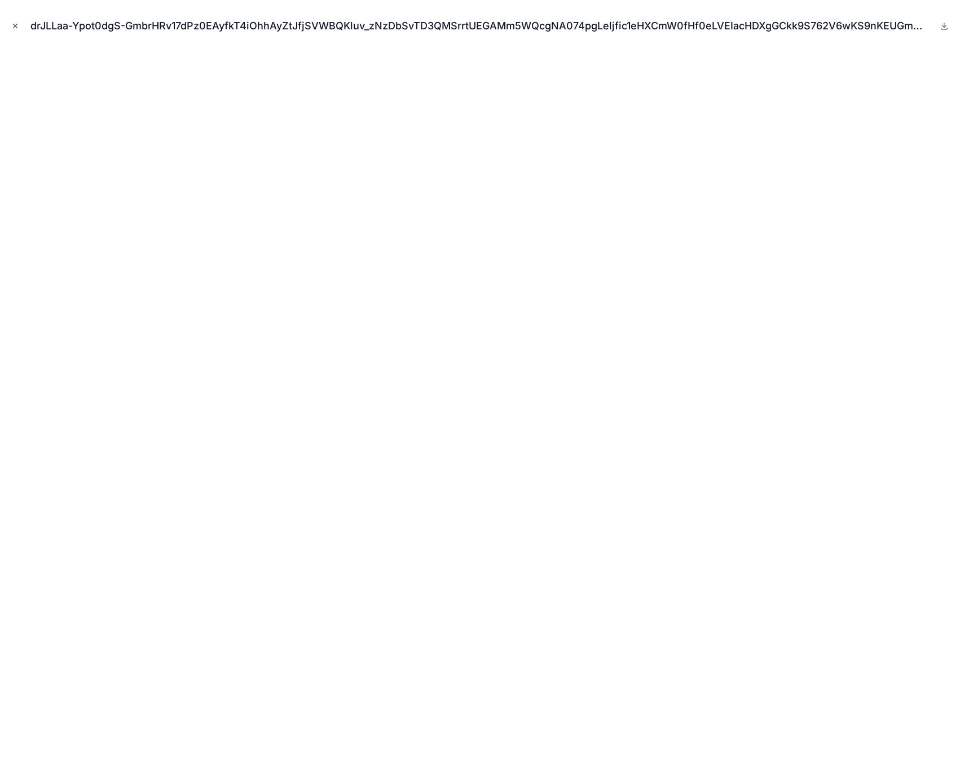
click at [16, 25] on icon "Close modal" at bounding box center [16, 26] width 4 height 4
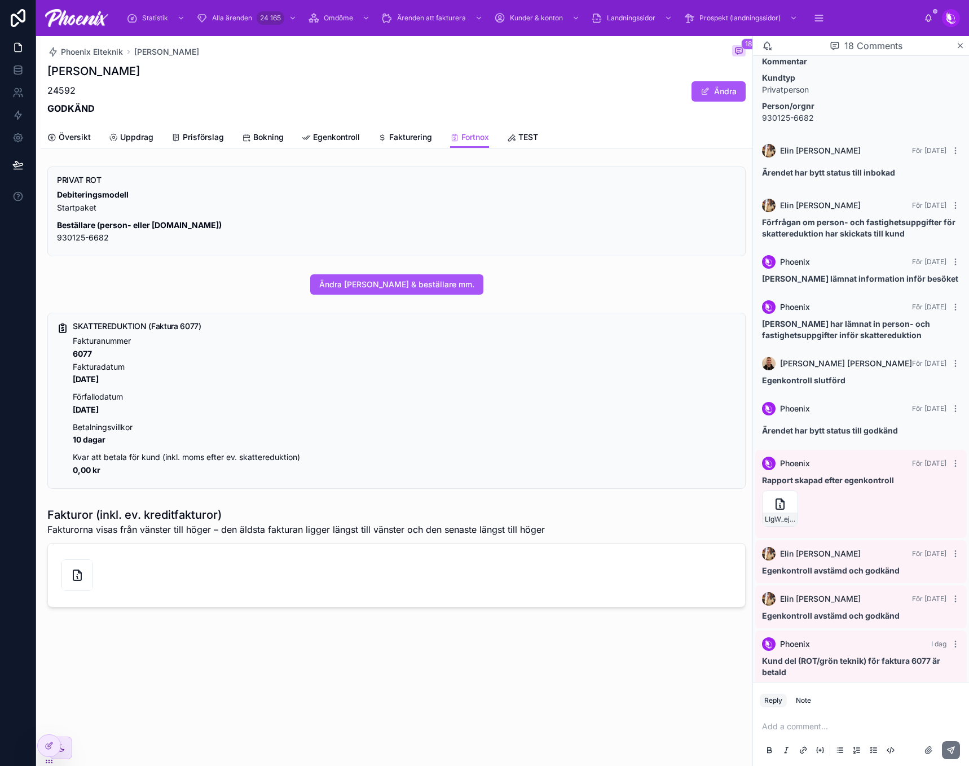
click at [99, 382] on strong "2025-08-07" at bounding box center [86, 379] width 26 height 10
click at [77, 405] on strong "2025-08-17" at bounding box center [86, 410] width 26 height 10
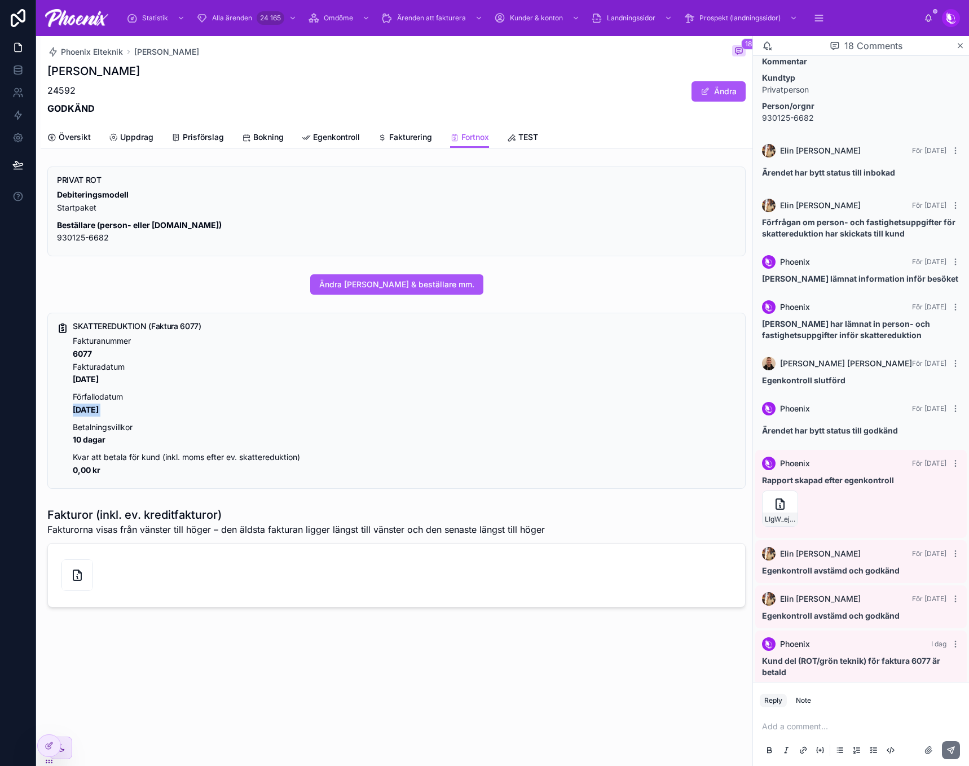
drag, startPoint x: 77, startPoint y: 405, endPoint x: 102, endPoint y: 364, distance: 48.4
click at [77, 405] on strong "2025-08-17" at bounding box center [86, 410] width 26 height 10
click at [102, 364] on p "Fakturanummer 6077 Fakturadatum 2025-08-07" at bounding box center [404, 360] width 663 height 51
click at [102, 365] on p "Fakturanummer 6077 Fakturadatum 2025-08-07" at bounding box center [404, 360] width 663 height 51
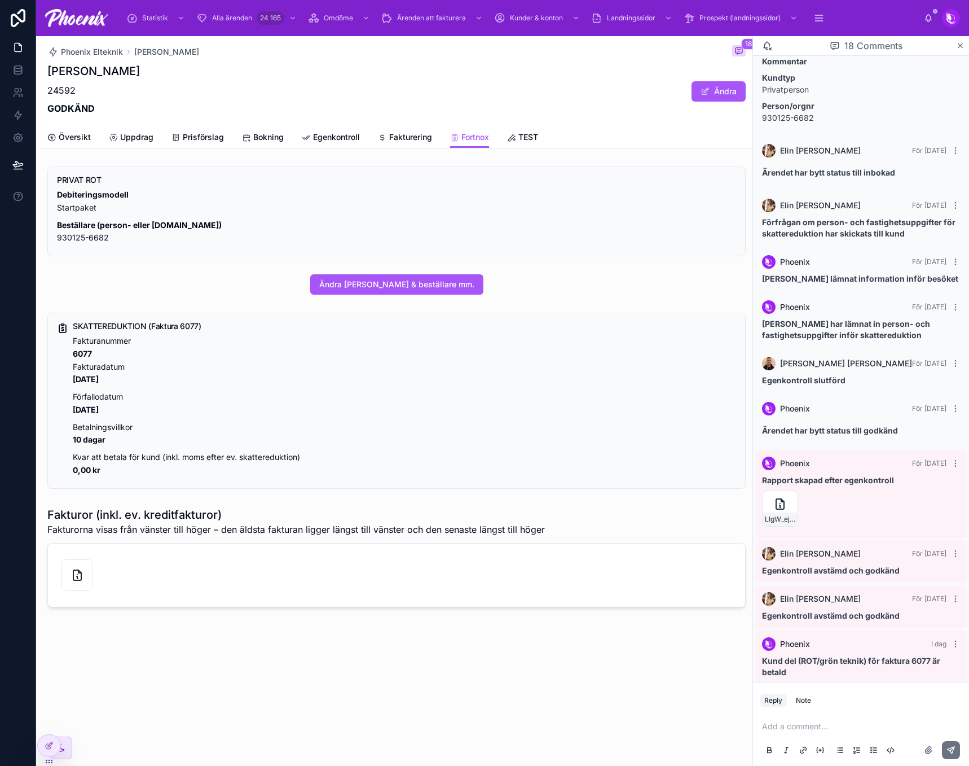
click at [99, 410] on strong "2025-08-17" at bounding box center [86, 410] width 26 height 10
click at [98, 410] on strong "2025-08-17" at bounding box center [86, 410] width 26 height 10
click at [61, 94] on p "24592" at bounding box center [93, 90] width 93 height 14
click at [63, 87] on p "24592" at bounding box center [93, 90] width 93 height 14
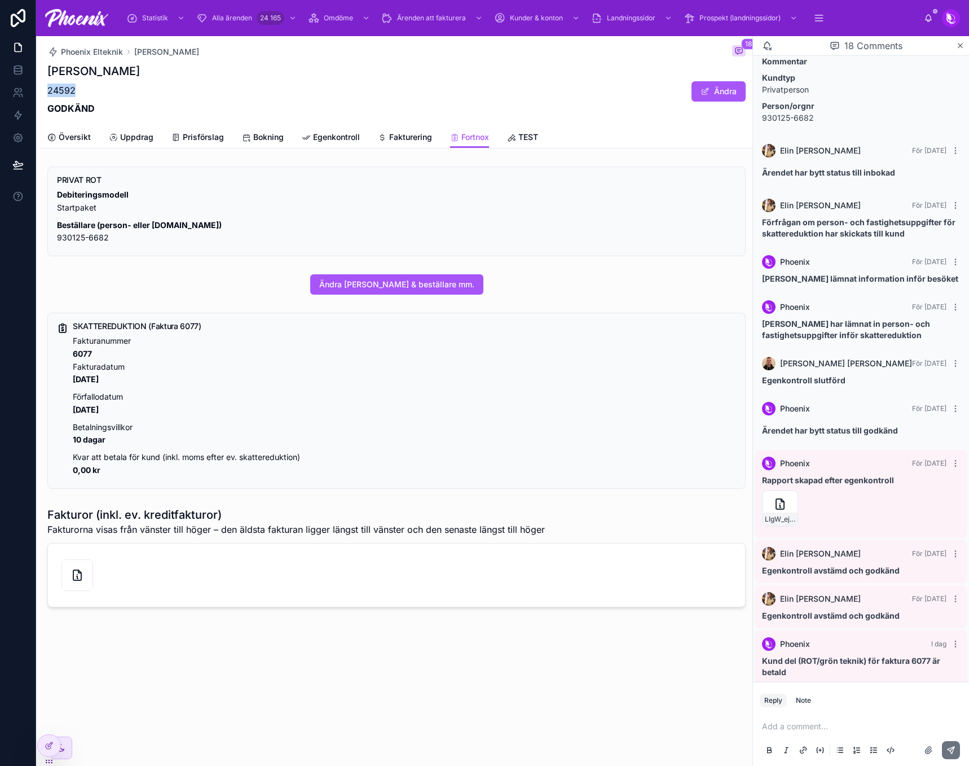
click at [63, 87] on p "24592" at bounding box center [93, 90] width 93 height 14
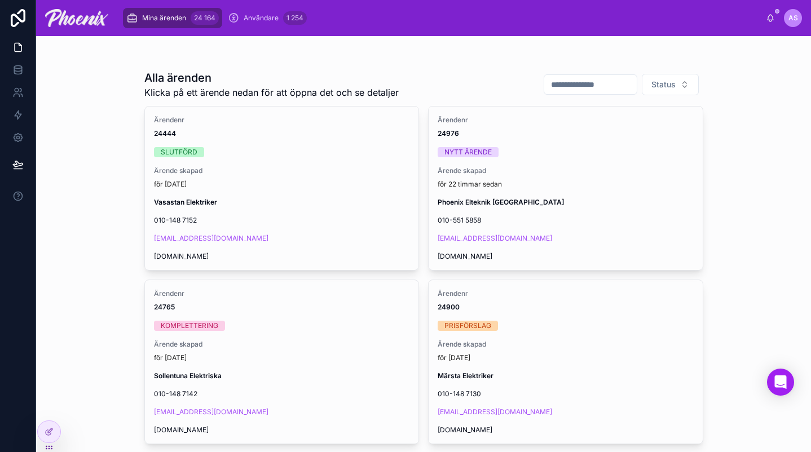
click at [595, 74] on div "Status" at bounding box center [619, 84] width 169 height 23
click at [588, 86] on input "text" at bounding box center [590, 85] width 93 height 16
paste input "*****"
type input "*****"
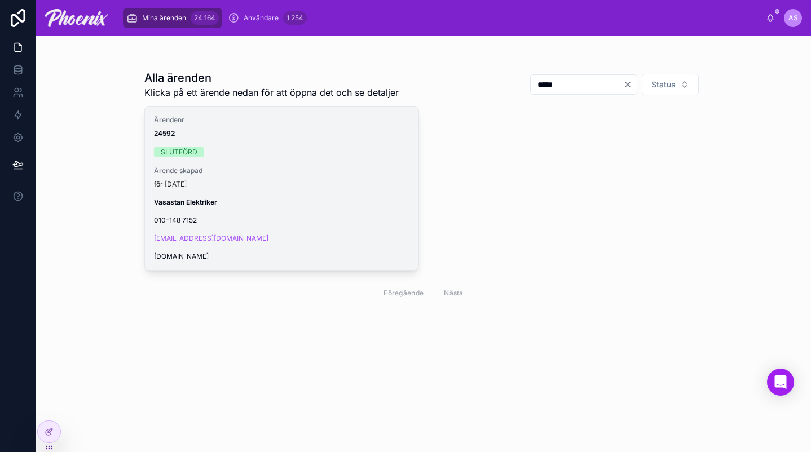
click at [406, 177] on div "Ärende skapad för [DATE]" at bounding box center [282, 177] width 256 height 23
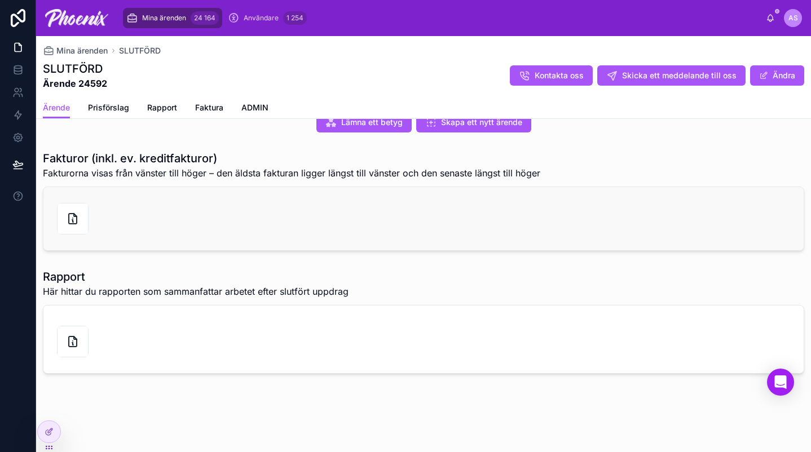
scroll to position [222, 0]
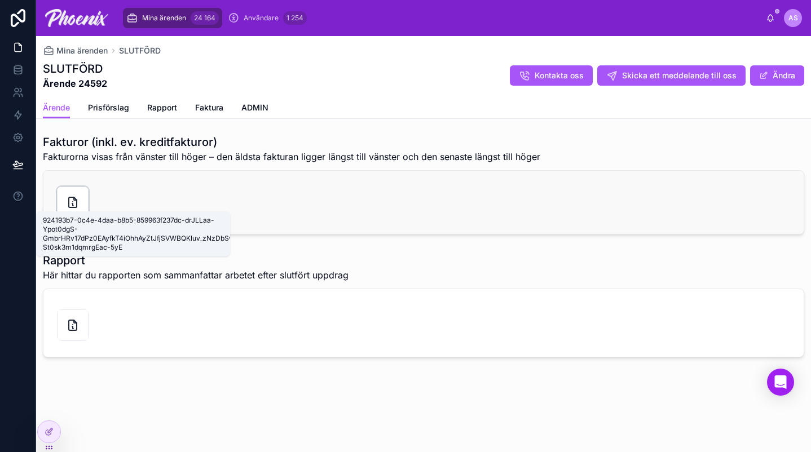
click at [75, 200] on icon at bounding box center [75, 198] width 3 height 3
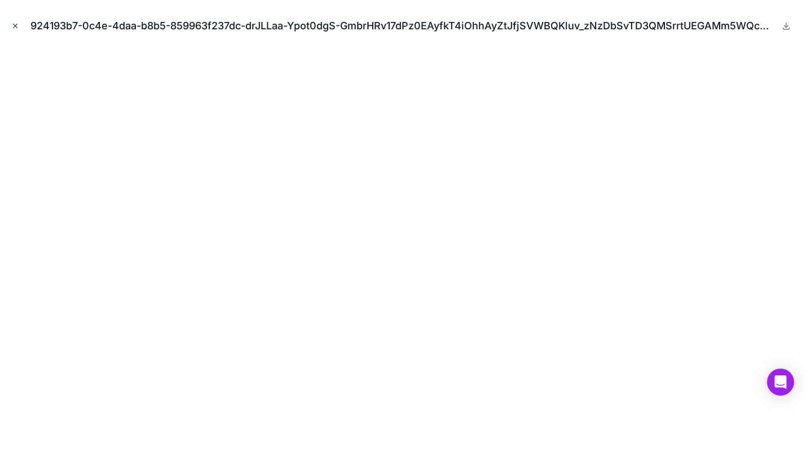
click at [11, 24] on button "Close modal" at bounding box center [15, 26] width 12 height 12
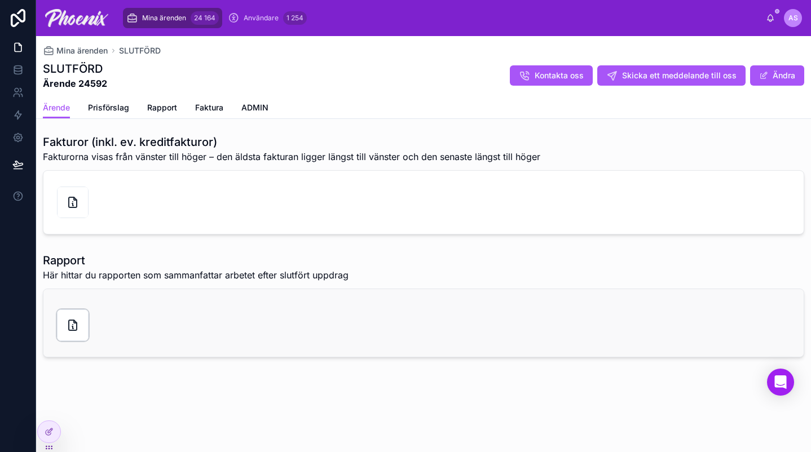
click at [66, 312] on div at bounding box center [73, 326] width 32 height 32
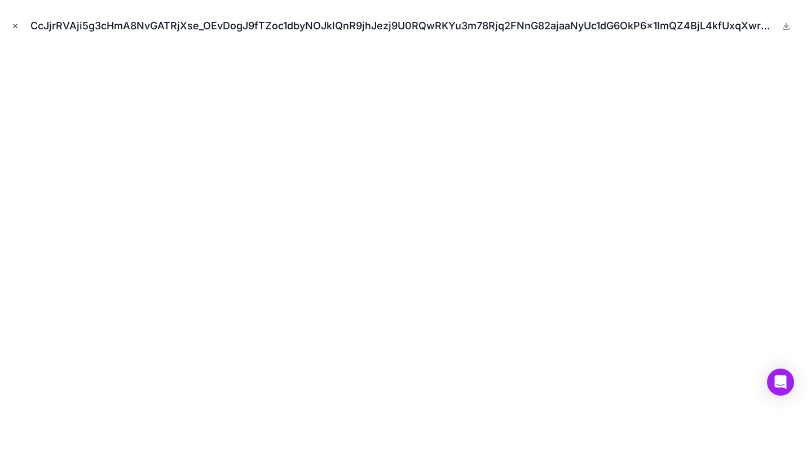
click at [17, 27] on icon "Close modal" at bounding box center [15, 26] width 8 height 8
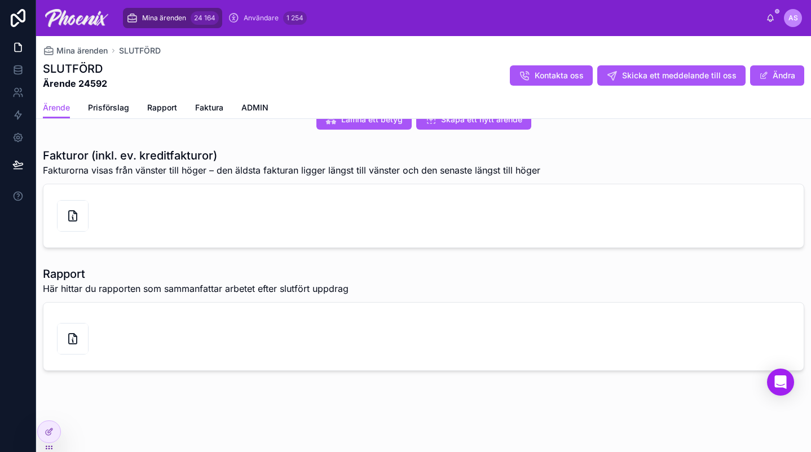
scroll to position [222, 0]
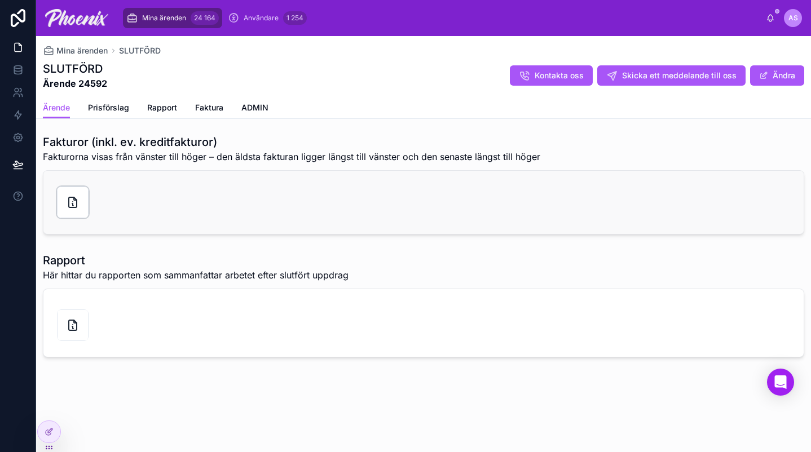
click at [64, 201] on div at bounding box center [73, 203] width 32 height 32
